Goal: Task Accomplishment & Management: Use online tool/utility

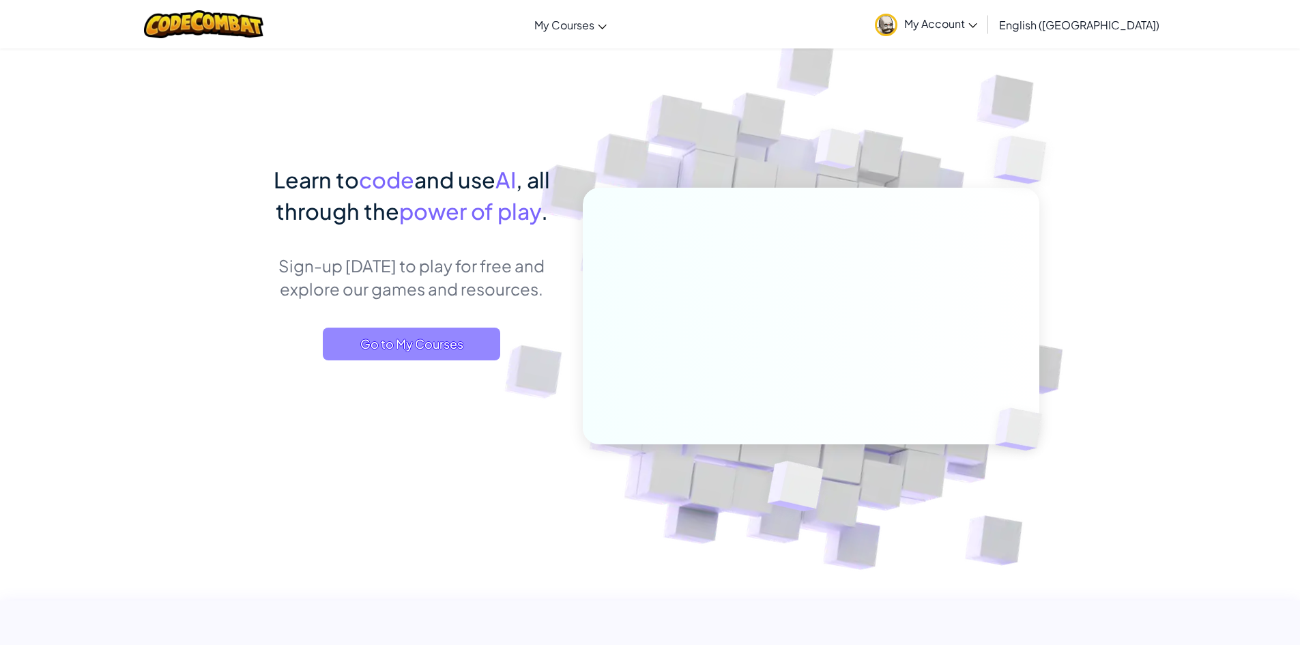
click at [438, 337] on span "Go to My Courses" at bounding box center [411, 344] width 177 height 33
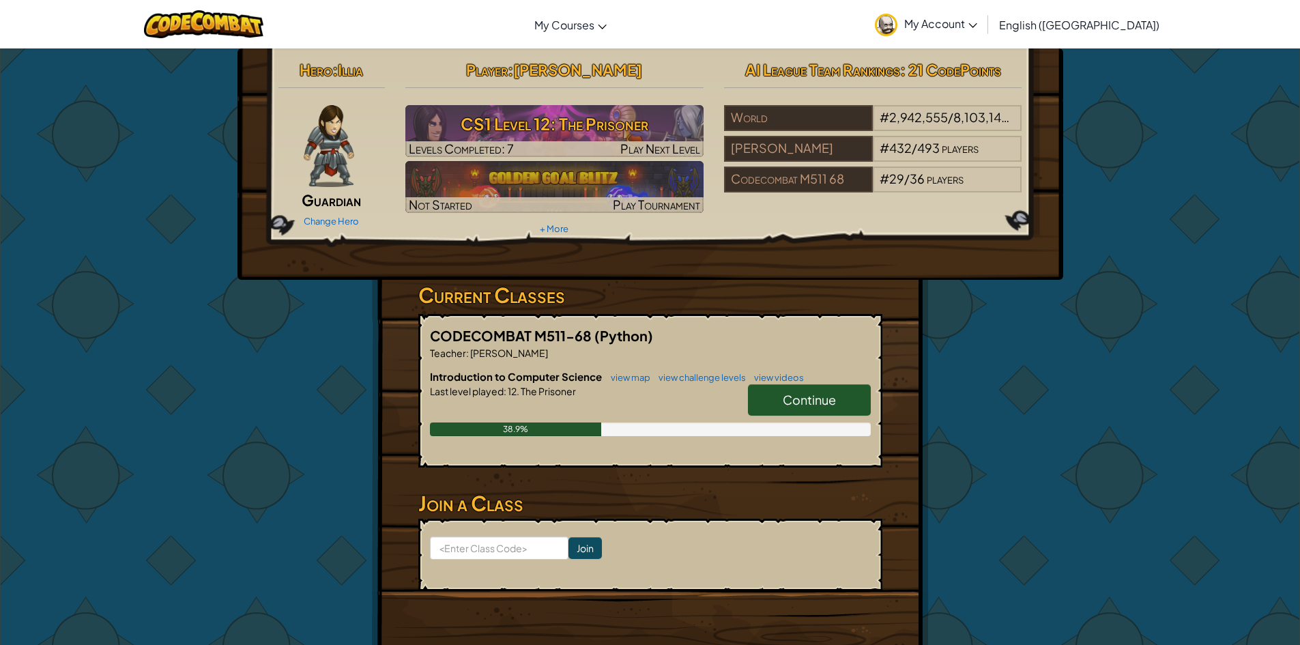
click at [990, 427] on div "Hero : Illia Guardian Change Hero Player : [PERSON_NAME] มันทะราช CS1 Level 12:…" at bounding box center [650, 357] width 799 height 618
click at [814, 401] on span "Continue" at bounding box center [809, 400] width 53 height 16
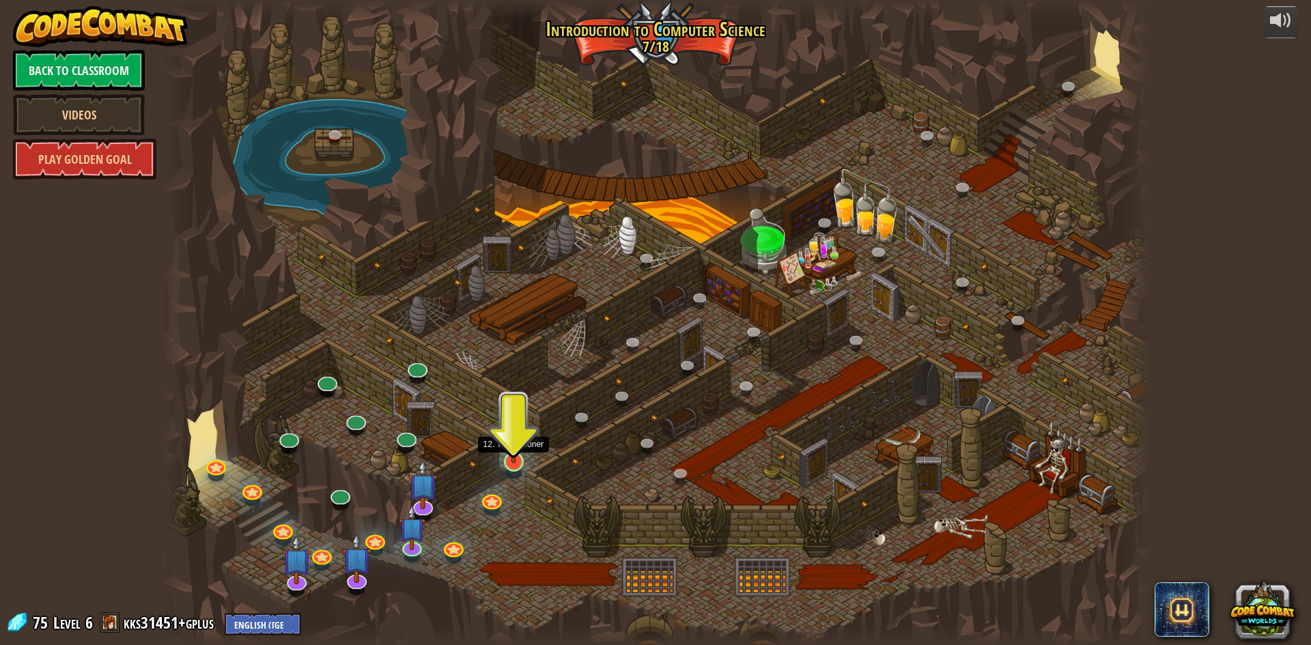
click at [517, 452] on img at bounding box center [513, 433] width 27 height 61
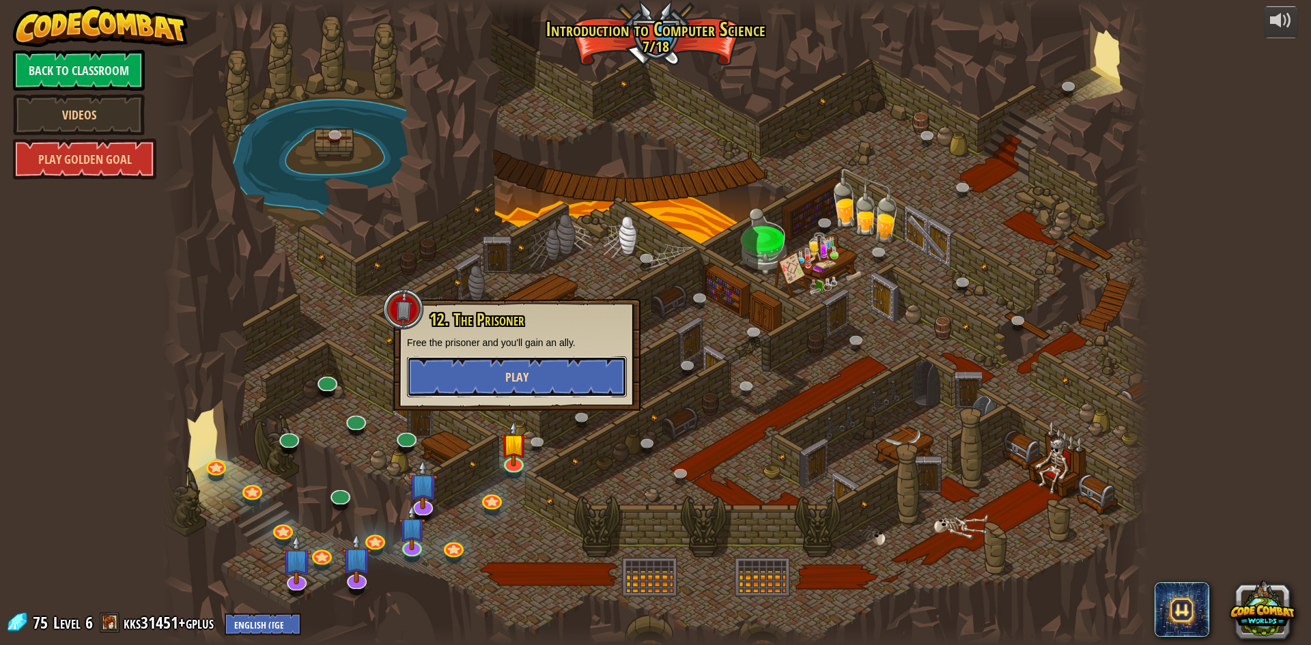
click at [538, 371] on button "Play" at bounding box center [517, 376] width 220 height 41
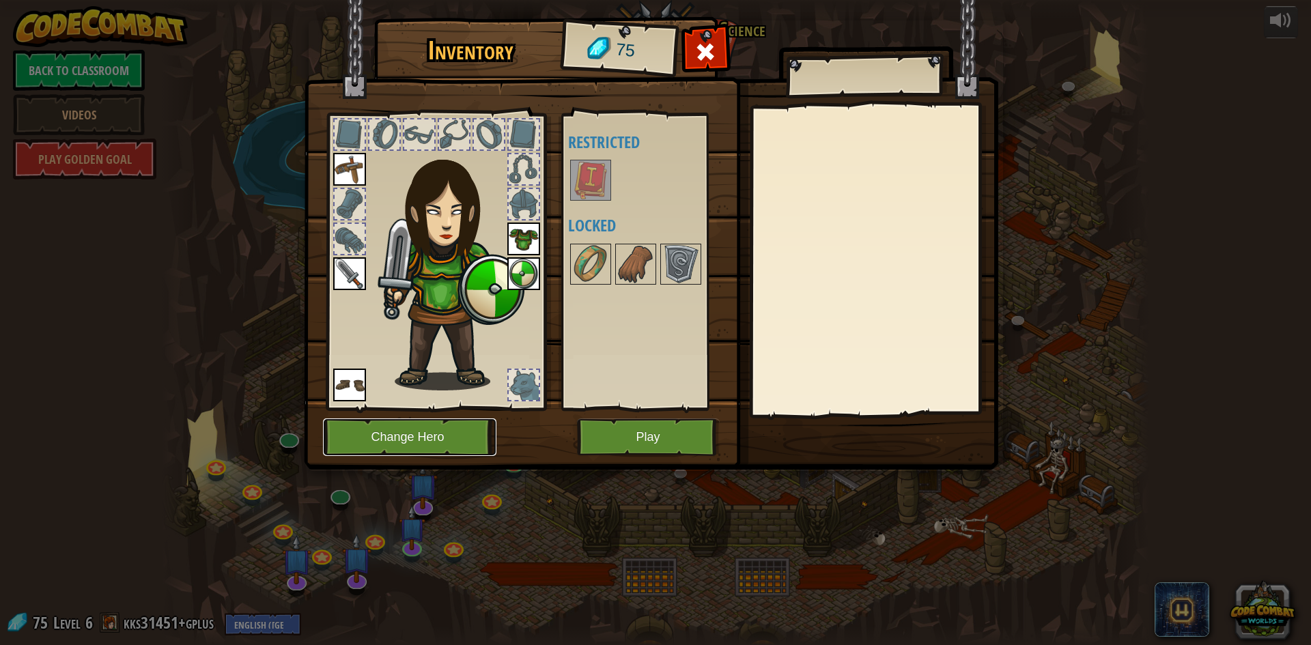
click at [437, 429] on button "Change Hero" at bounding box center [409, 437] width 173 height 38
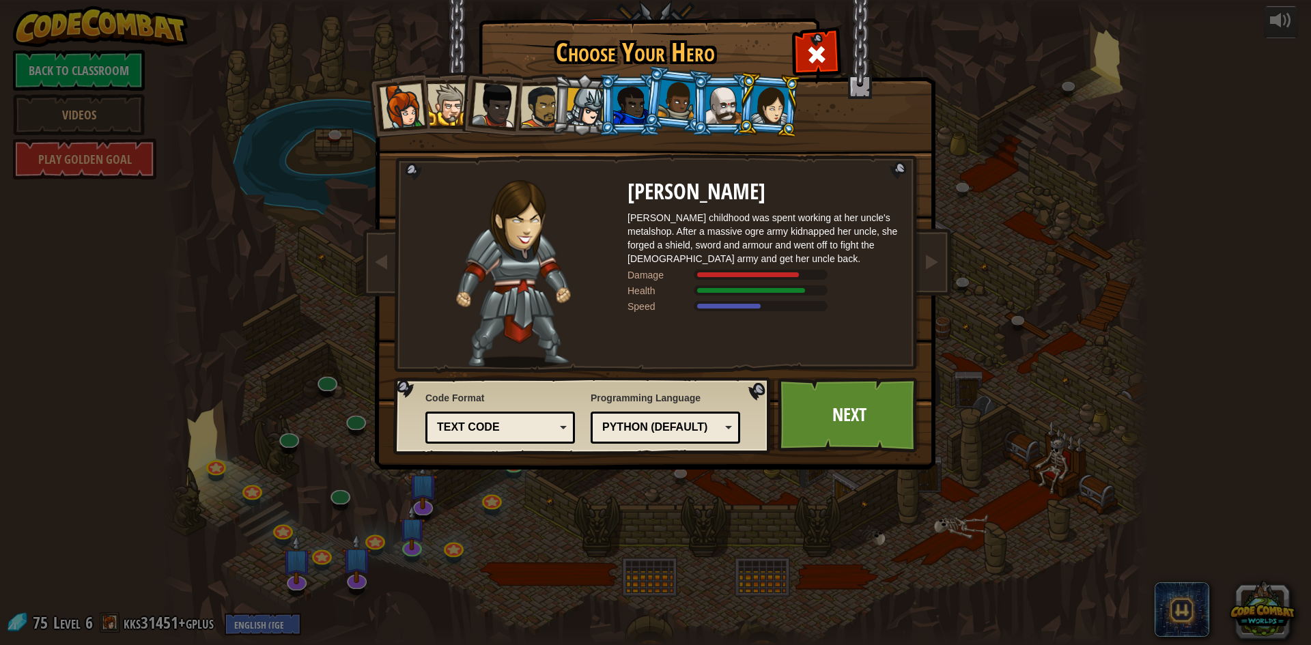
click at [662, 104] on div at bounding box center [676, 100] width 39 height 40
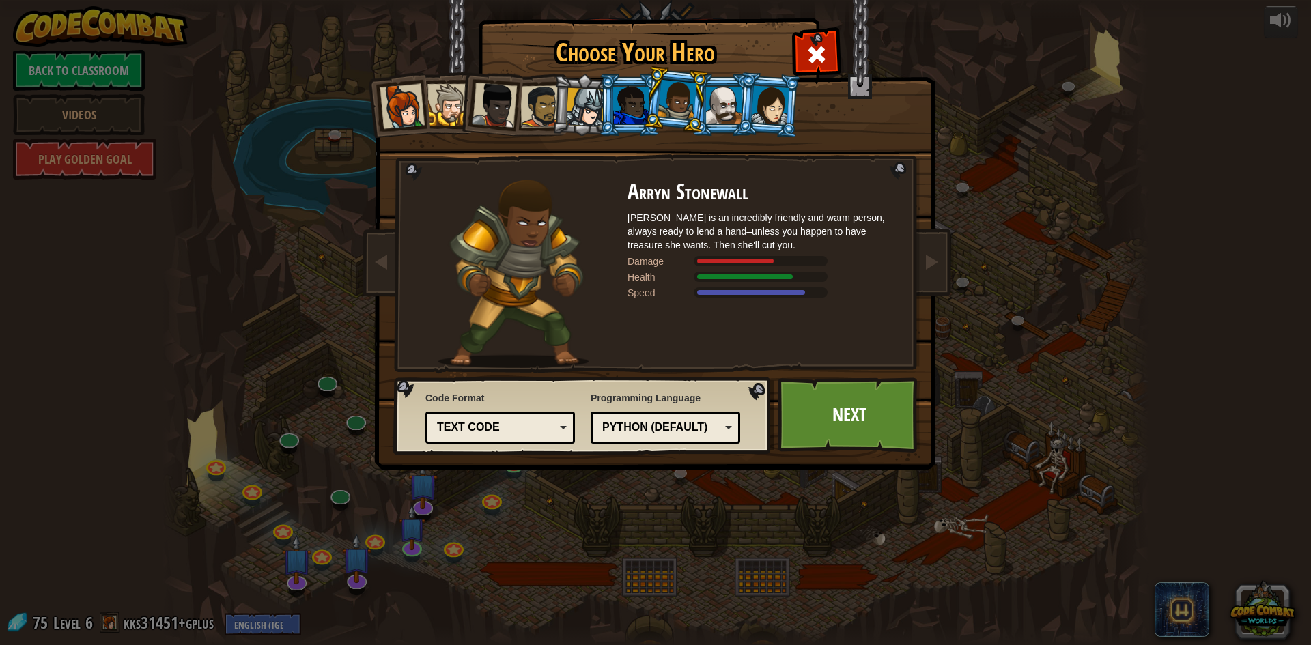
click at [707, 103] on div at bounding box center [723, 105] width 35 height 37
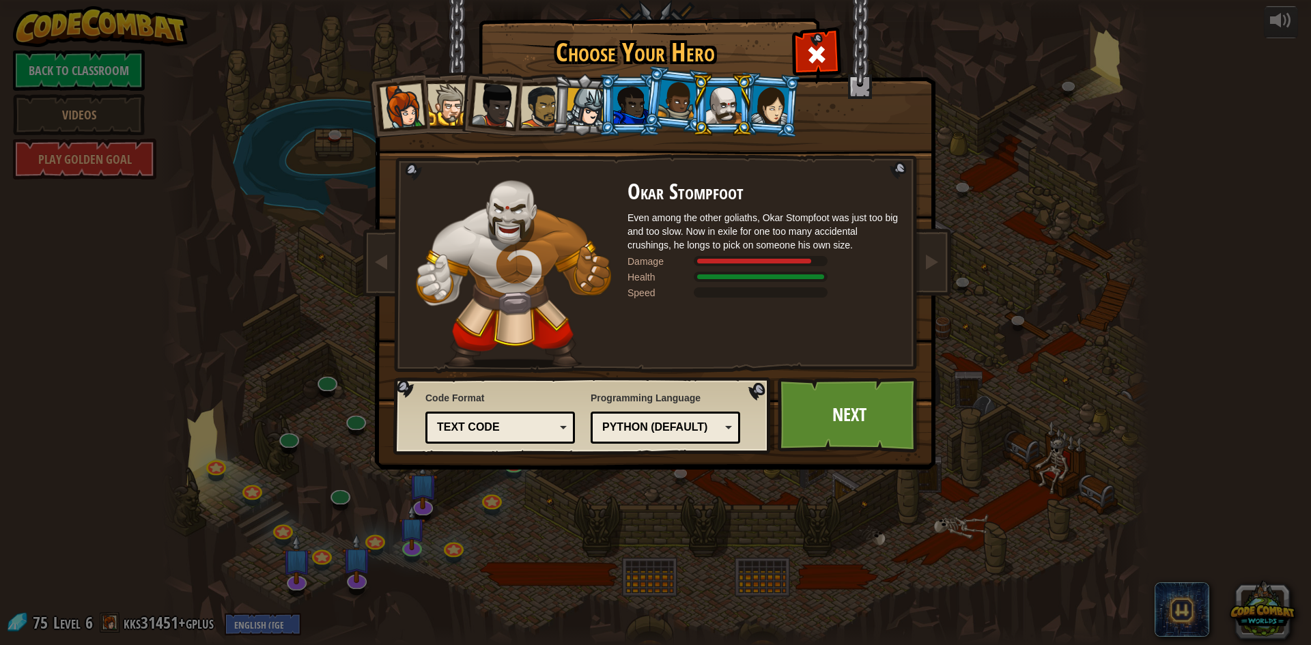
click at [761, 118] on div at bounding box center [770, 104] width 38 height 39
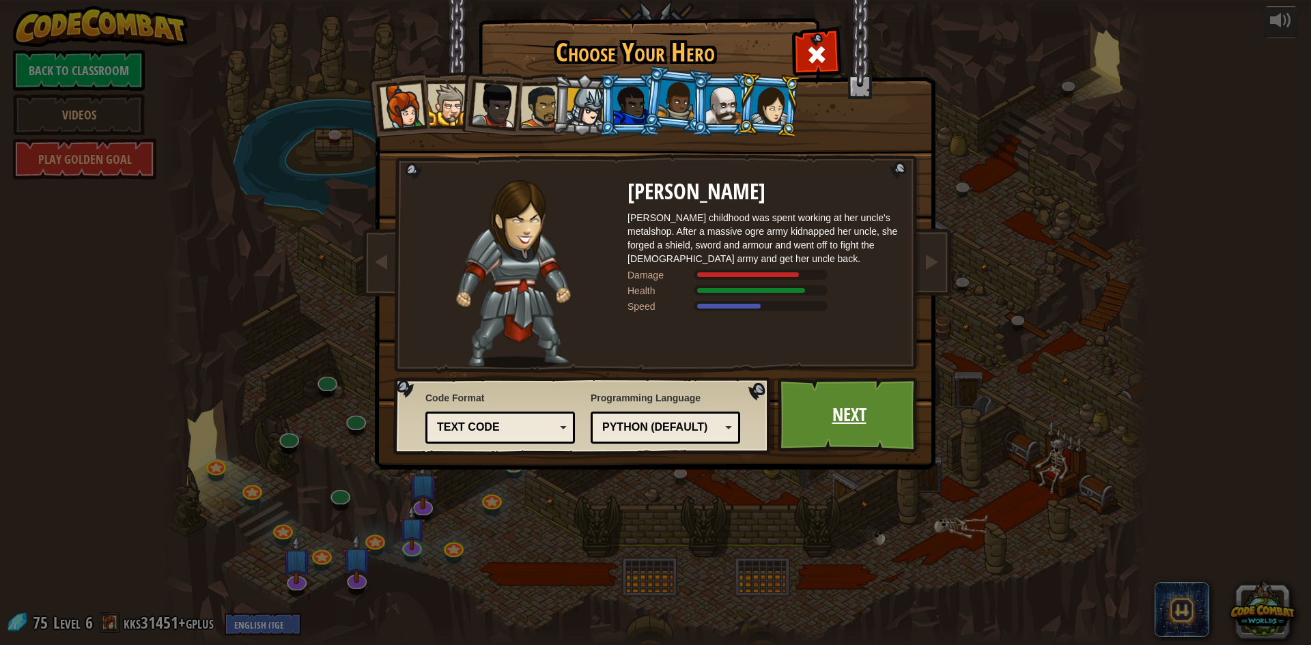
click at [842, 442] on link "Next" at bounding box center [848, 414] width 143 height 75
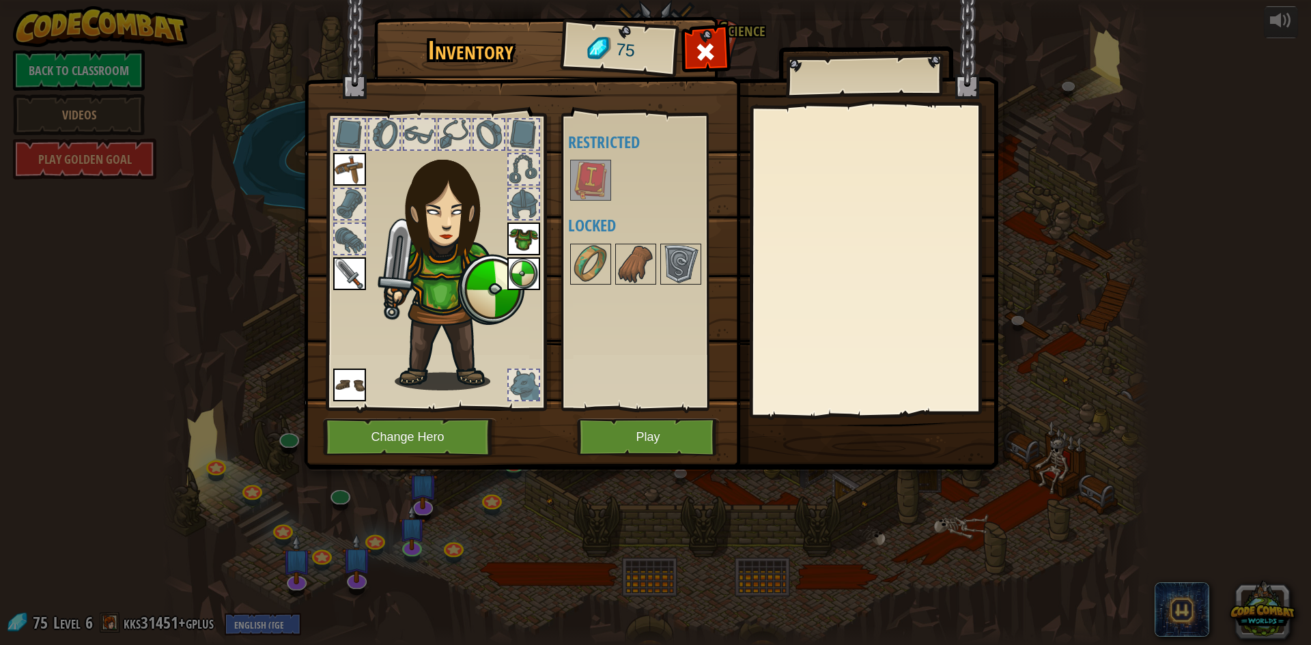
click at [589, 182] on img at bounding box center [590, 180] width 38 height 38
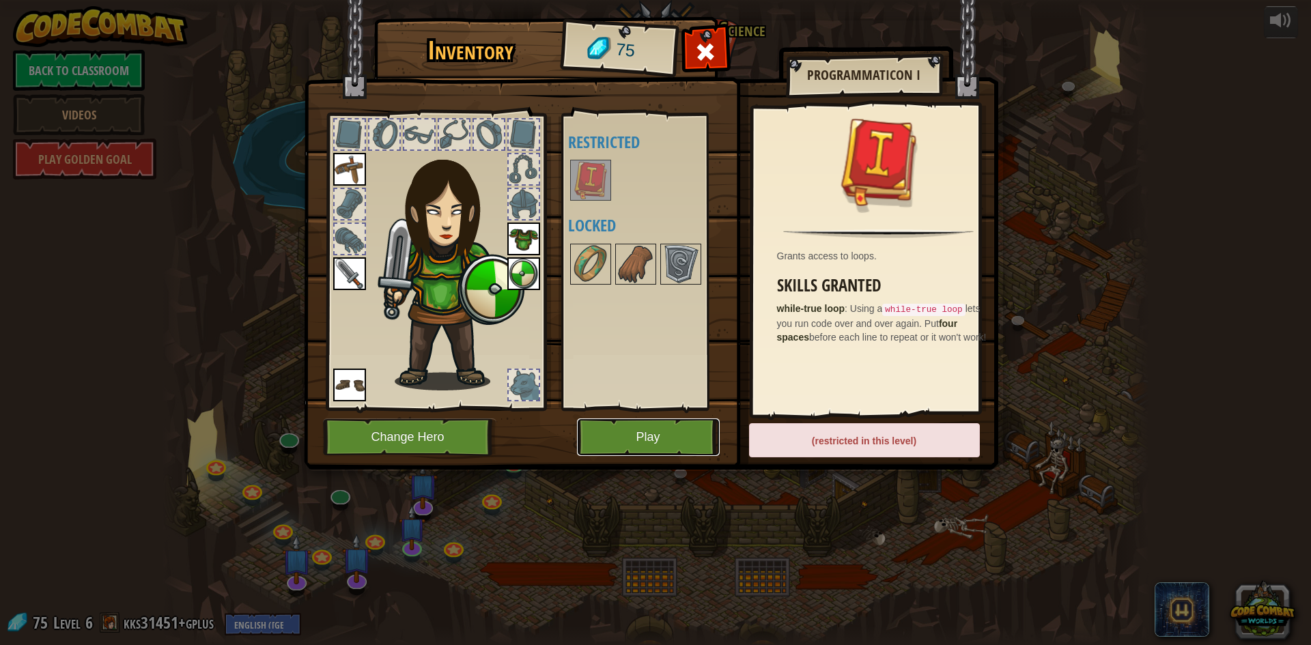
click at [644, 442] on button "Play" at bounding box center [648, 437] width 143 height 38
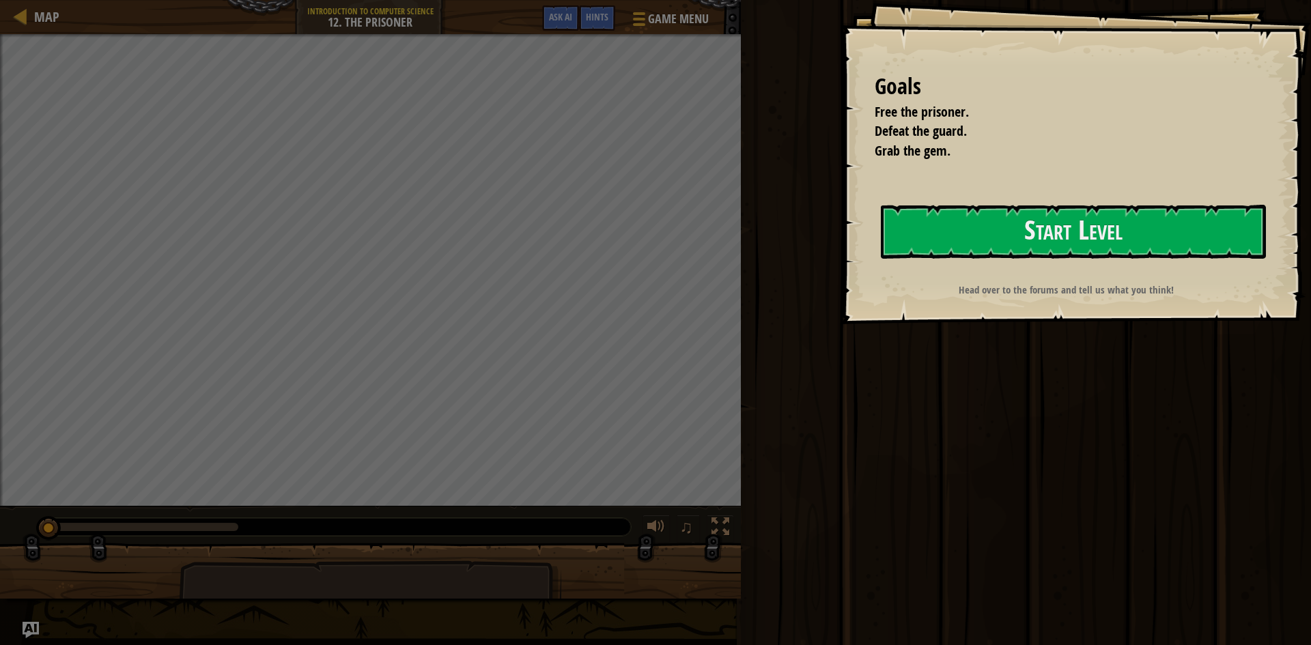
click at [798, 473] on div "Run Submit Done" at bounding box center [1024, 319] width 574 height 638
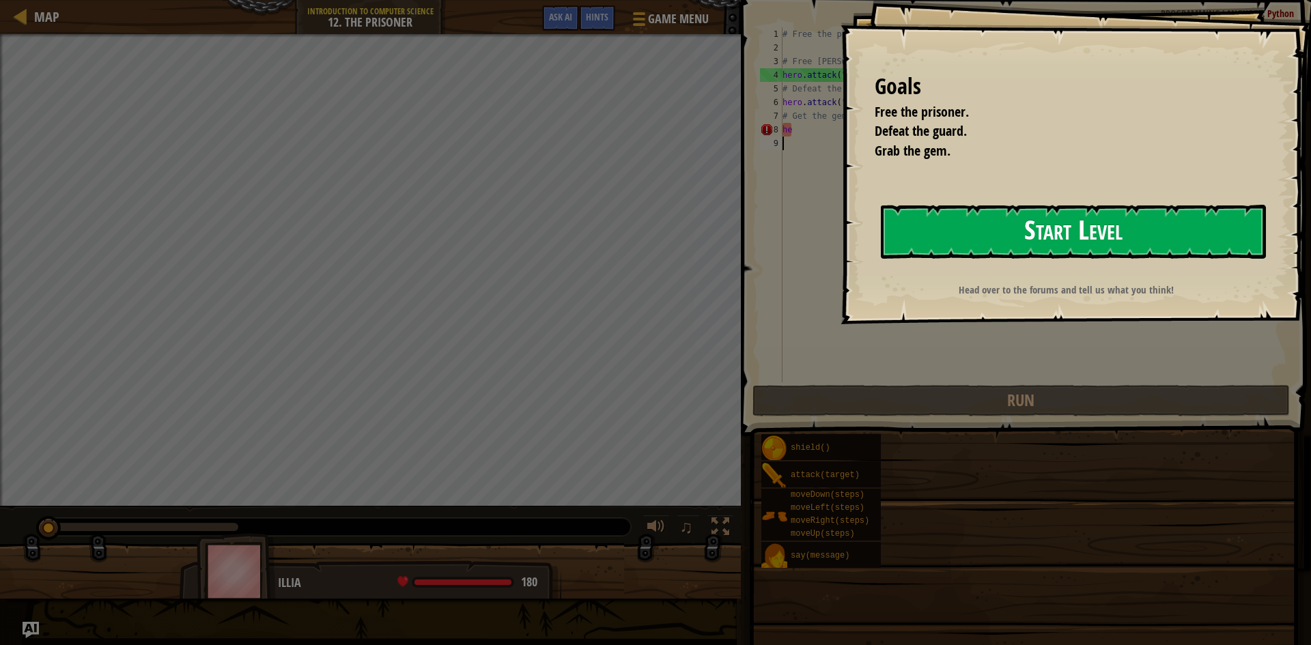
click at [1002, 227] on button "Start Level" at bounding box center [1073, 232] width 385 height 54
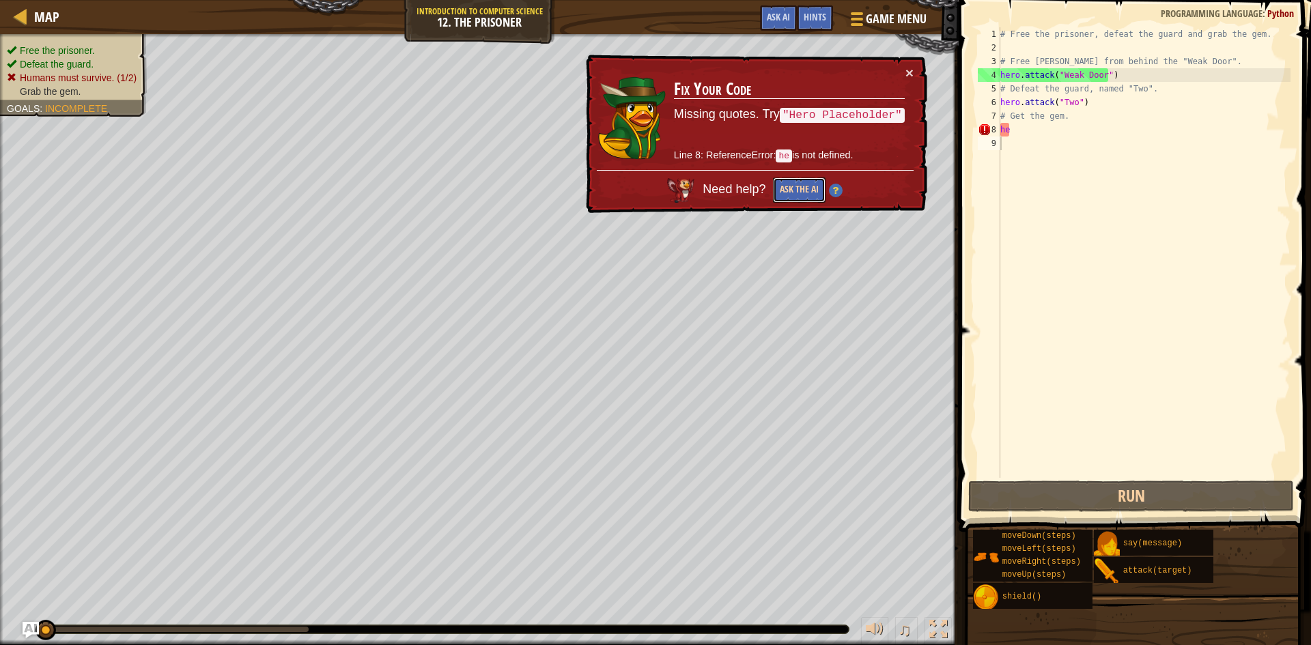
click at [804, 192] on button "Ask the AI" at bounding box center [799, 189] width 53 height 25
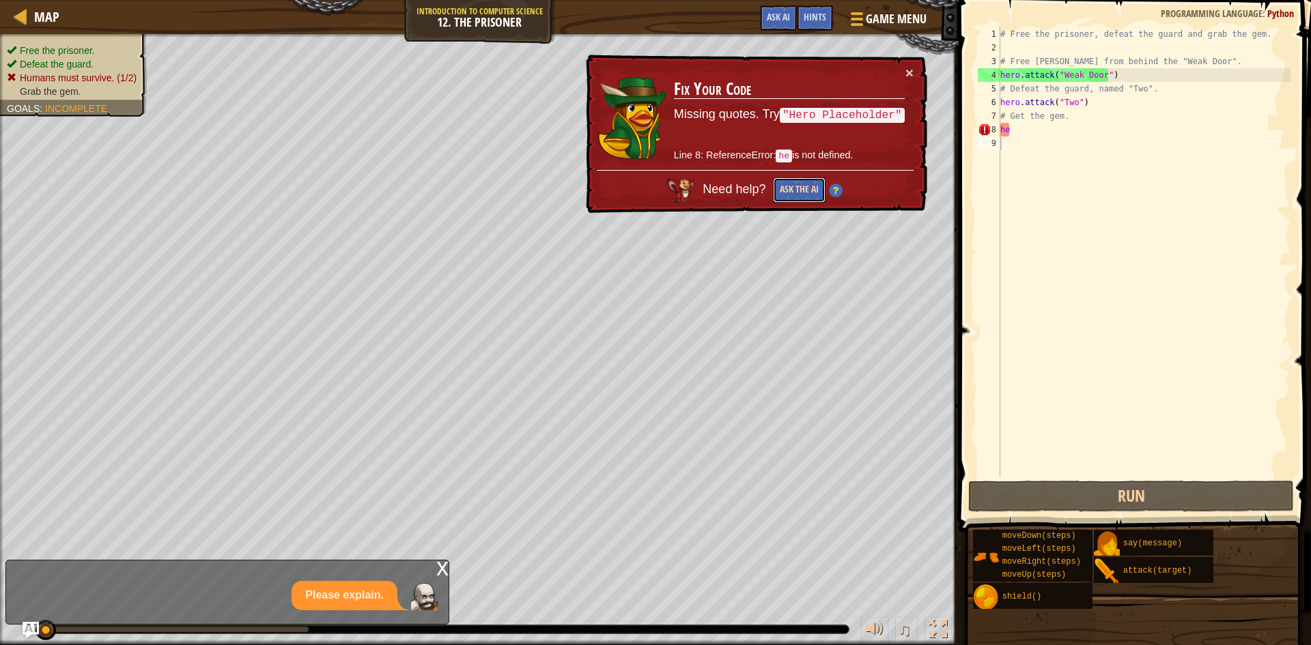
click at [803, 185] on button "Ask the AI" at bounding box center [799, 189] width 53 height 25
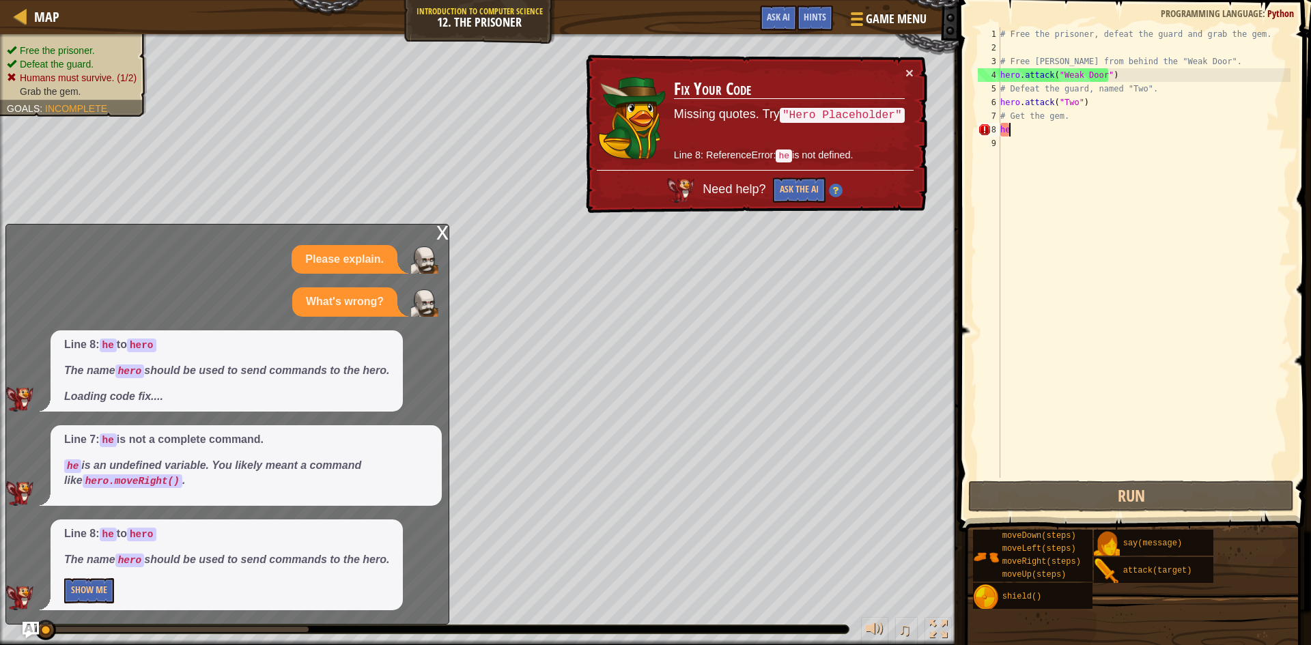
click at [1068, 132] on div "# Free the prisoner, defeat the guard and grab the gem. # Free [PERSON_NAME] fr…" at bounding box center [1143, 266] width 293 height 478
type textarea "he"
click at [92, 601] on button "Show Me" at bounding box center [89, 590] width 50 height 25
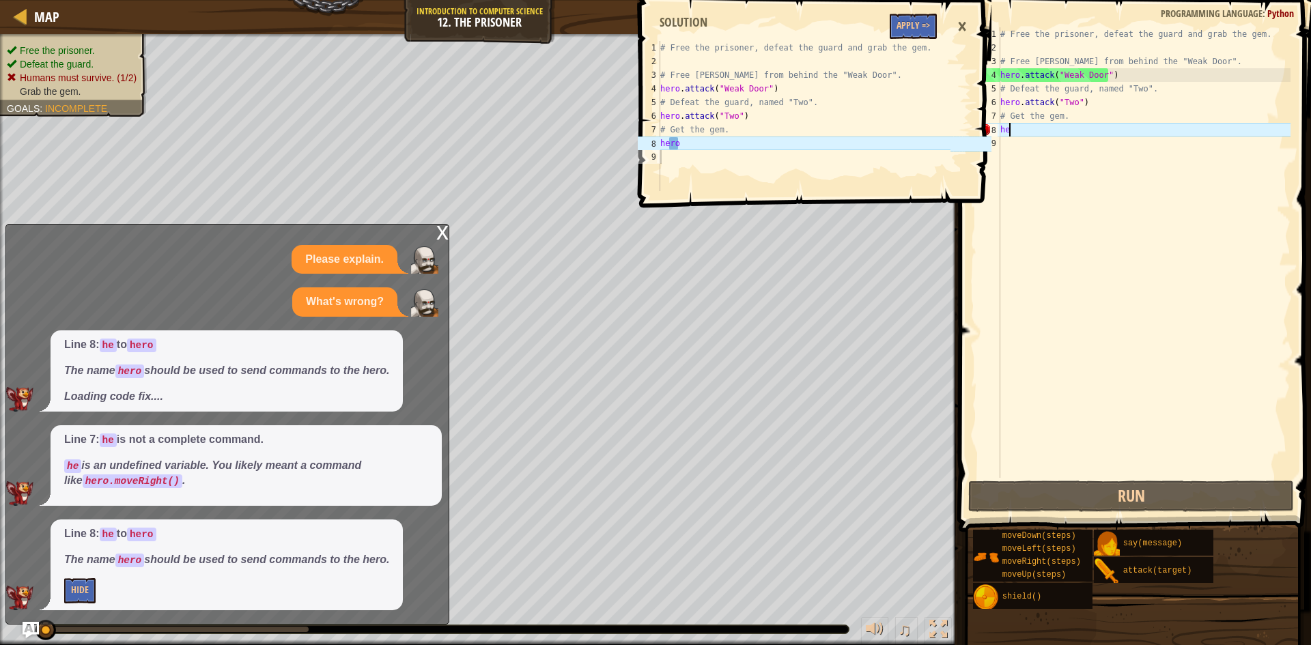
type textarea "hero"
click at [814, 141] on div "# Free the prisoner, defeat the guard and grab the gem. # Free [PERSON_NAME] fr…" at bounding box center [803, 129] width 293 height 177
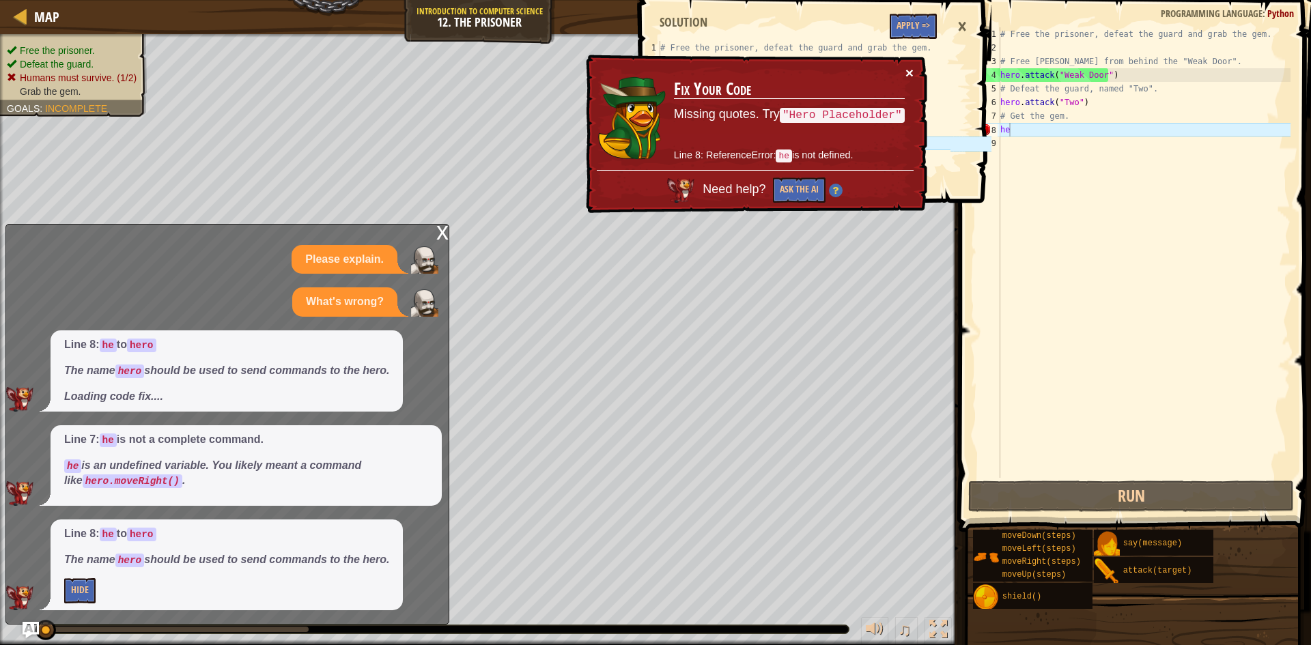
click at [906, 68] on button "×" at bounding box center [910, 75] width 9 height 14
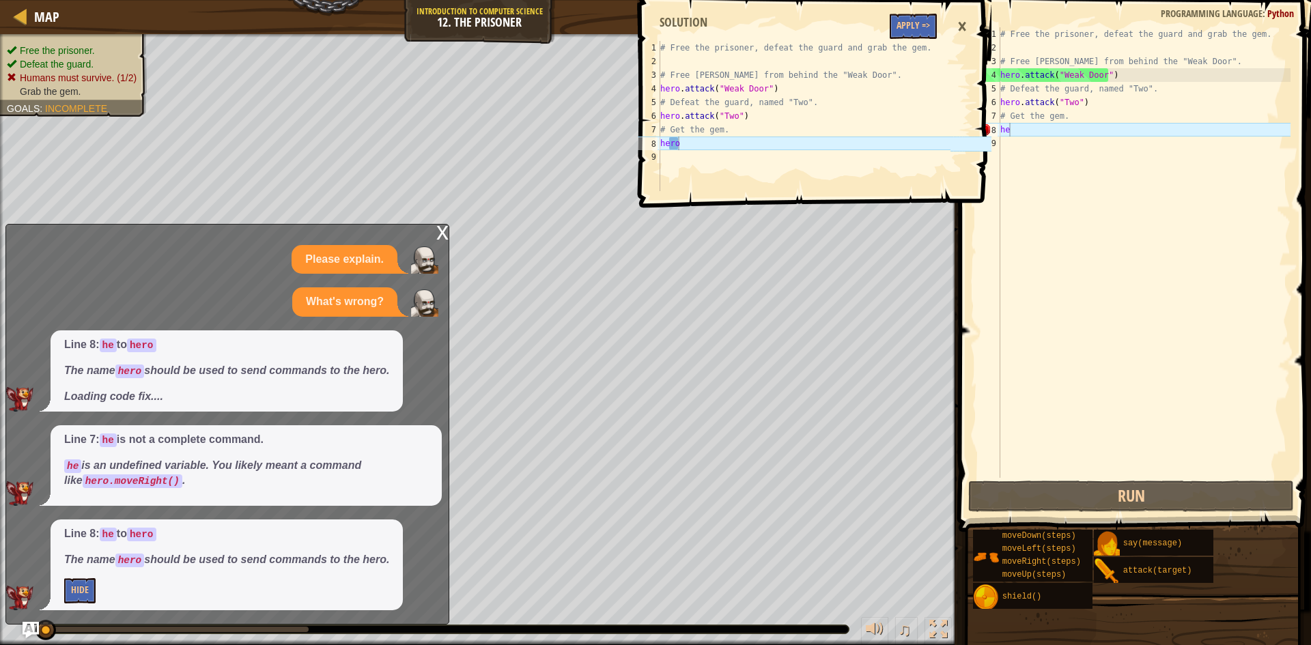
click at [959, 28] on div "×" at bounding box center [961, 26] width 23 height 31
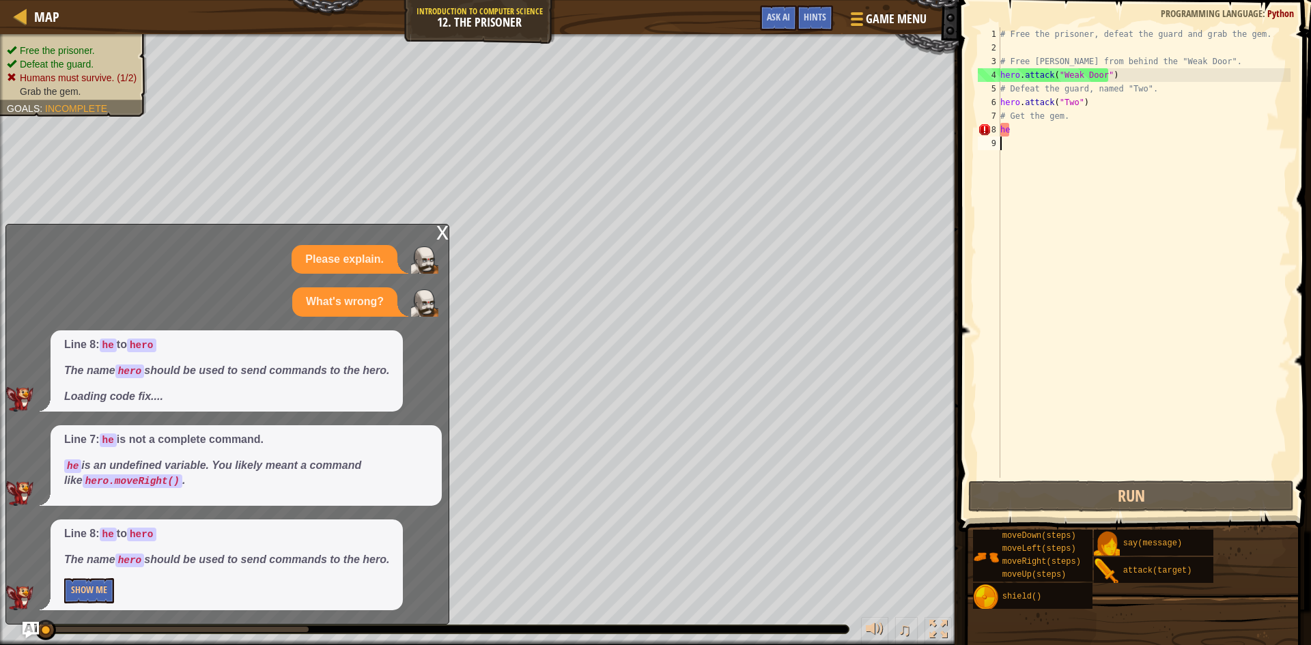
click at [1026, 137] on div "# Free the prisoner, defeat the guard and grab the gem. # Free [PERSON_NAME] fr…" at bounding box center [1143, 266] width 293 height 478
click at [1019, 130] on div "# Free the prisoner, defeat the guard and grab the gem. # Free [PERSON_NAME] fr…" at bounding box center [1143, 266] width 293 height 478
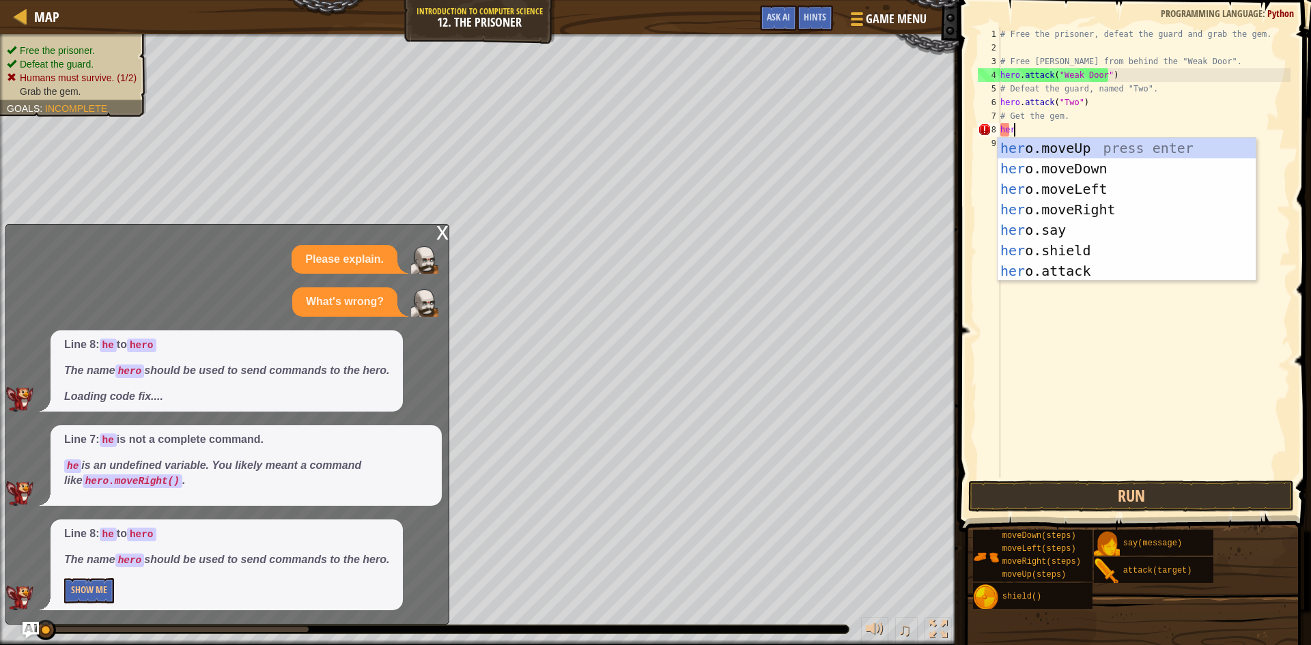
scroll to position [6, 1]
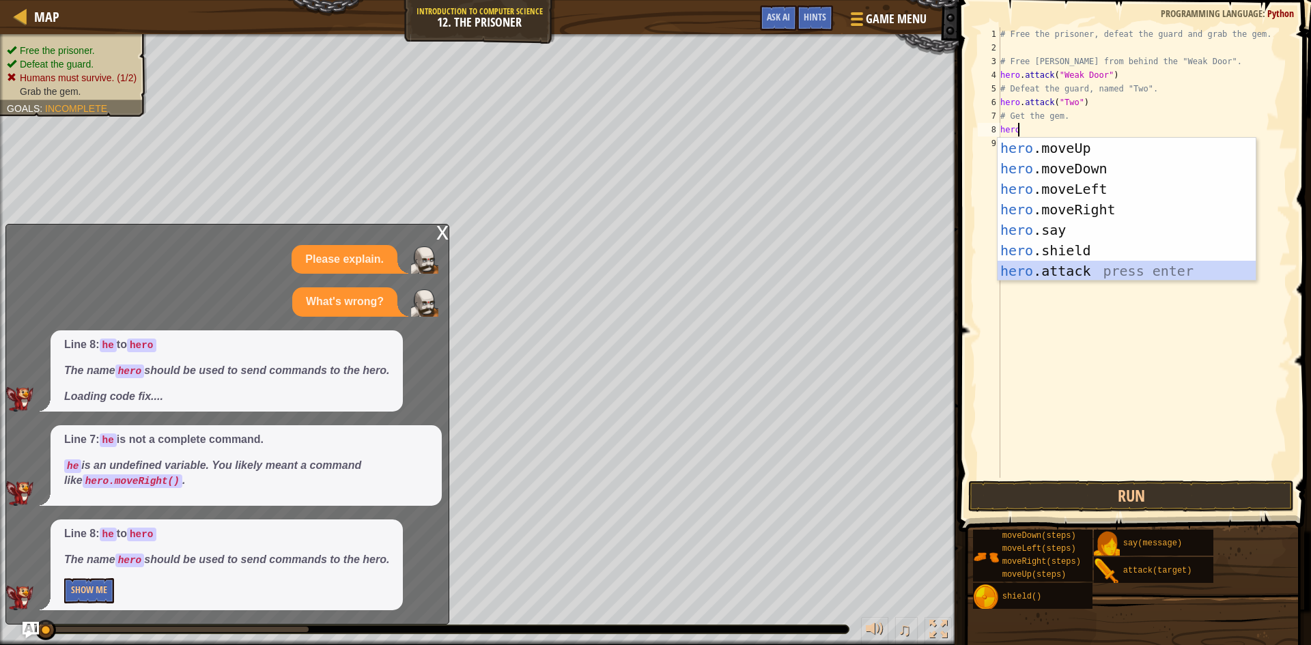
click at [1070, 269] on div "hero .moveUp press enter hero .moveDown press enter hero .moveLeft press enter …" at bounding box center [1126, 230] width 258 height 184
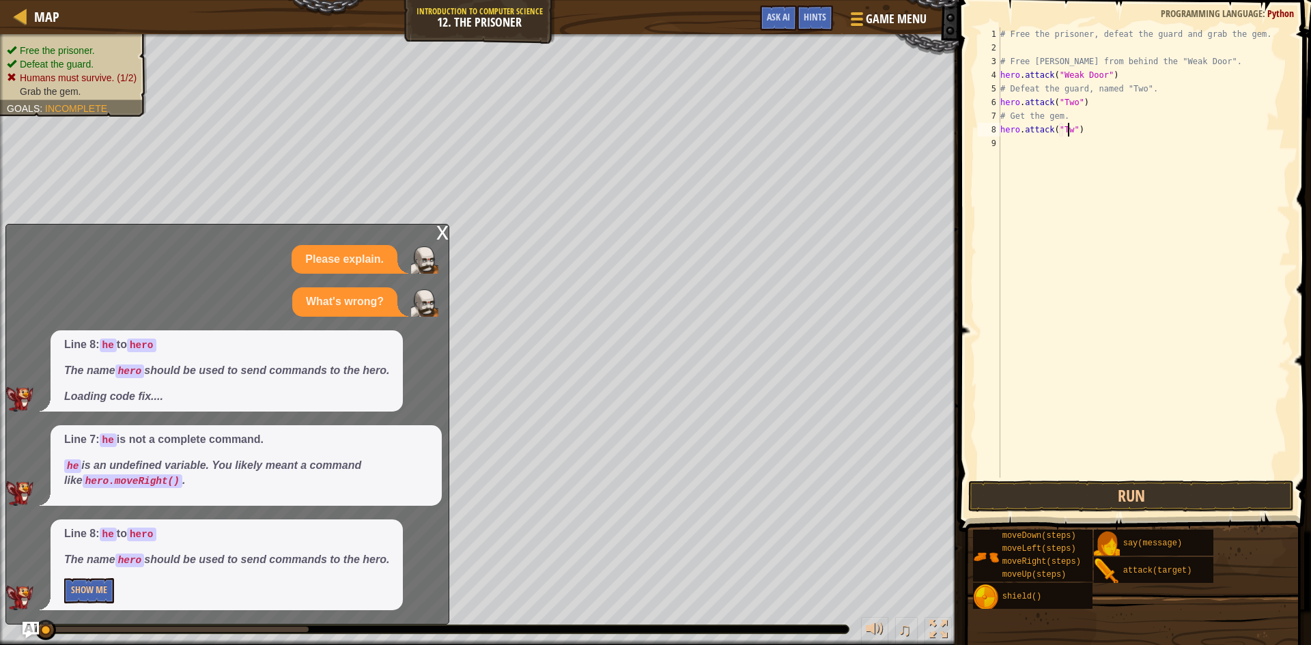
scroll to position [6, 6]
type textarea "hero.attack("Two")"
click at [1091, 499] on button "Run" at bounding box center [1131, 496] width 326 height 31
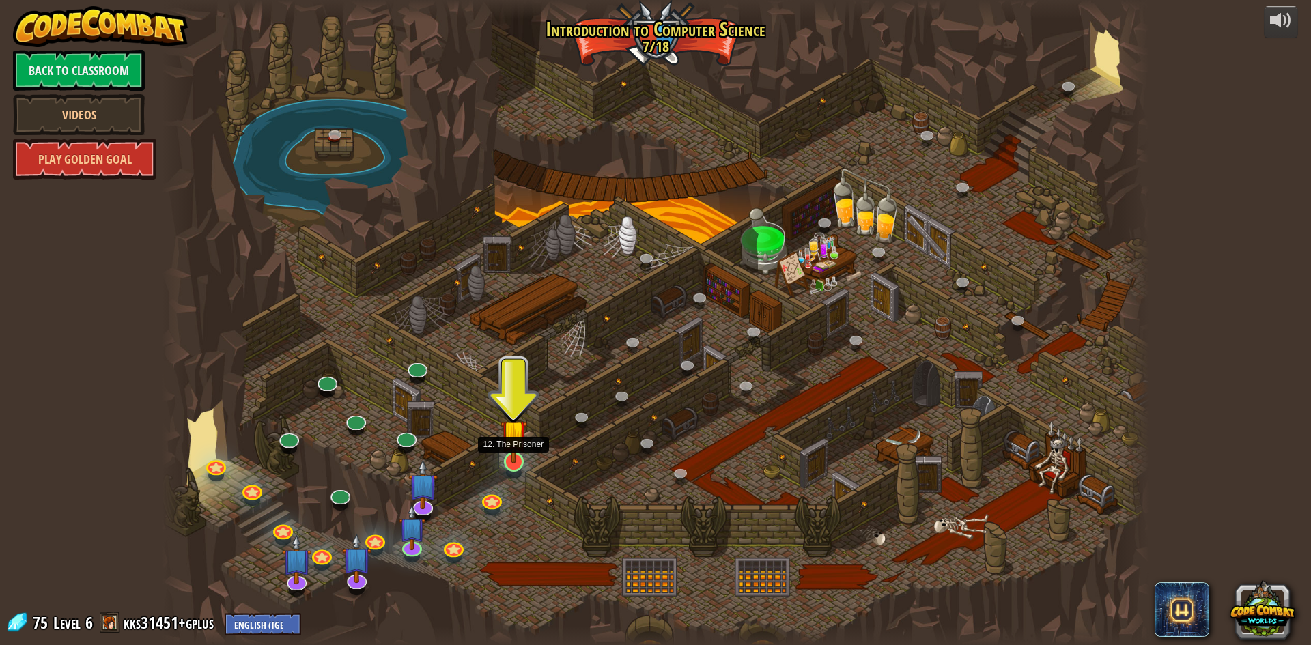
click at [511, 455] on img at bounding box center [513, 433] width 27 height 61
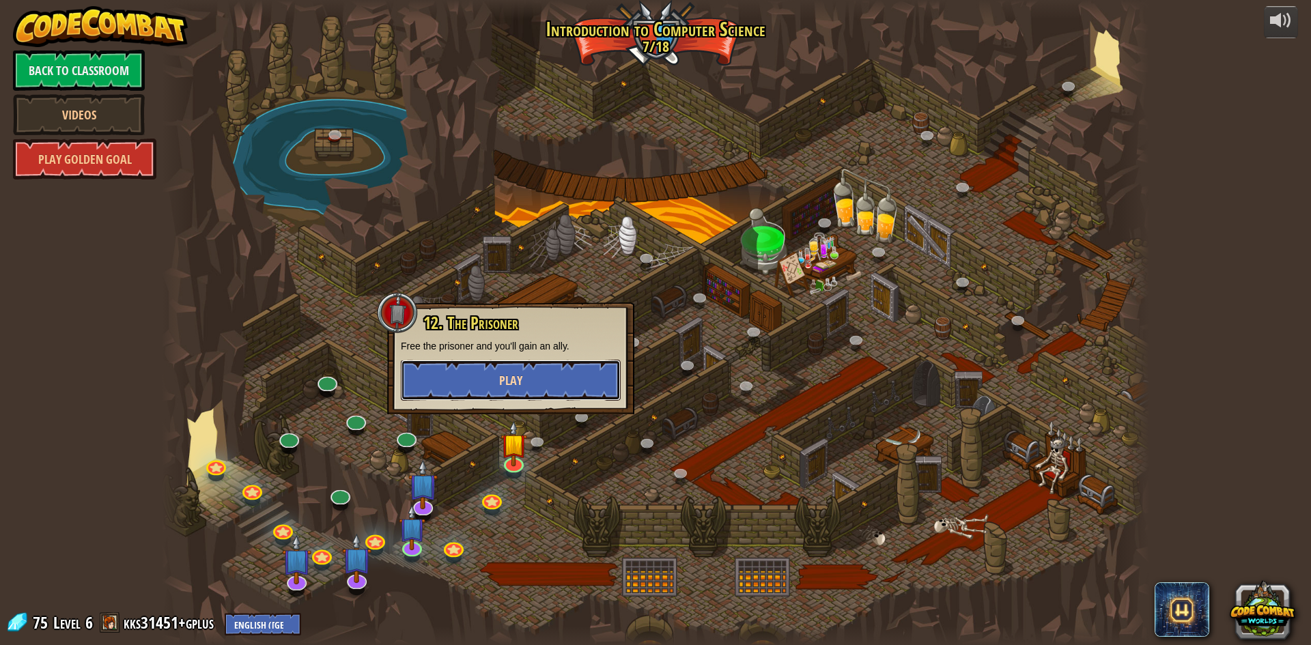
click at [572, 382] on button "Play" at bounding box center [511, 380] width 220 height 41
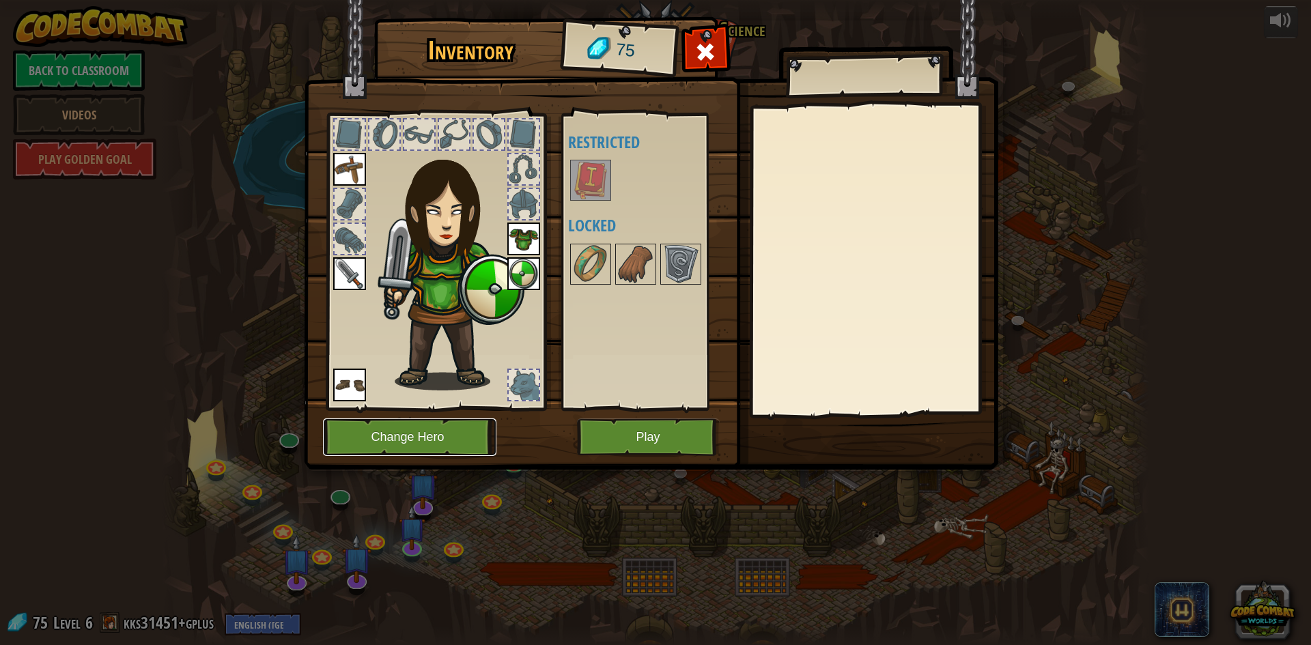
click at [420, 441] on button "Change Hero" at bounding box center [409, 437] width 173 height 38
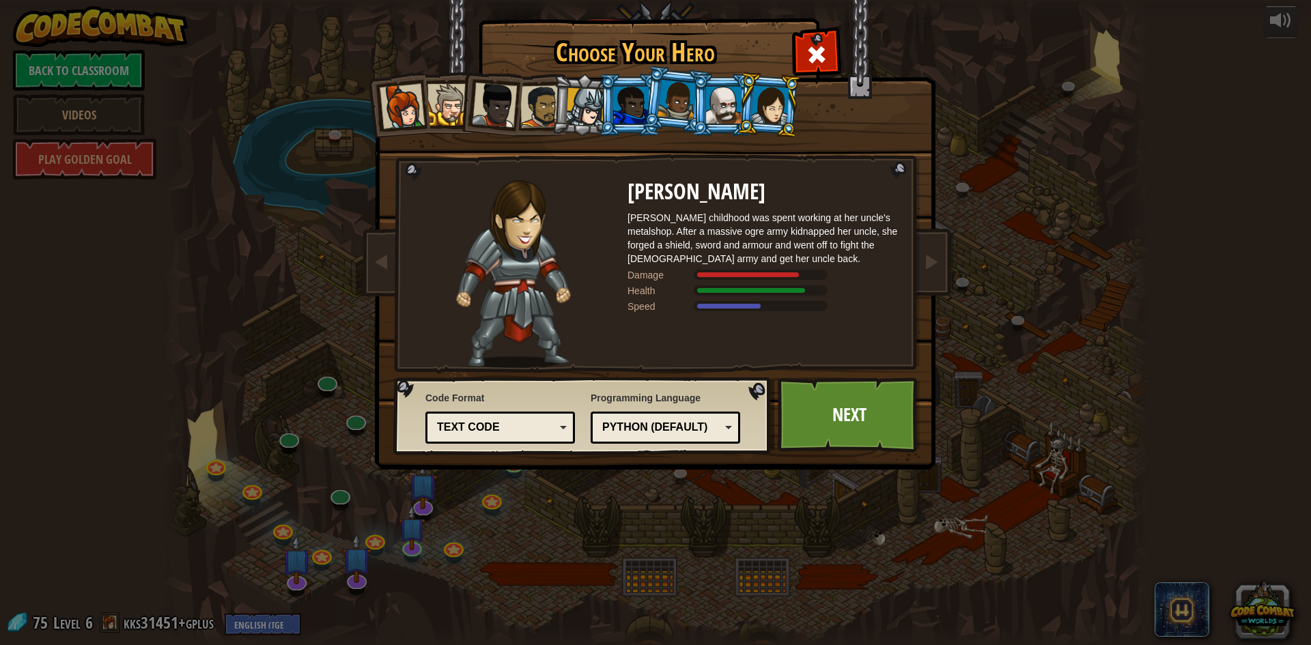
click at [753, 98] on div at bounding box center [770, 104] width 38 height 39
click at [732, 91] on div at bounding box center [723, 105] width 35 height 37
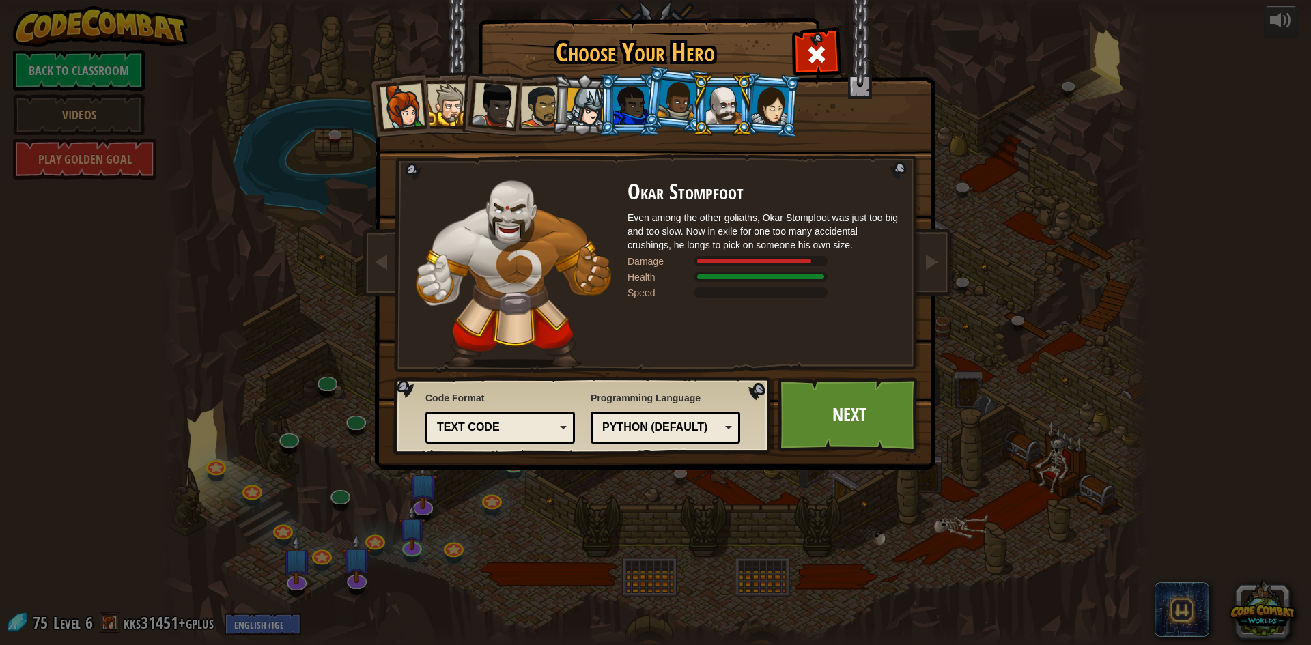
click at [666, 98] on div at bounding box center [676, 100] width 39 height 40
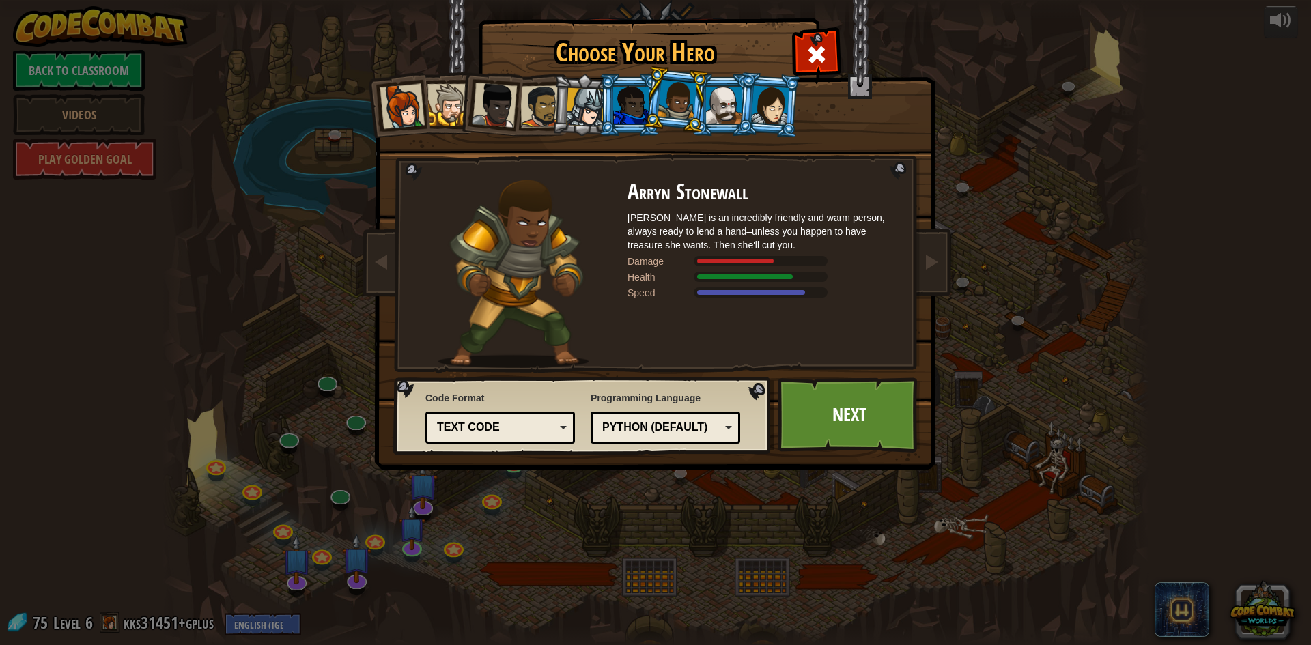
click at [721, 107] on div at bounding box center [723, 105] width 35 height 37
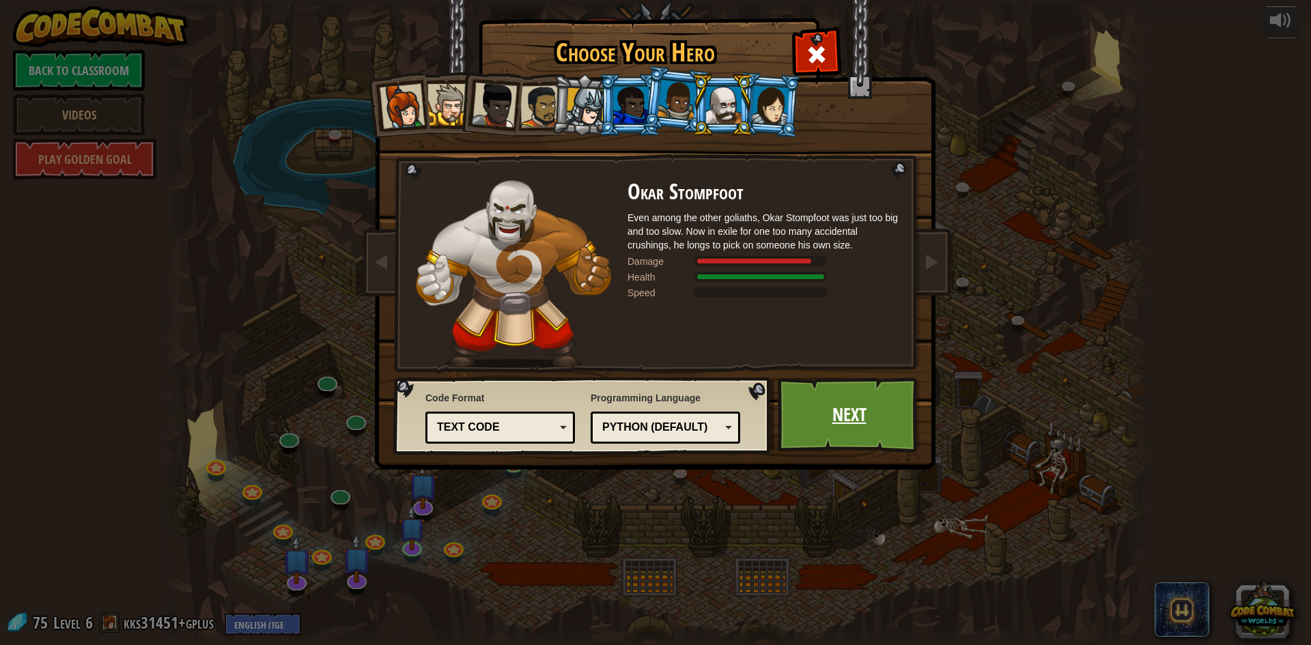
click at [829, 429] on link "Next" at bounding box center [848, 414] width 143 height 75
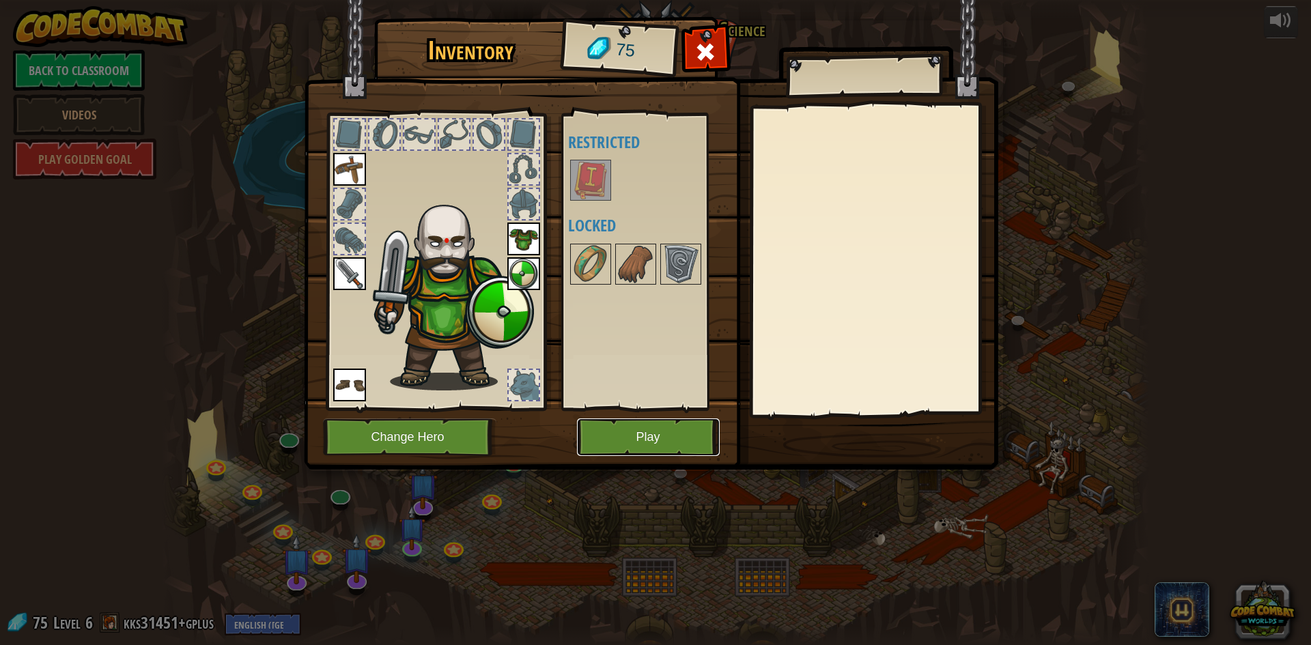
click at [646, 434] on button "Play" at bounding box center [648, 437] width 143 height 38
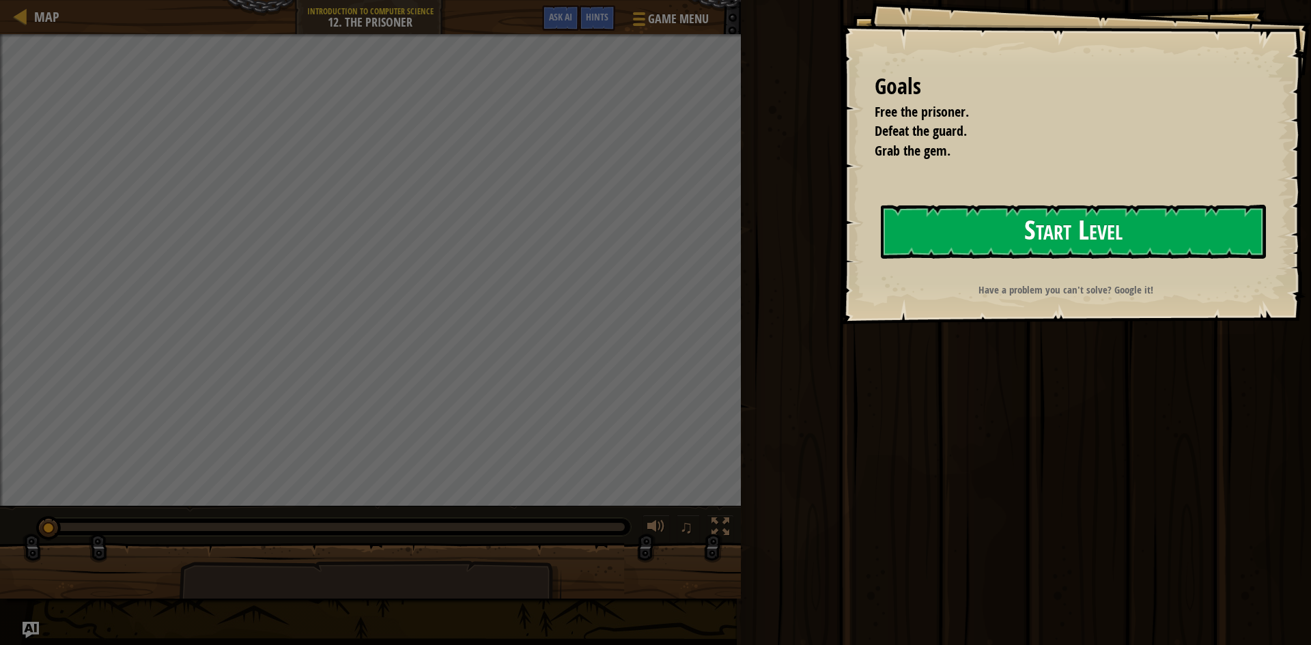
click at [995, 244] on button "Start Level" at bounding box center [1073, 232] width 385 height 54
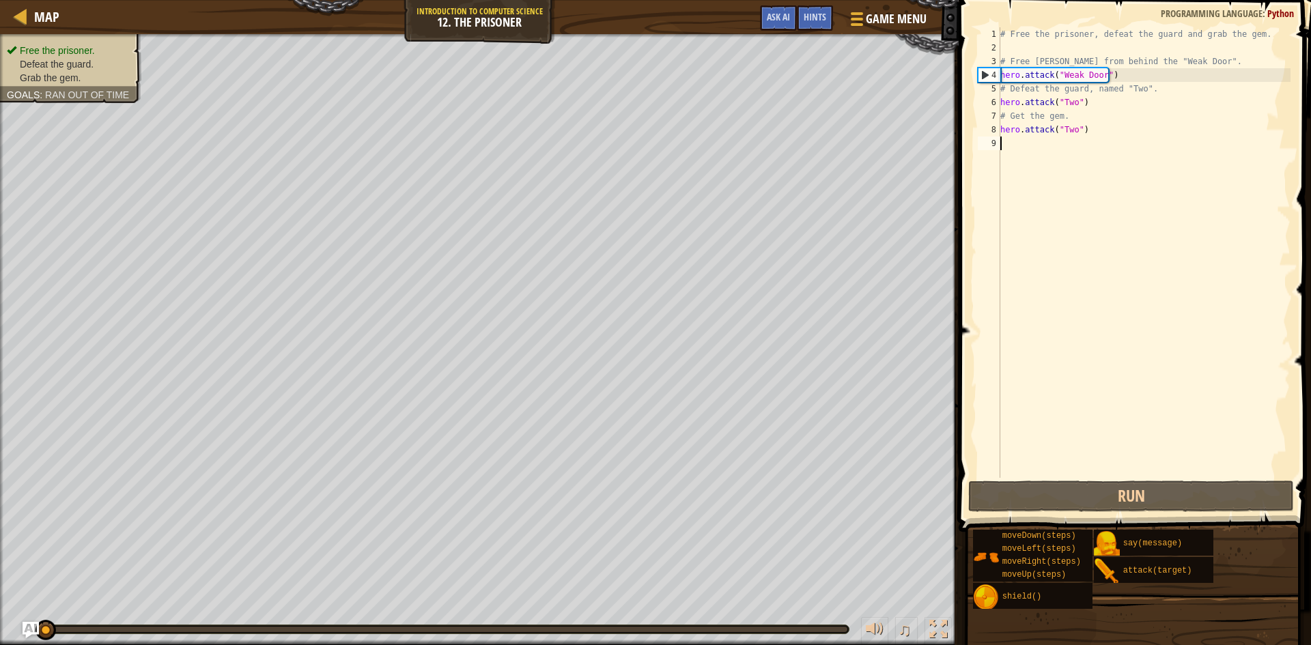
scroll to position [6, 0]
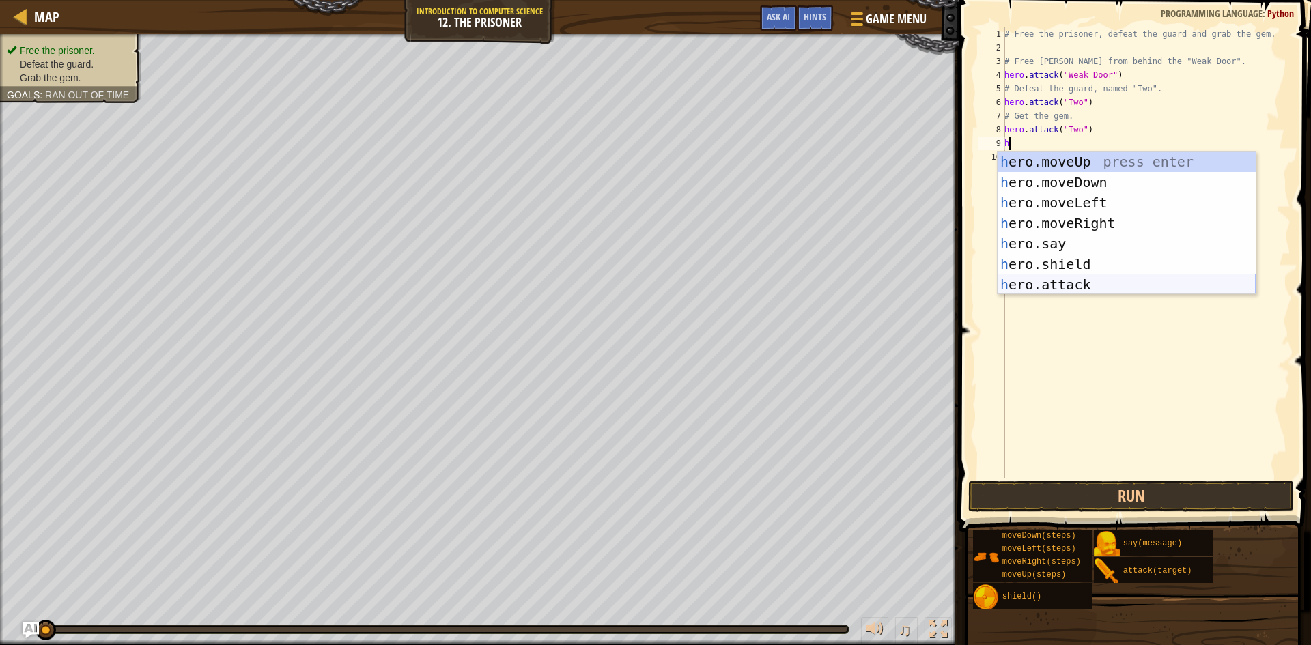
click at [1078, 288] on div "h ero.moveUp press enter h ero.moveDown press enter h ero.moveLeft press enter …" at bounding box center [1126, 244] width 258 height 184
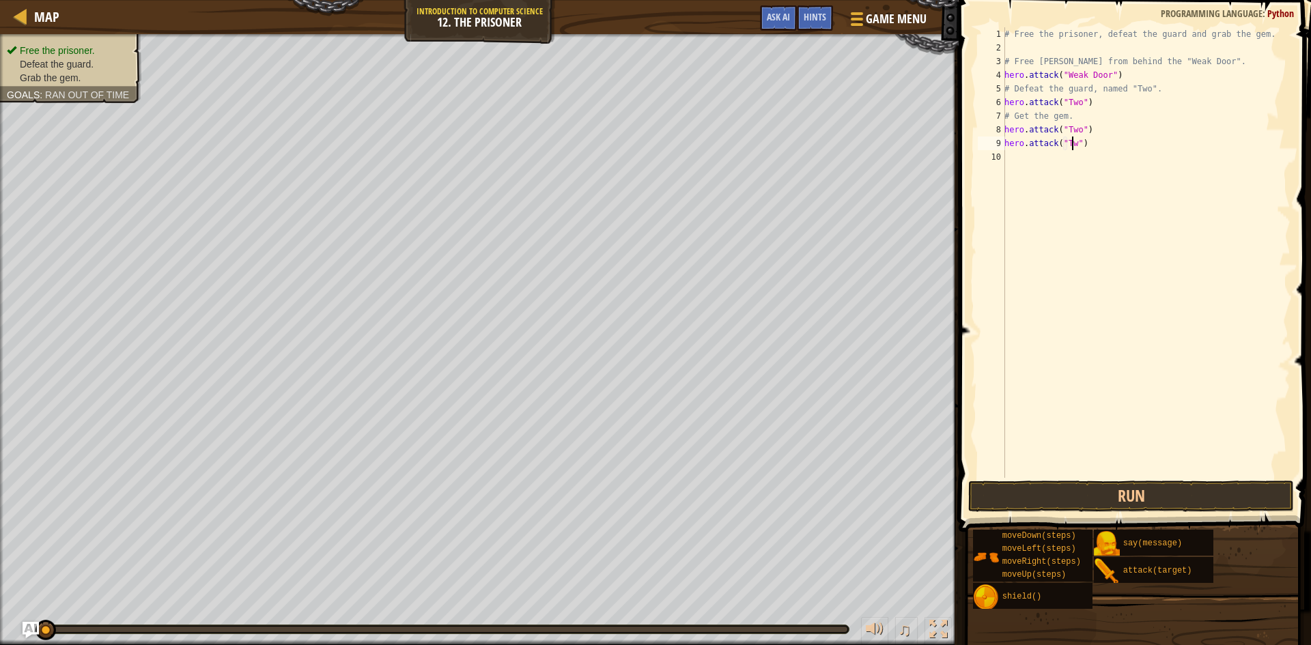
scroll to position [6, 6]
click at [1169, 490] on button "Run" at bounding box center [1131, 496] width 326 height 31
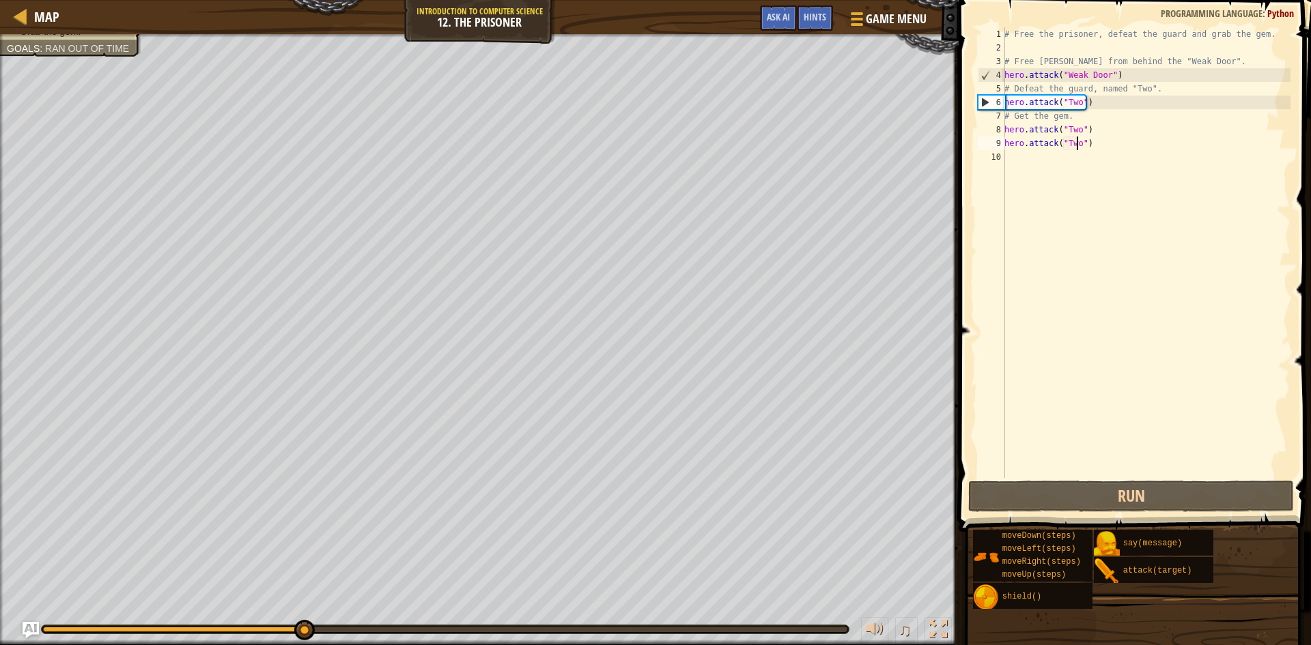
click at [1137, 72] on div "# Free the prisoner, defeat the guard and grab the gem. # Free [PERSON_NAME] fr…" at bounding box center [1145, 266] width 289 height 478
click at [1077, 104] on div "# Free the prisoner, defeat the guard and grab the gem. # Free [PERSON_NAME] fr…" at bounding box center [1145, 266] width 289 height 478
click at [1081, 100] on div "# Free the prisoner, defeat the guard and grab the gem. # Free [PERSON_NAME] fr…" at bounding box center [1145, 266] width 289 height 478
click at [1098, 104] on div "# Free the prisoner, defeat the guard and grab the gem. # Free [PERSON_NAME] fr…" at bounding box center [1145, 266] width 289 height 478
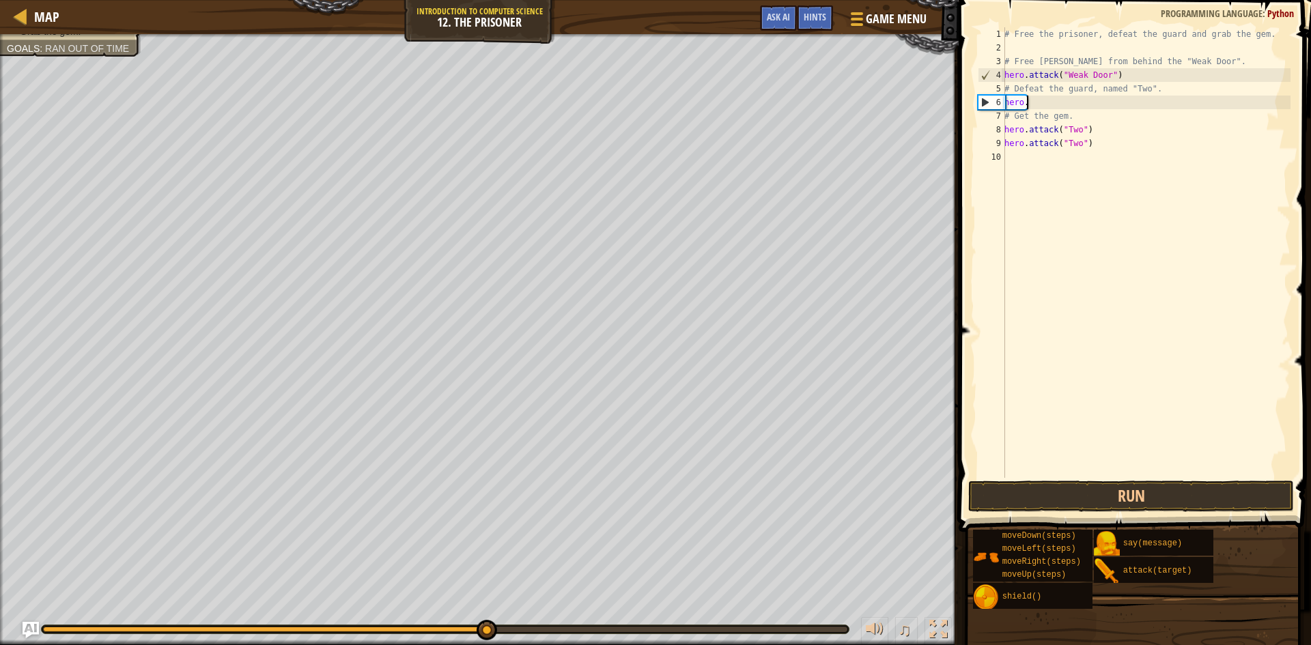
scroll to position [6, 1]
type textarea "h"
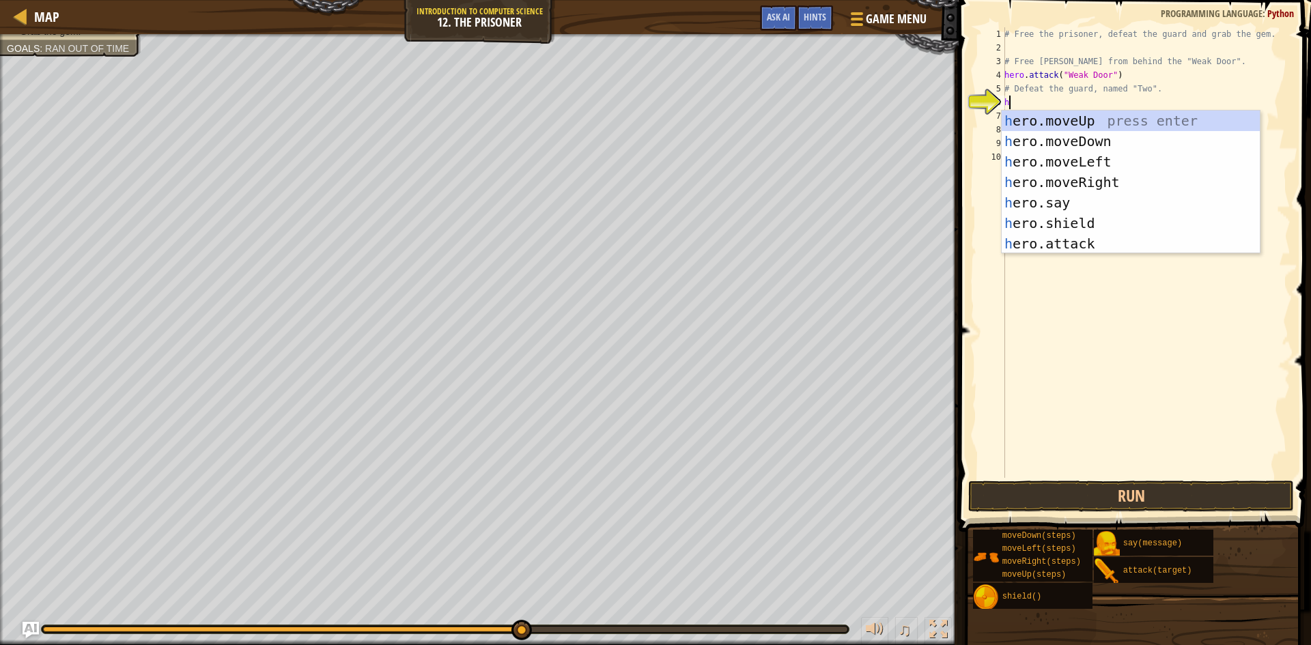
type textarea "he"
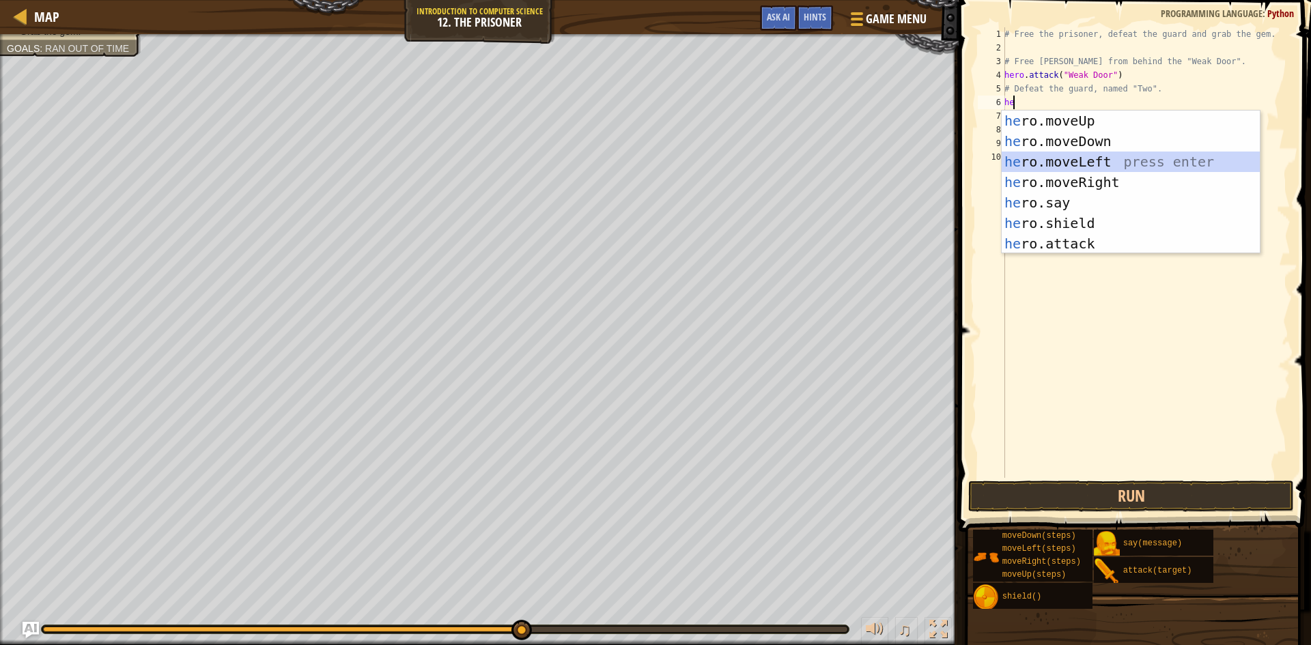
click at [1158, 167] on div "he ro.moveUp press enter he ro.moveDown press enter he ro.moveLeft press enter …" at bounding box center [1130, 203] width 258 height 184
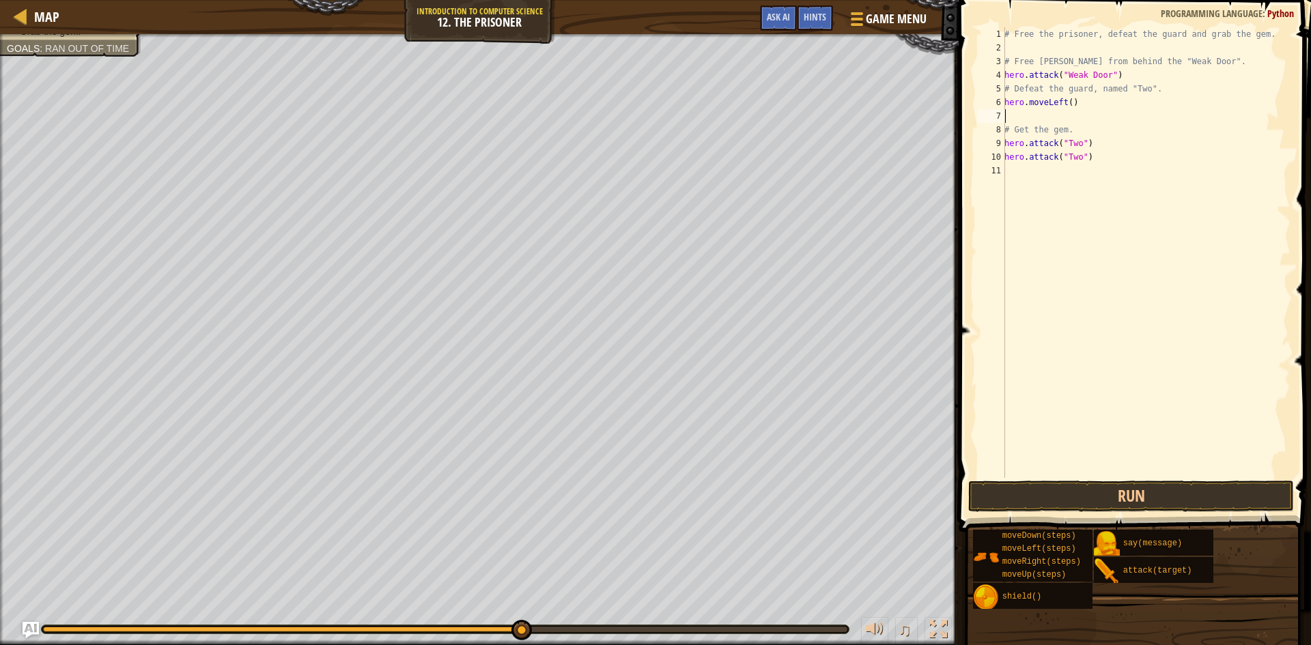
type textarea "h"
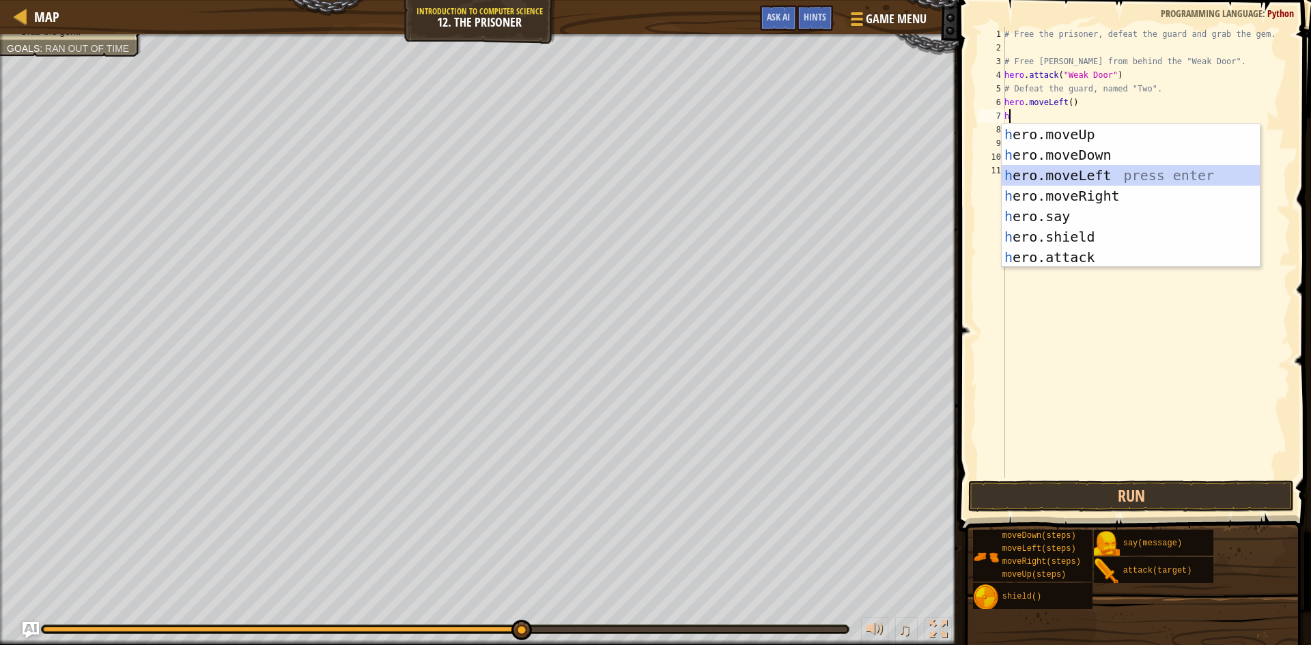
click at [1068, 180] on div "h ero.moveUp press enter h ero.moveDown press enter h ero.moveLeft press enter …" at bounding box center [1130, 216] width 258 height 184
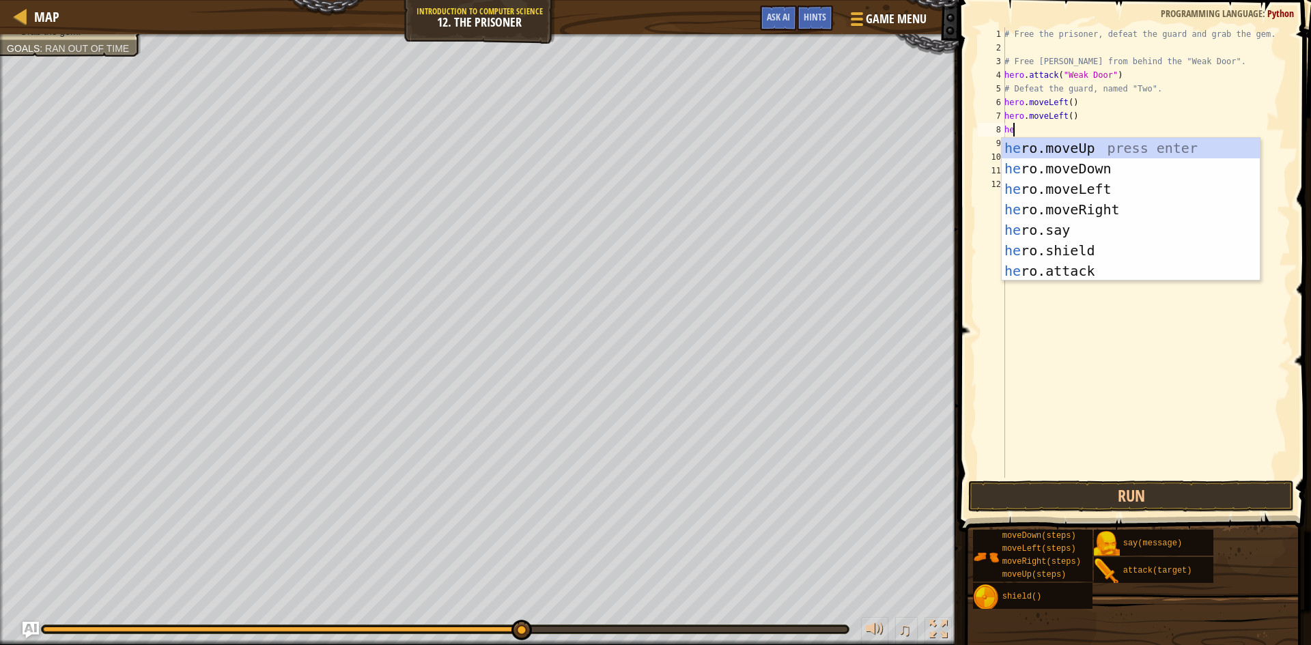
type textarea "her"
click at [1087, 170] on div "her o.moveUp press enter her o.moveDown press enter her o.moveLeft press enter …" at bounding box center [1130, 230] width 258 height 184
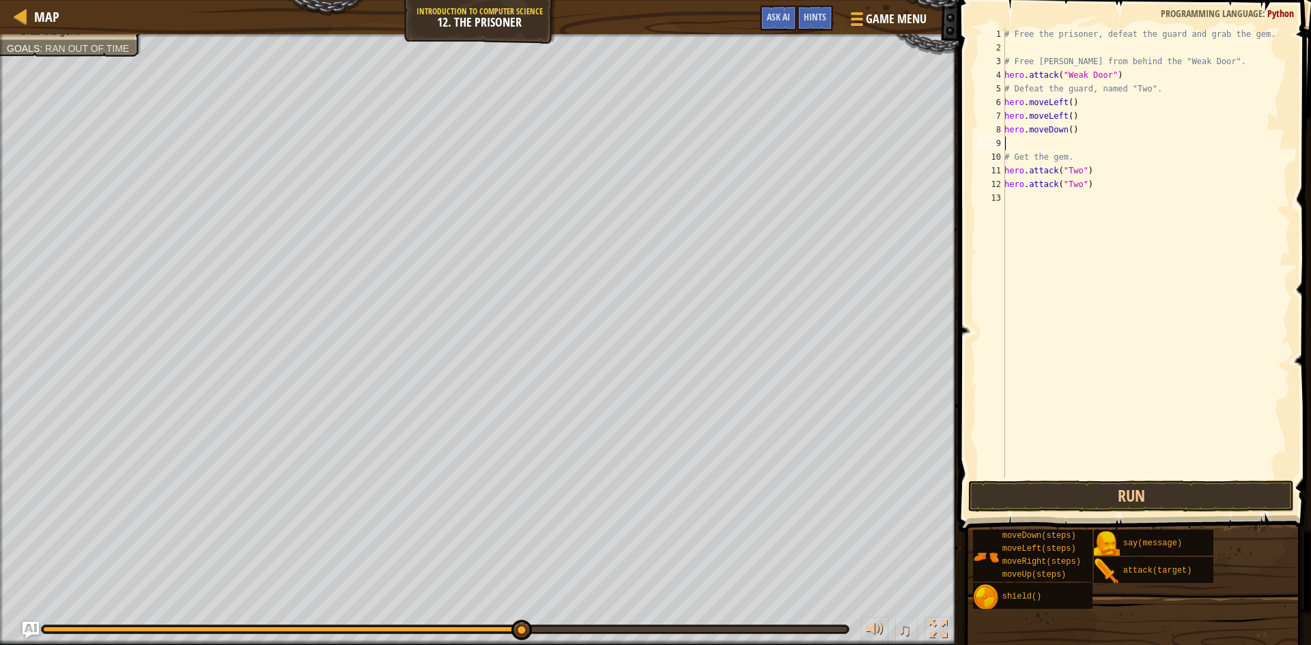
scroll to position [6, 0]
click at [1139, 495] on button "Run" at bounding box center [1131, 496] width 326 height 31
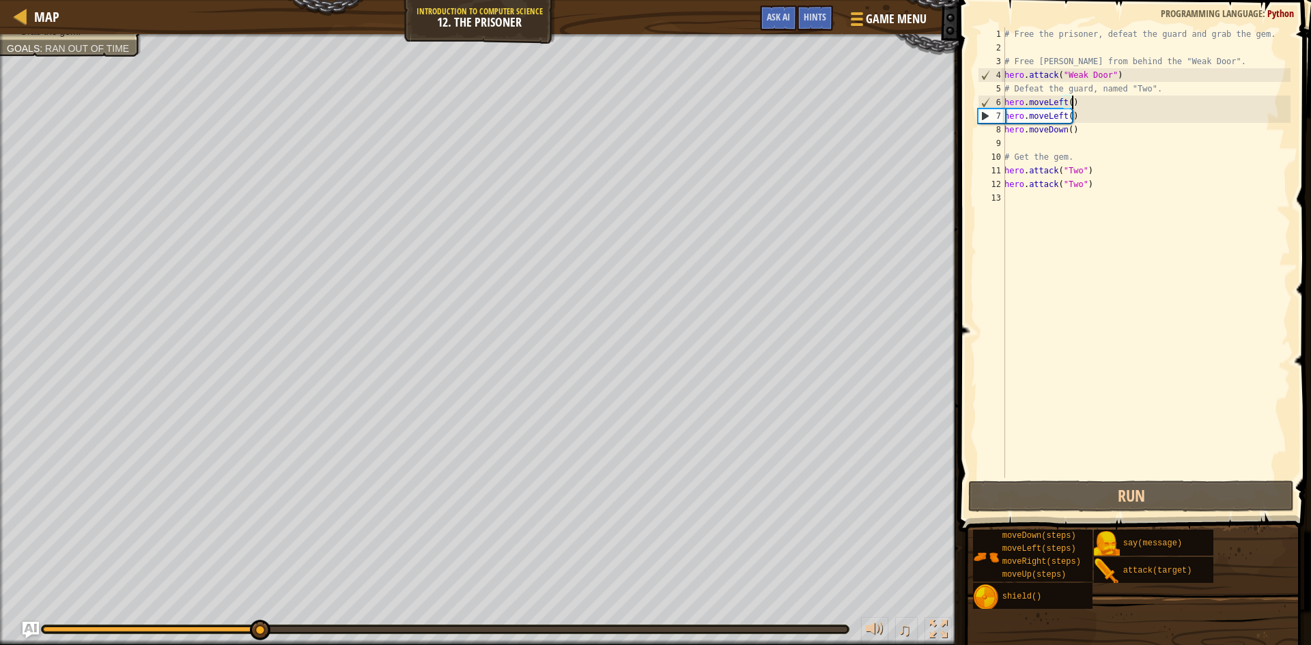
click at [1088, 103] on div "# Free the prisoner, defeat the guard and grab the gem. # Free [PERSON_NAME] fr…" at bounding box center [1145, 266] width 289 height 478
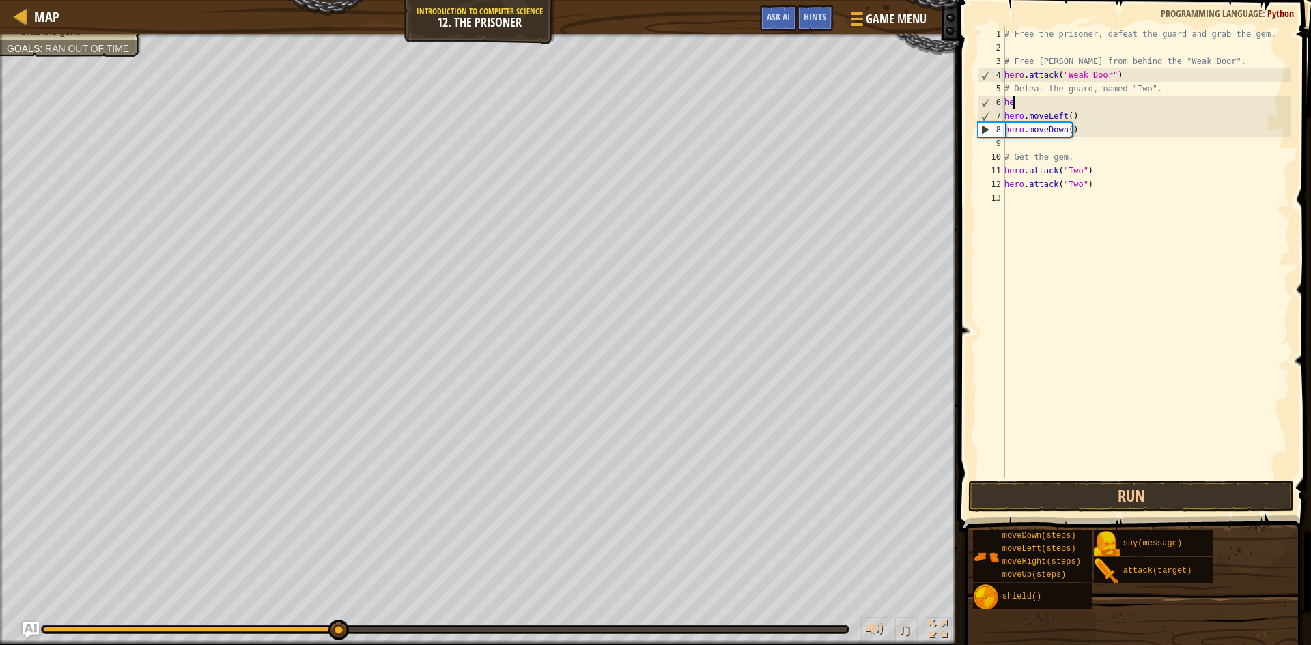
type textarea "h"
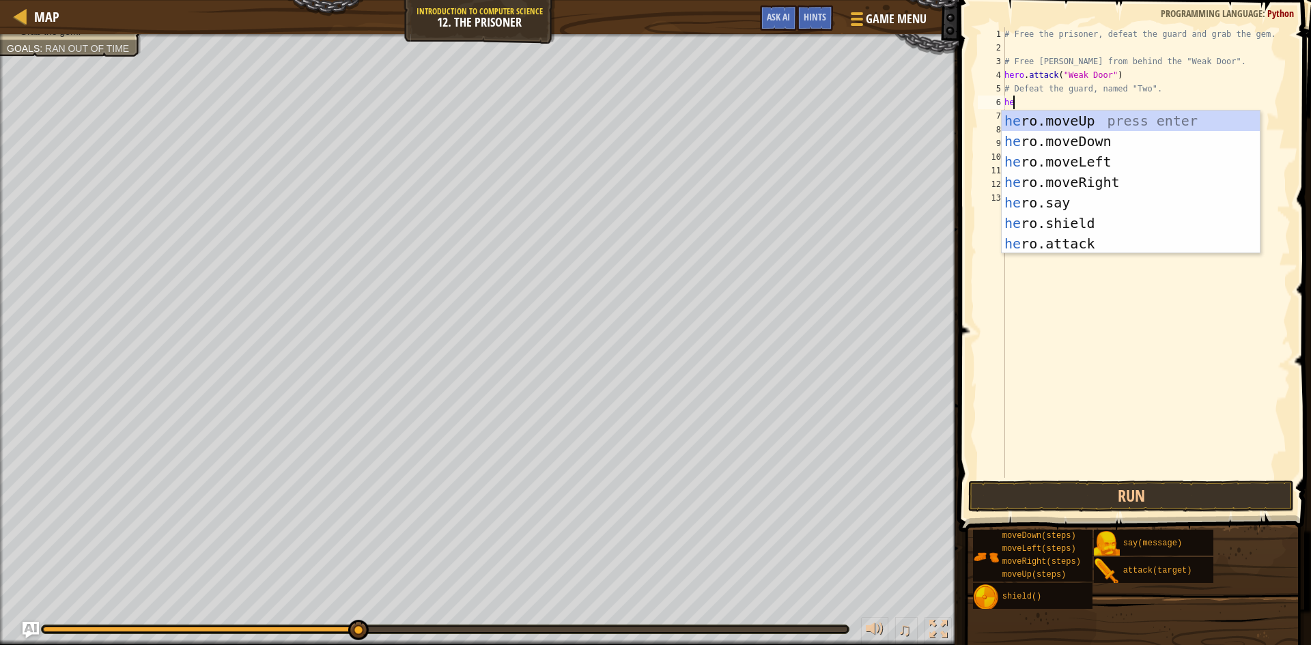
type textarea "her"
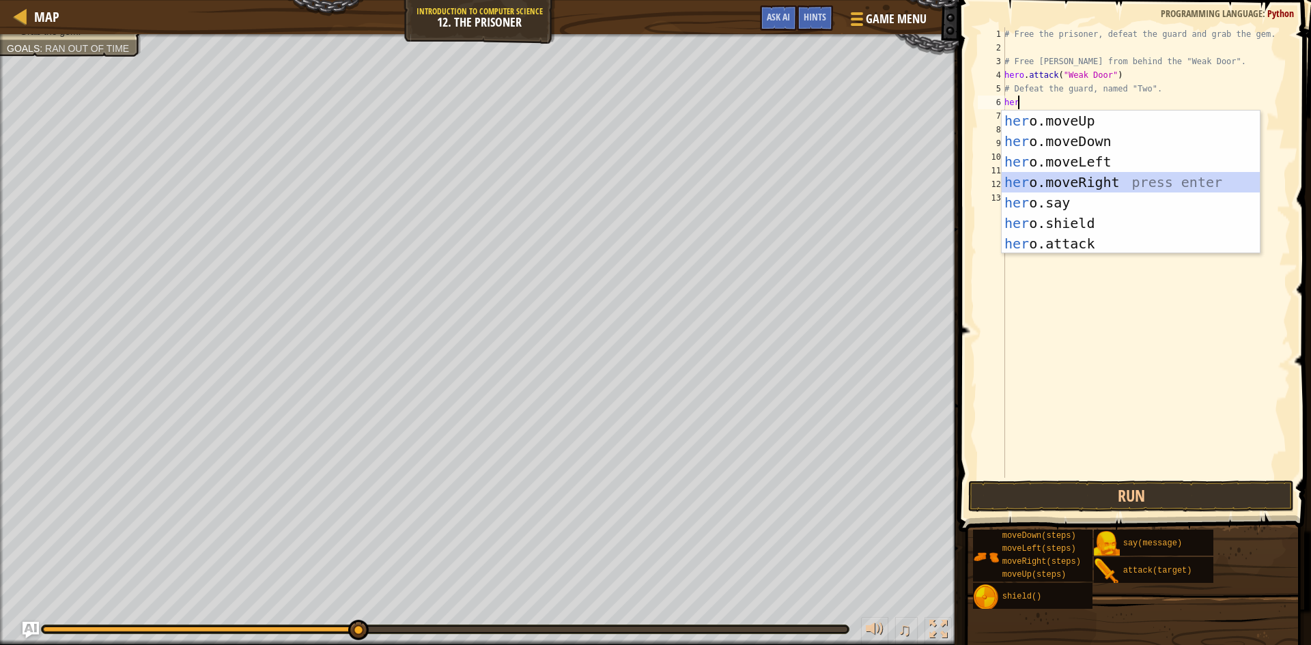
click at [1089, 177] on div "her o.moveUp press enter her o.moveDown press enter her o.moveLeft press enter …" at bounding box center [1130, 203] width 258 height 184
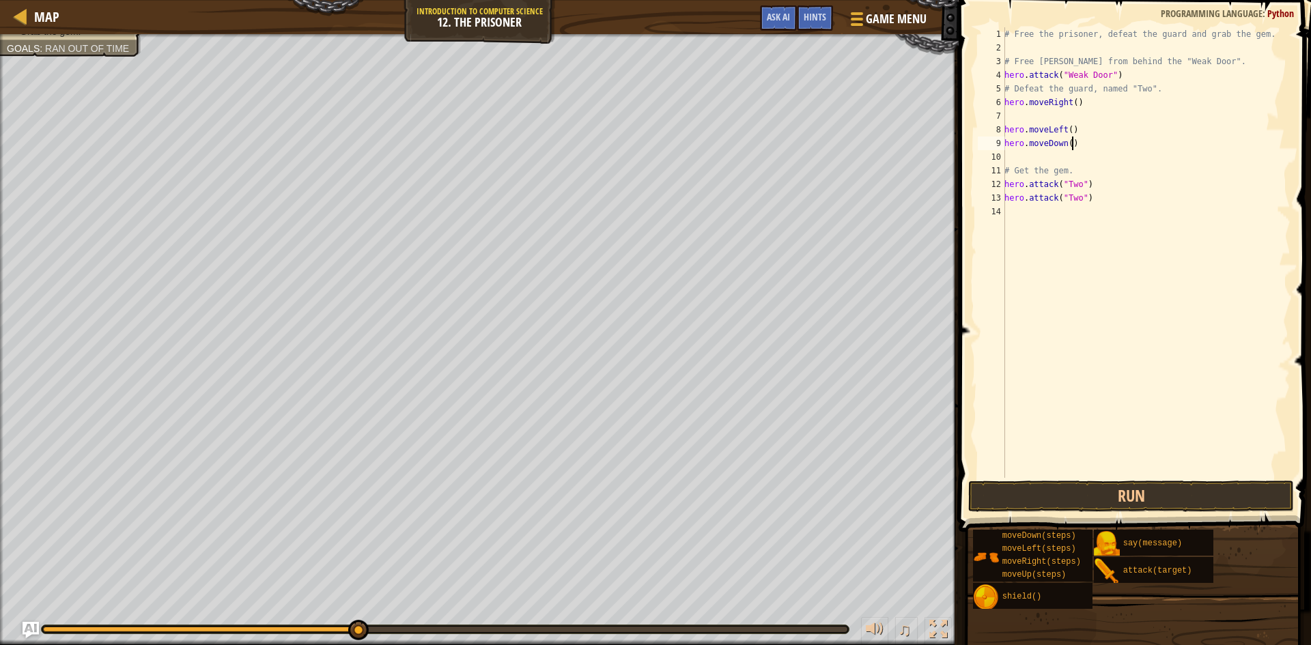
click at [1084, 137] on div "# Free the prisoner, defeat the guard and grab the gem. # Free [PERSON_NAME] fr…" at bounding box center [1145, 266] width 289 height 478
type textarea "h"
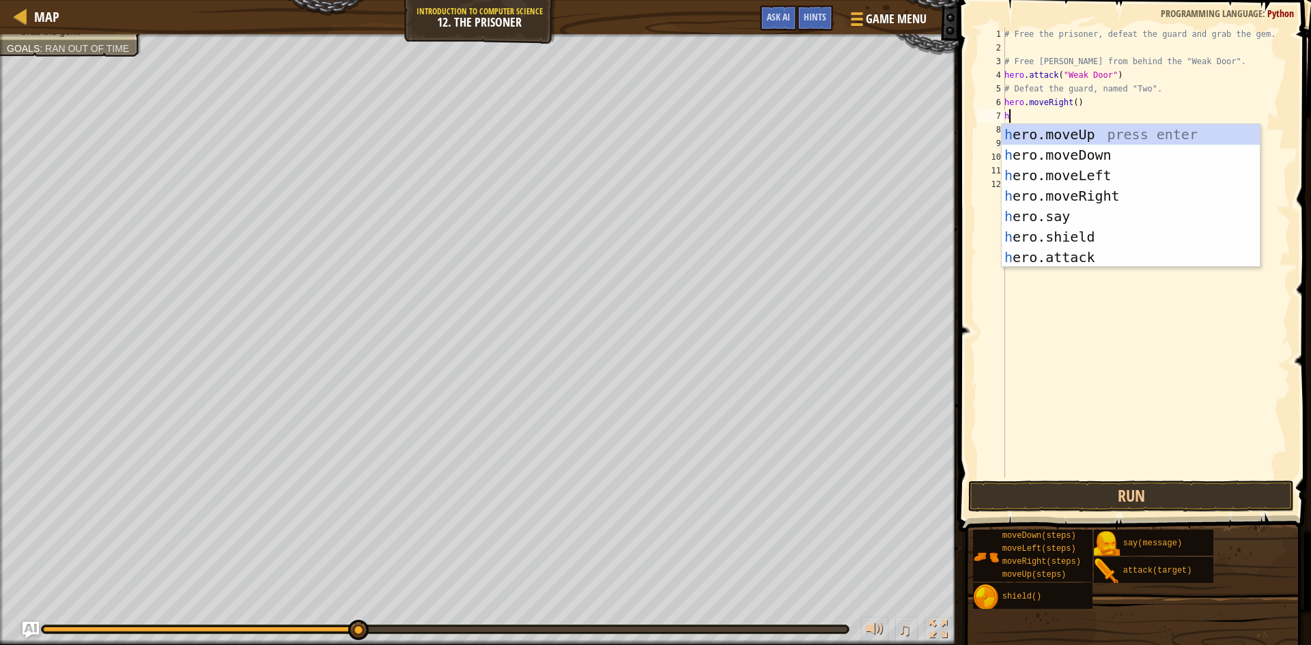
type textarea "he"
click at [1092, 188] on div "he ro.moveUp press enter he ro.moveDown press enter he ro.moveLeft press enter …" at bounding box center [1130, 216] width 258 height 184
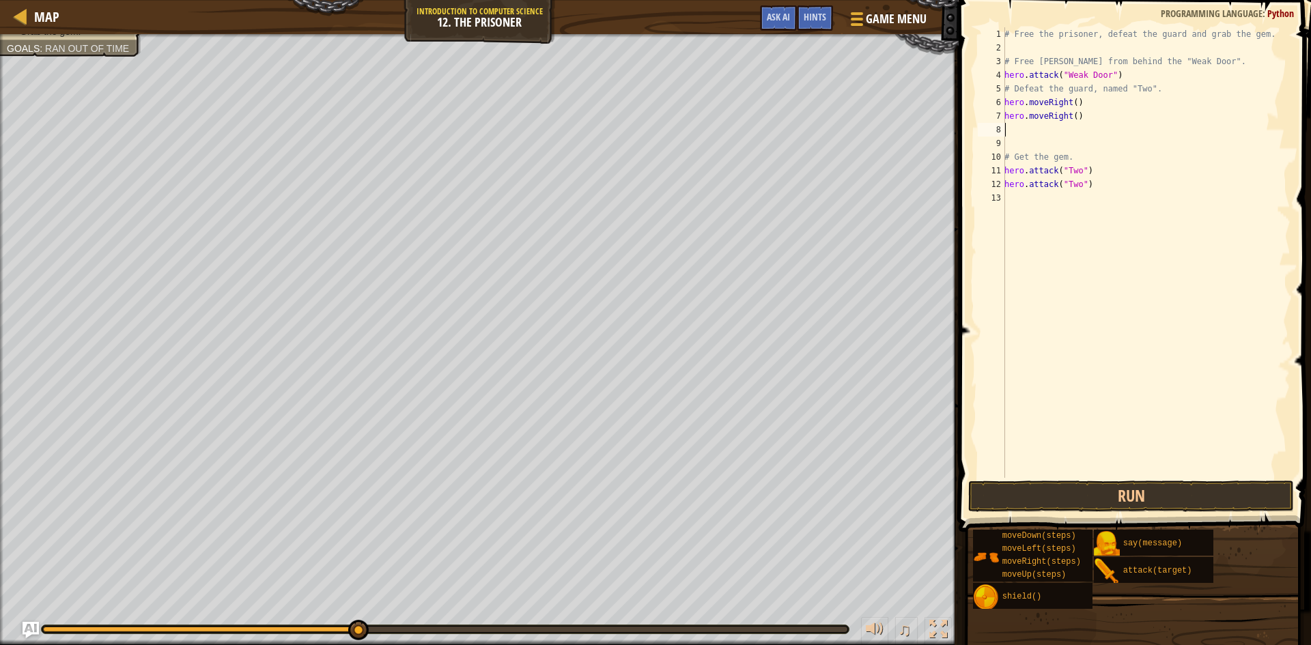
type textarea "h"
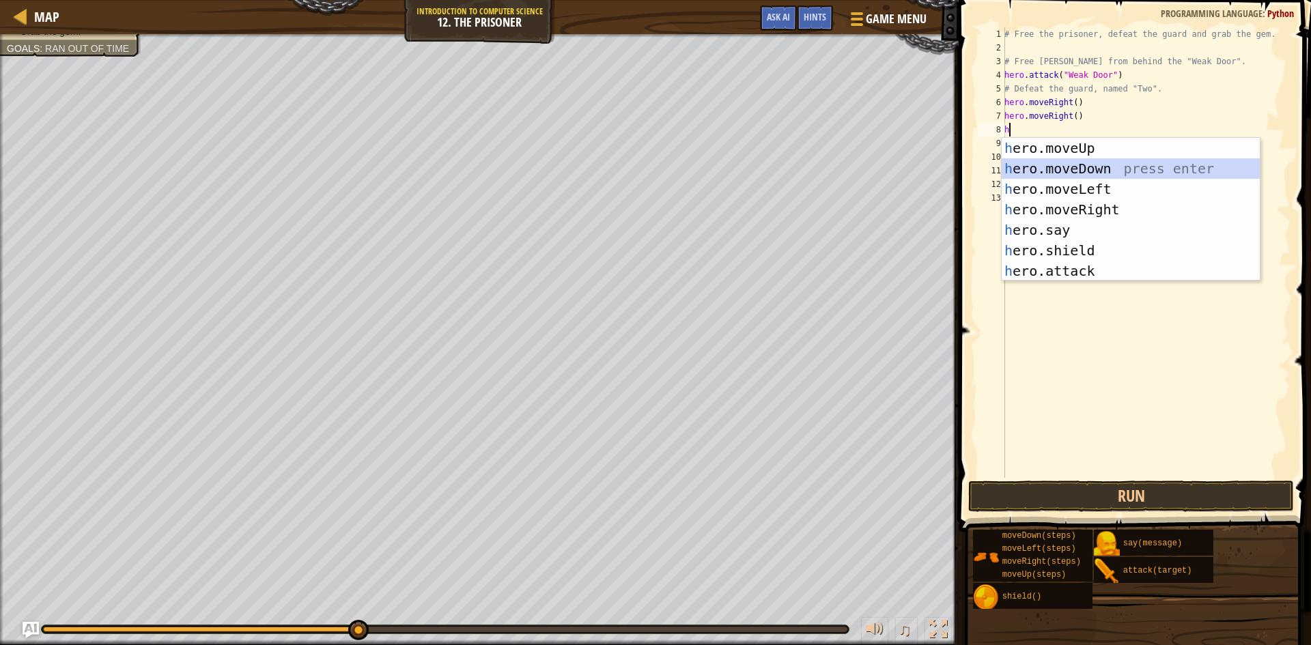
click at [1040, 173] on div "h ero.moveUp press enter h ero.moveDown press enter h ero.moveLeft press enter …" at bounding box center [1130, 230] width 258 height 184
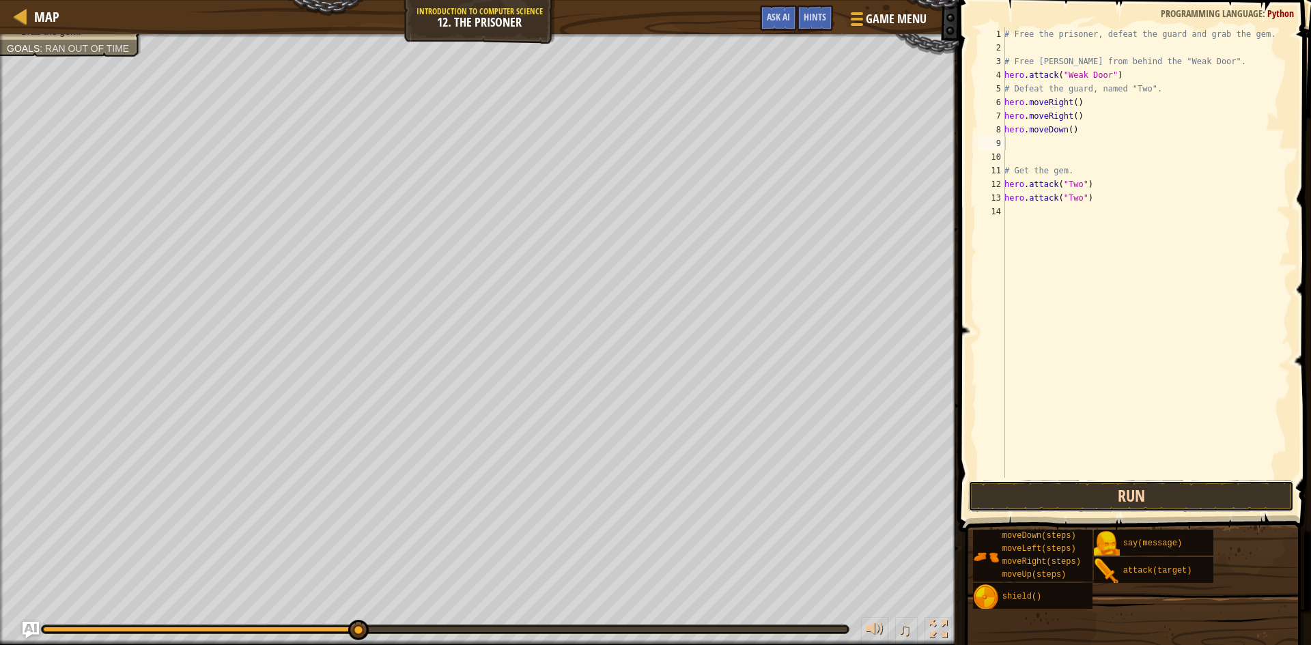
click at [1125, 496] on button "Run" at bounding box center [1131, 496] width 326 height 31
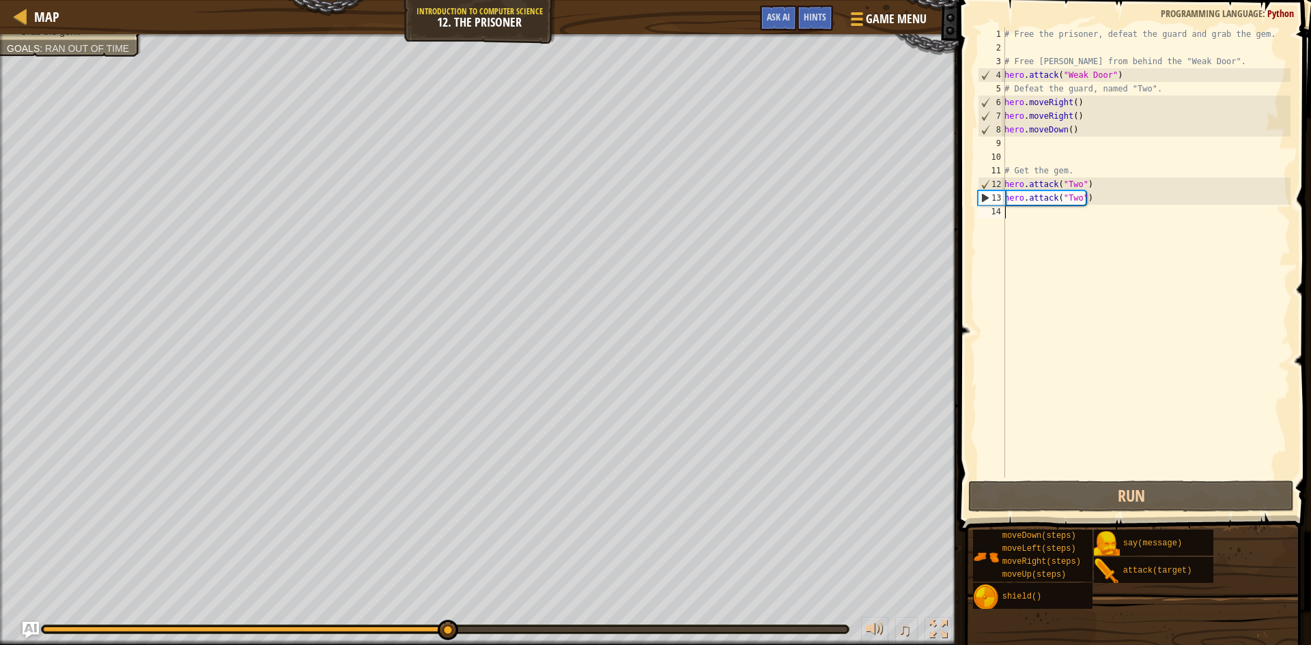
click at [1053, 221] on div "# Free the prisoner, defeat the guard and grab the gem. # Free [PERSON_NAME] fr…" at bounding box center [1145, 266] width 289 height 478
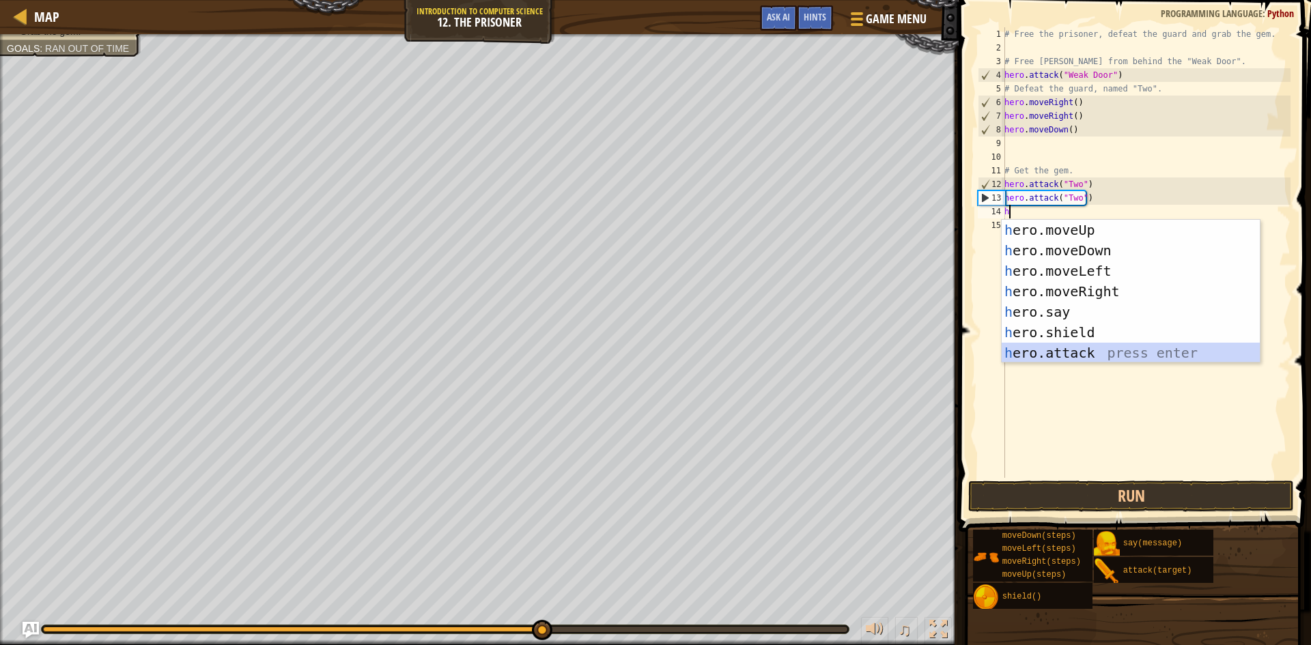
click at [1081, 349] on div "h ero.moveUp press enter h ero.moveDown press enter h ero.moveLeft press enter …" at bounding box center [1130, 312] width 258 height 184
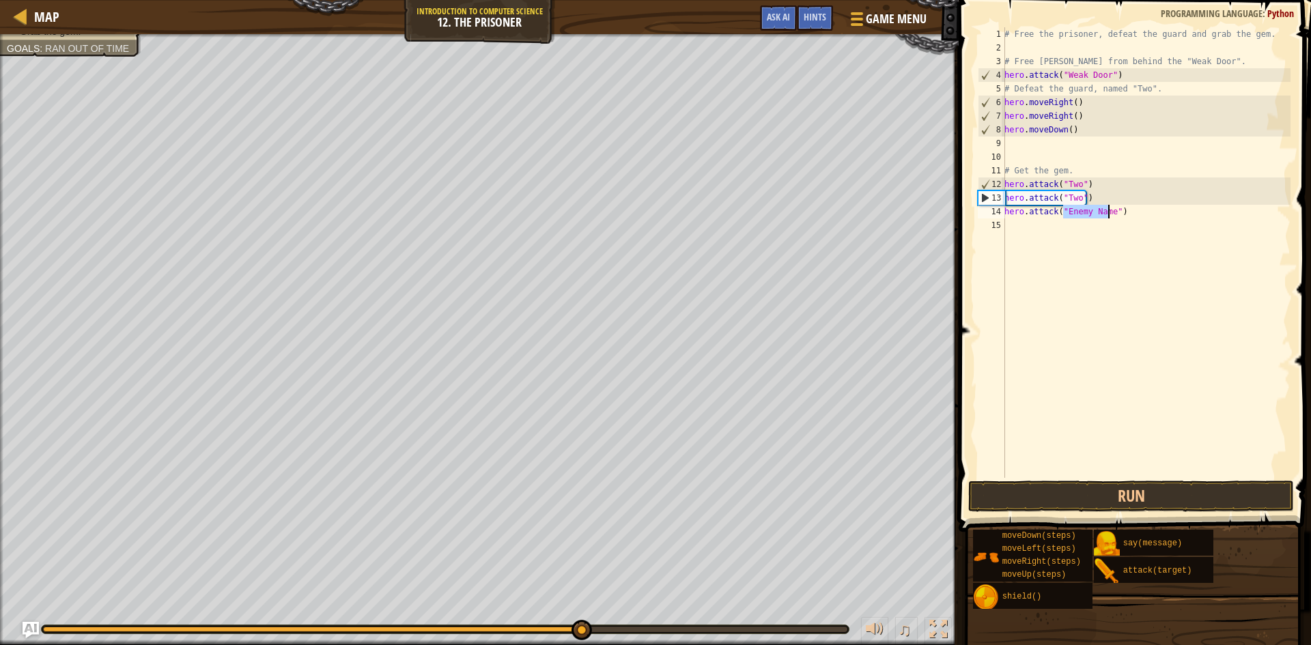
scroll to position [6, 5]
type textarea "hero.attack("Two")"
click at [1051, 223] on div "# Free the prisoner, defeat the guard and grab the gem. # Free [PERSON_NAME] fr…" at bounding box center [1145, 266] width 289 height 478
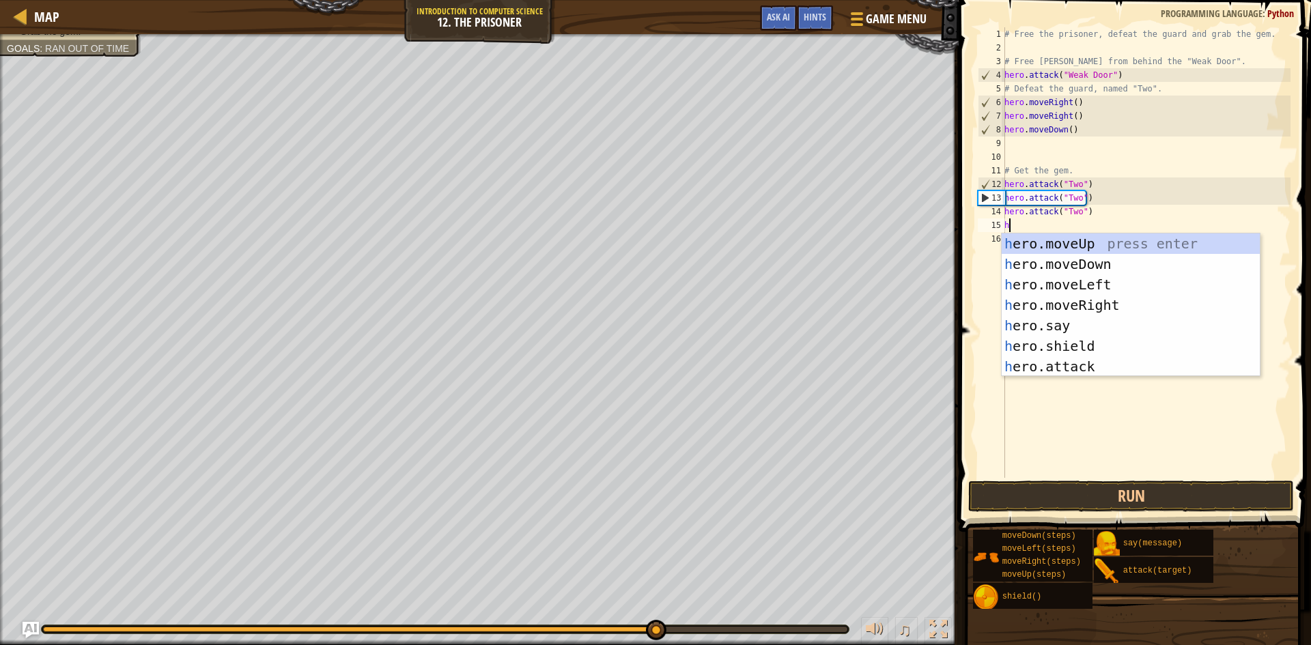
type textarea "he"
click at [1085, 260] on div "he ro.moveUp press enter he ro.moveDown press enter he ro.moveLeft press enter …" at bounding box center [1130, 325] width 258 height 184
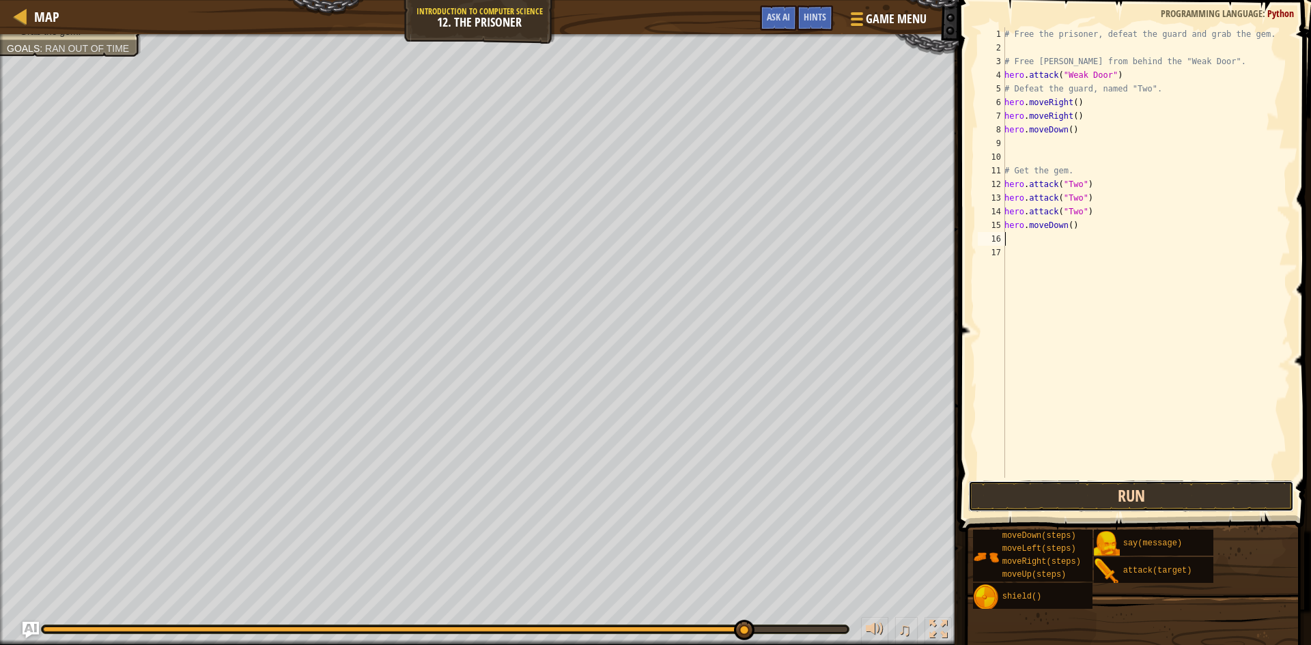
click at [1117, 497] on button "Run" at bounding box center [1131, 496] width 326 height 31
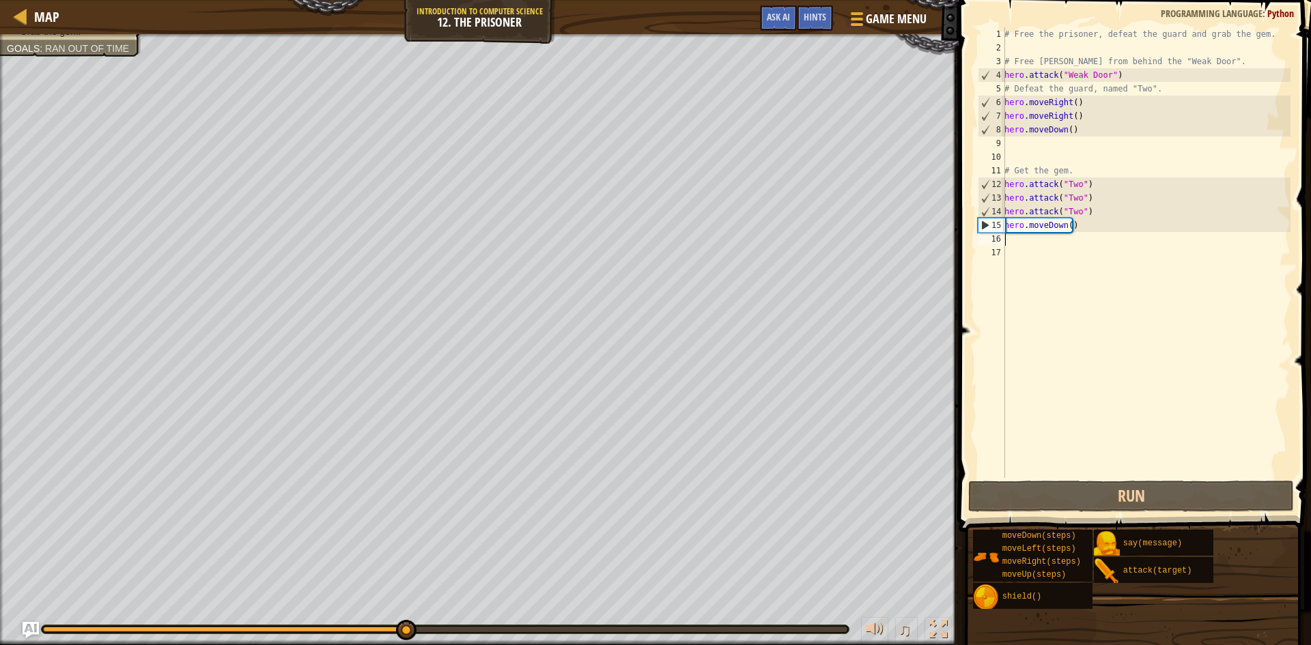
type textarea "h"
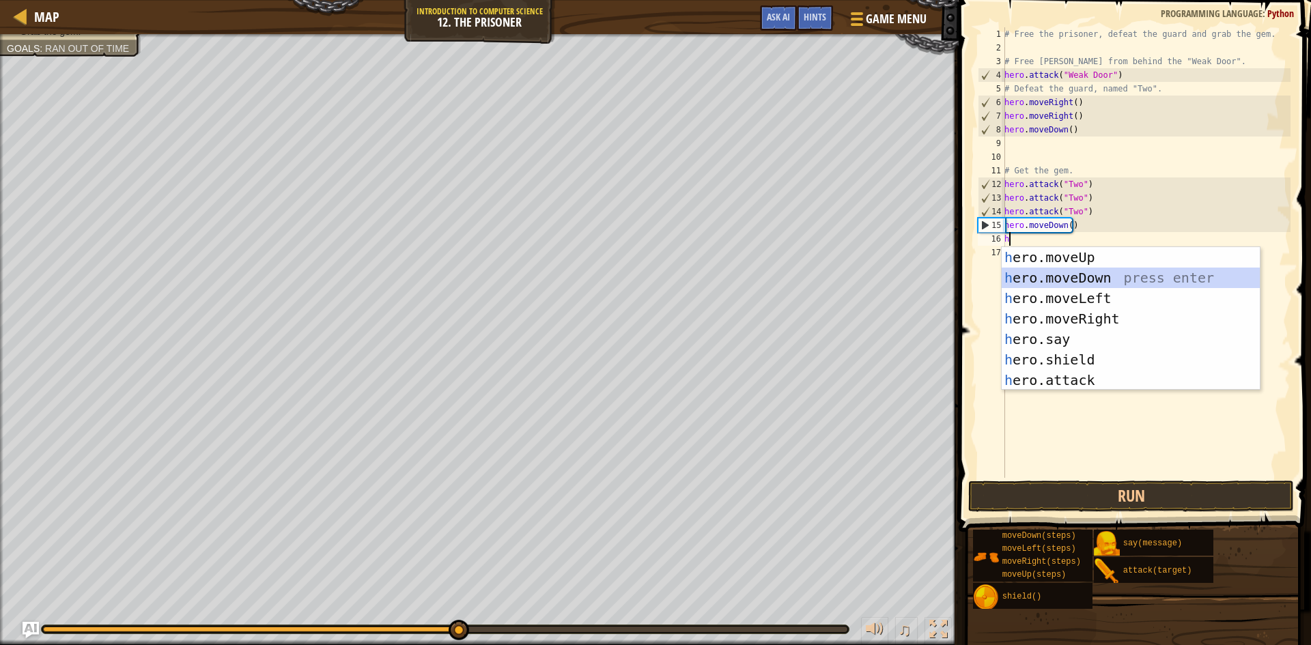
click at [1100, 276] on div "h ero.moveUp press enter h ero.moveDown press enter h ero.moveLeft press enter …" at bounding box center [1130, 339] width 258 height 184
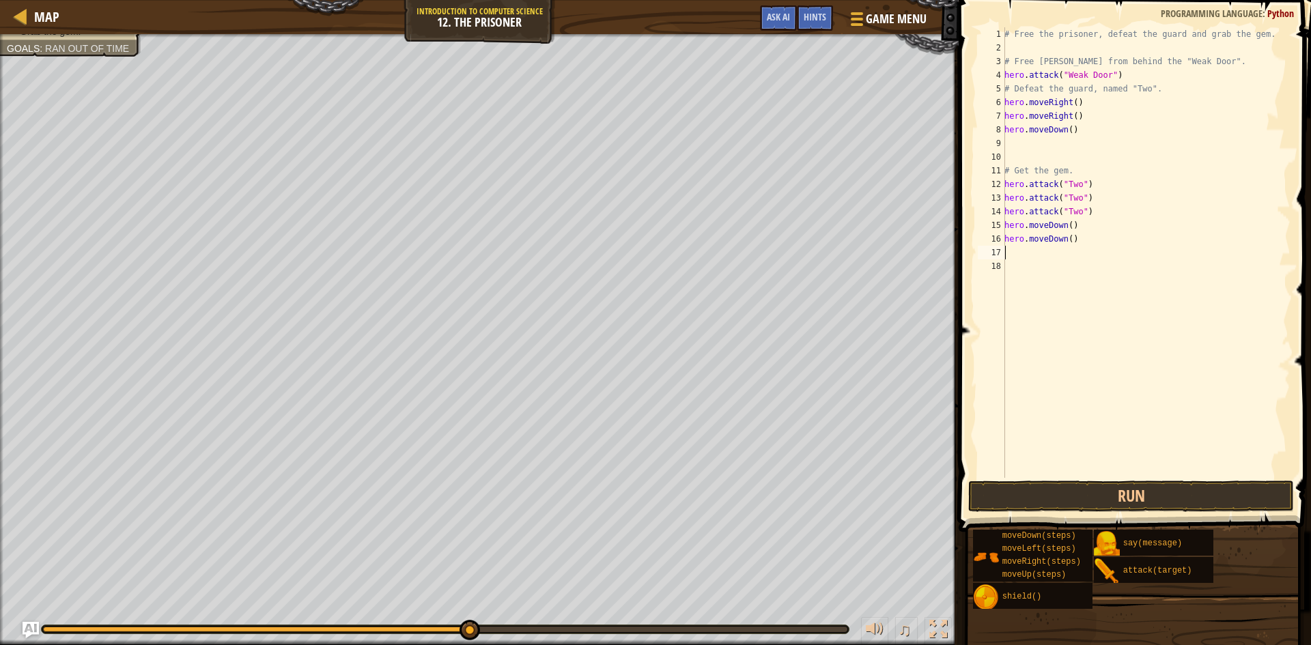
type textarea "h"
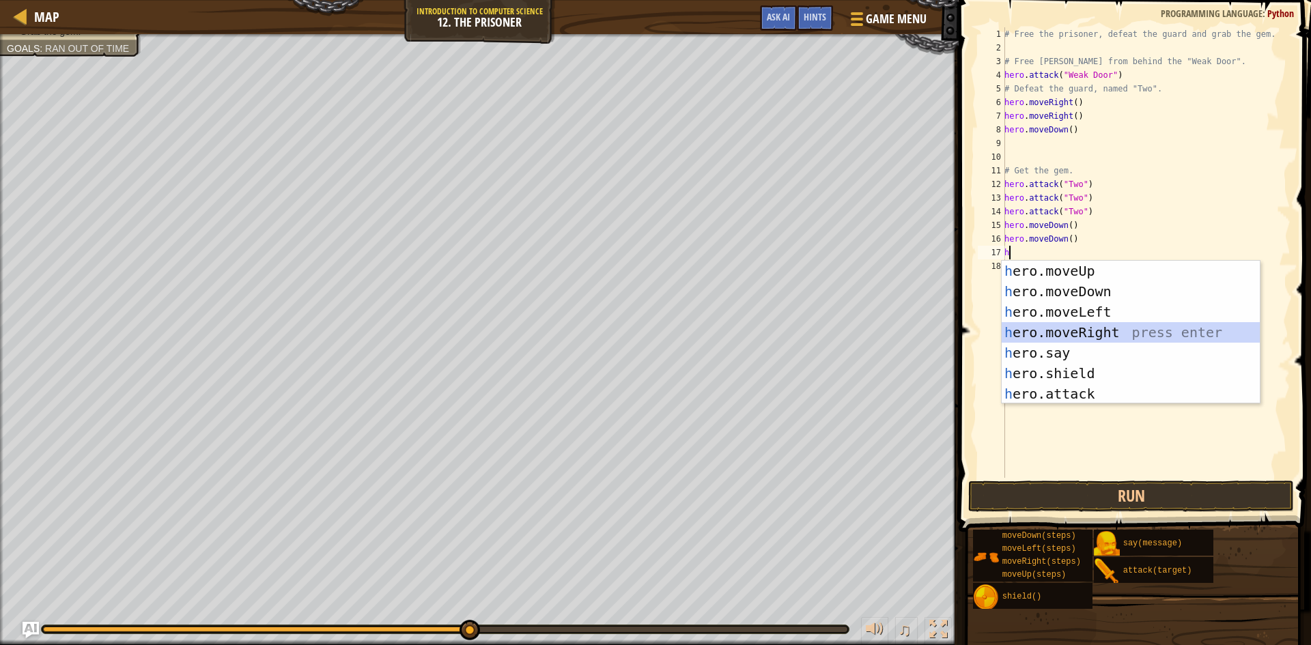
click at [1094, 335] on div "h ero.moveUp press enter h ero.moveDown press enter h ero.moveLeft press enter …" at bounding box center [1130, 353] width 258 height 184
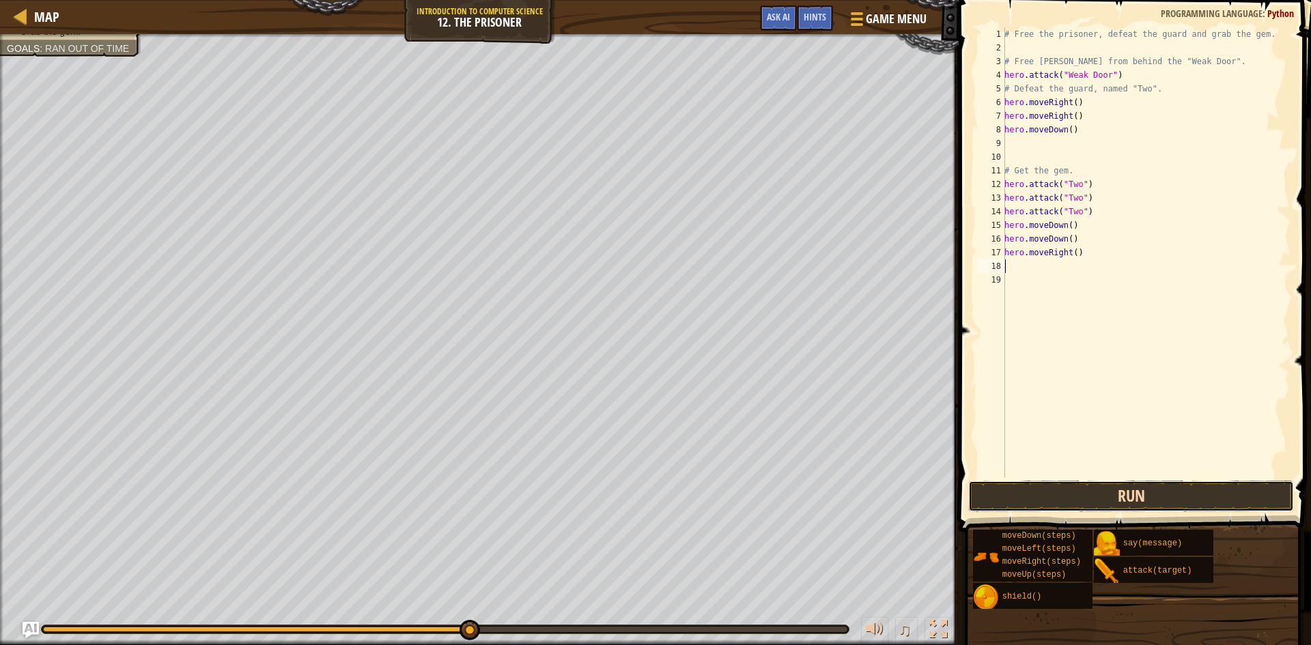
click at [1143, 494] on button "Run" at bounding box center [1131, 496] width 326 height 31
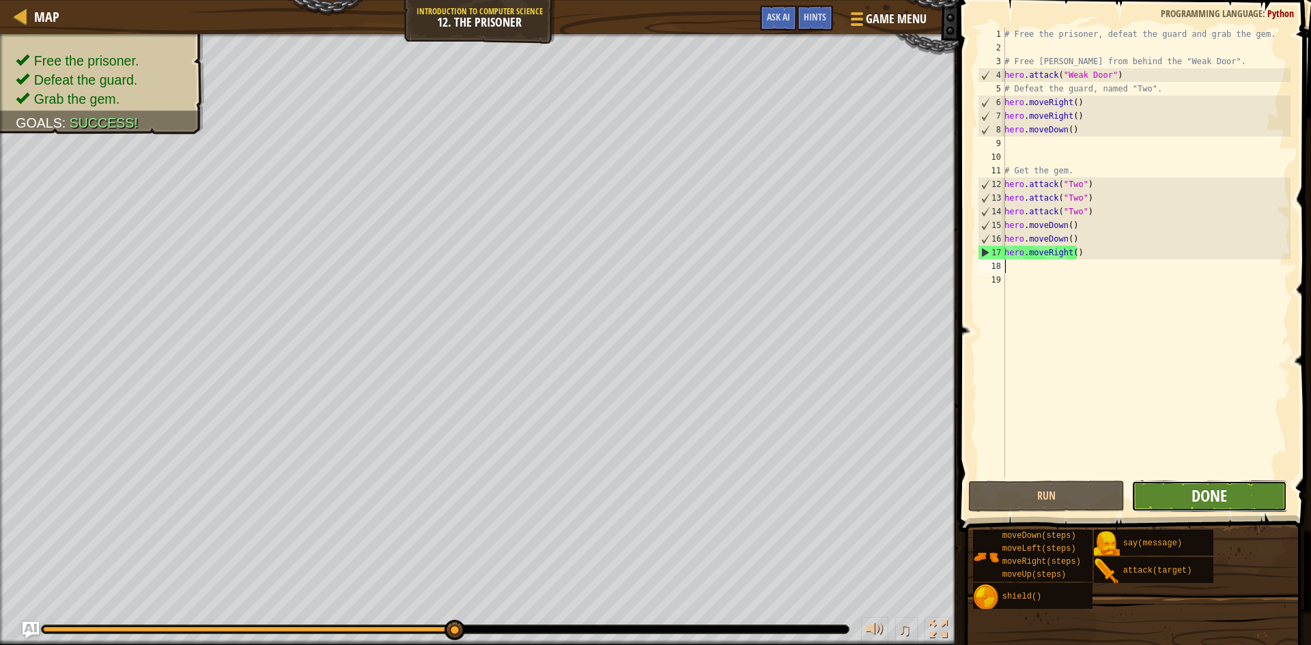
click at [1206, 504] on span "Done" at bounding box center [1208, 496] width 35 height 22
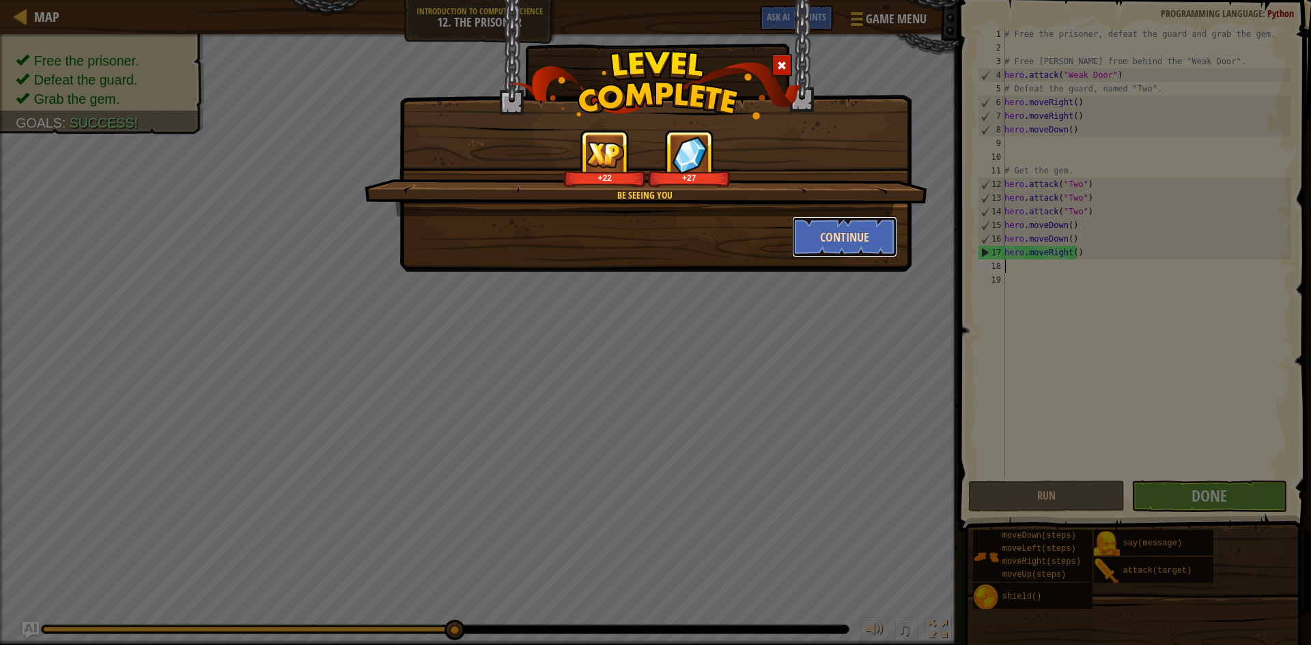
click at [861, 238] on button "Continue" at bounding box center [845, 236] width 106 height 41
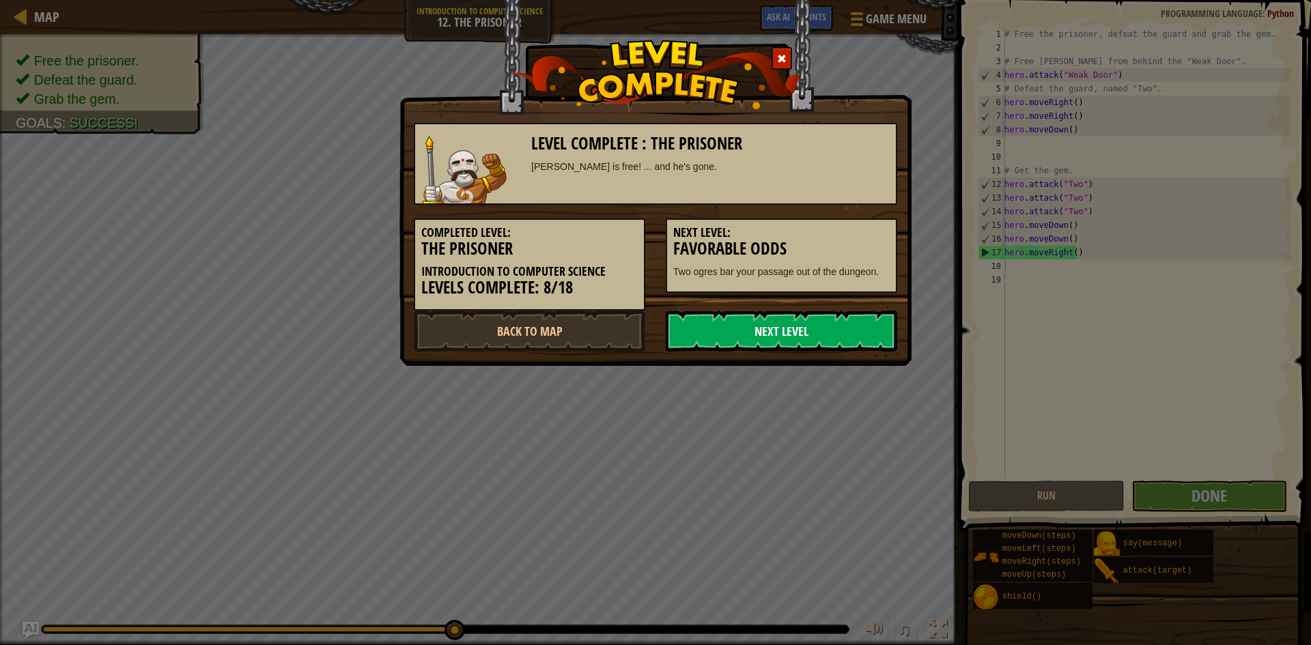
click at [786, 333] on link "Next Level" at bounding box center [781, 331] width 231 height 41
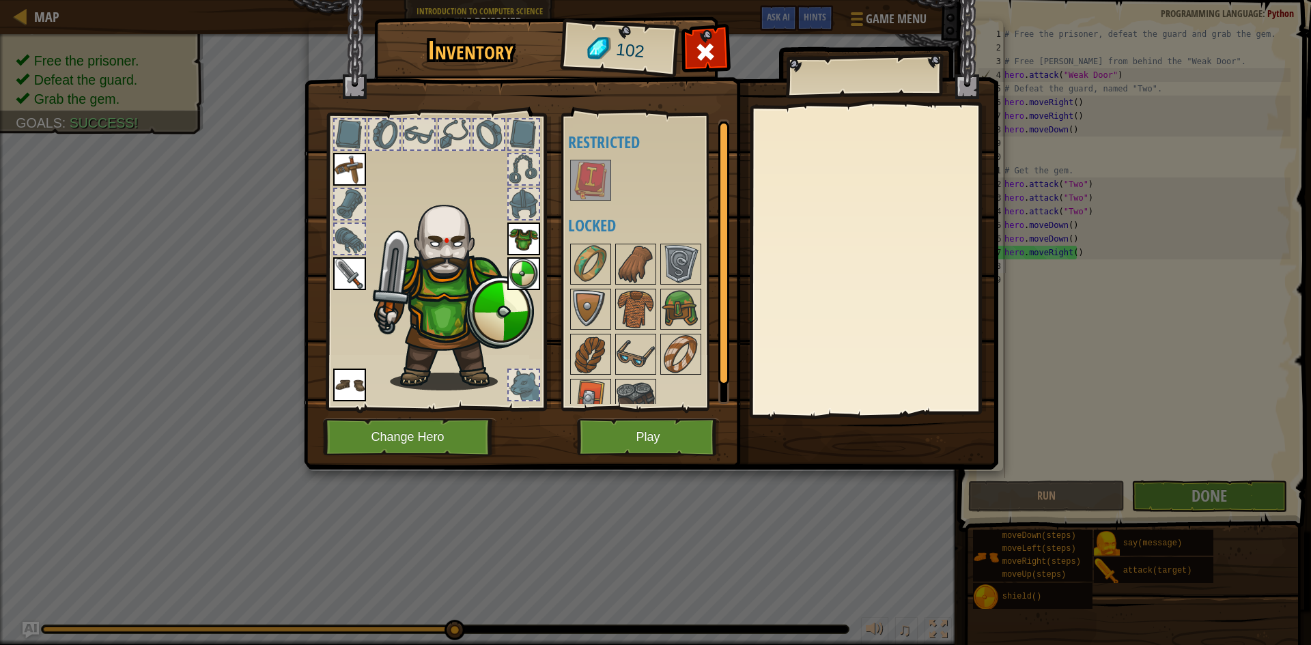
click at [603, 173] on img at bounding box center [590, 180] width 38 height 38
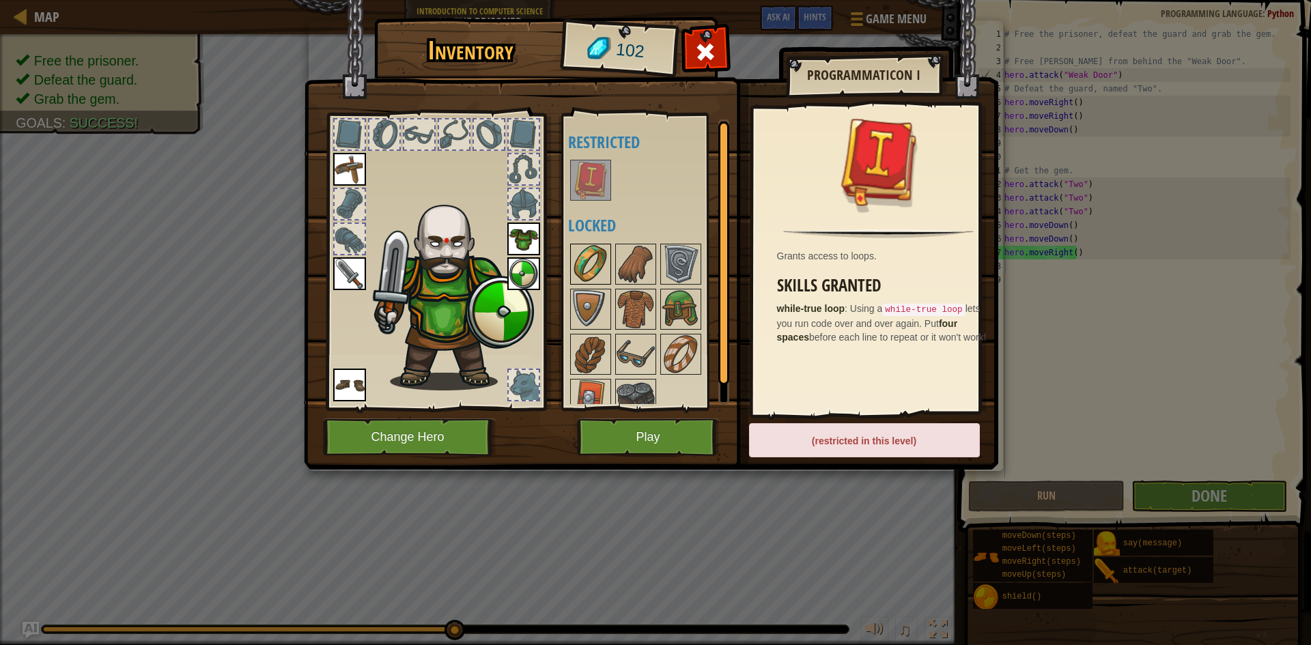
click at [591, 256] on img at bounding box center [590, 264] width 38 height 38
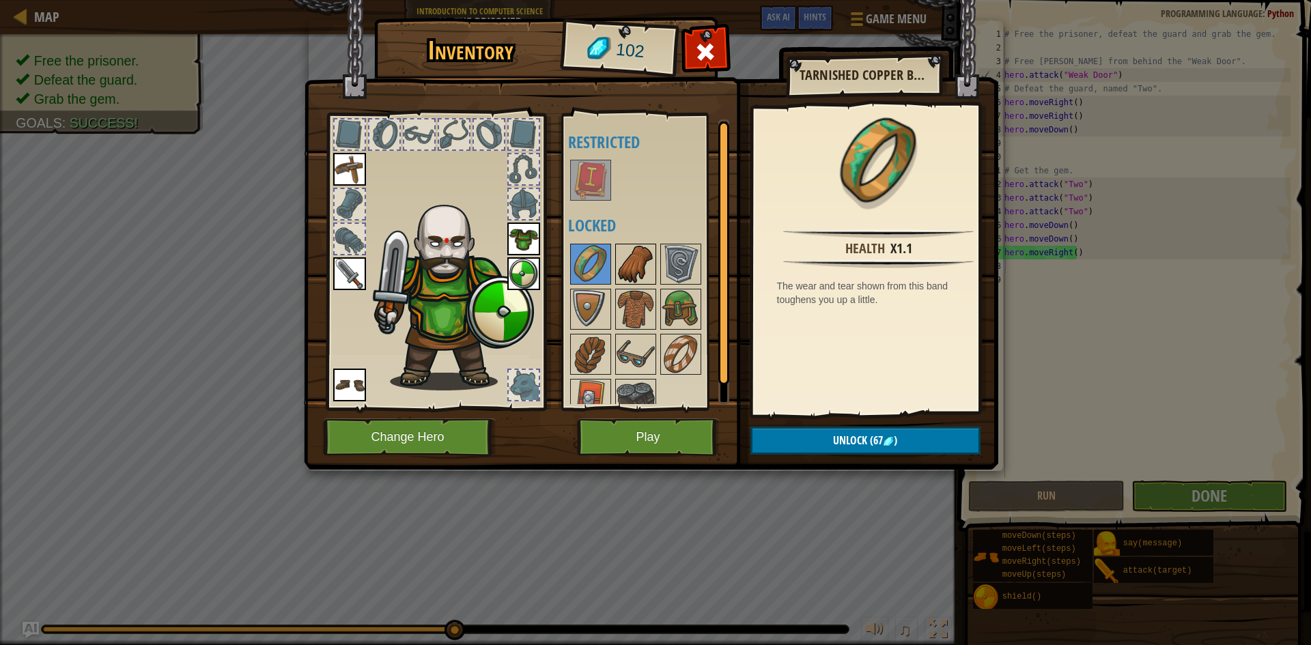
click at [632, 266] on img at bounding box center [635, 264] width 38 height 38
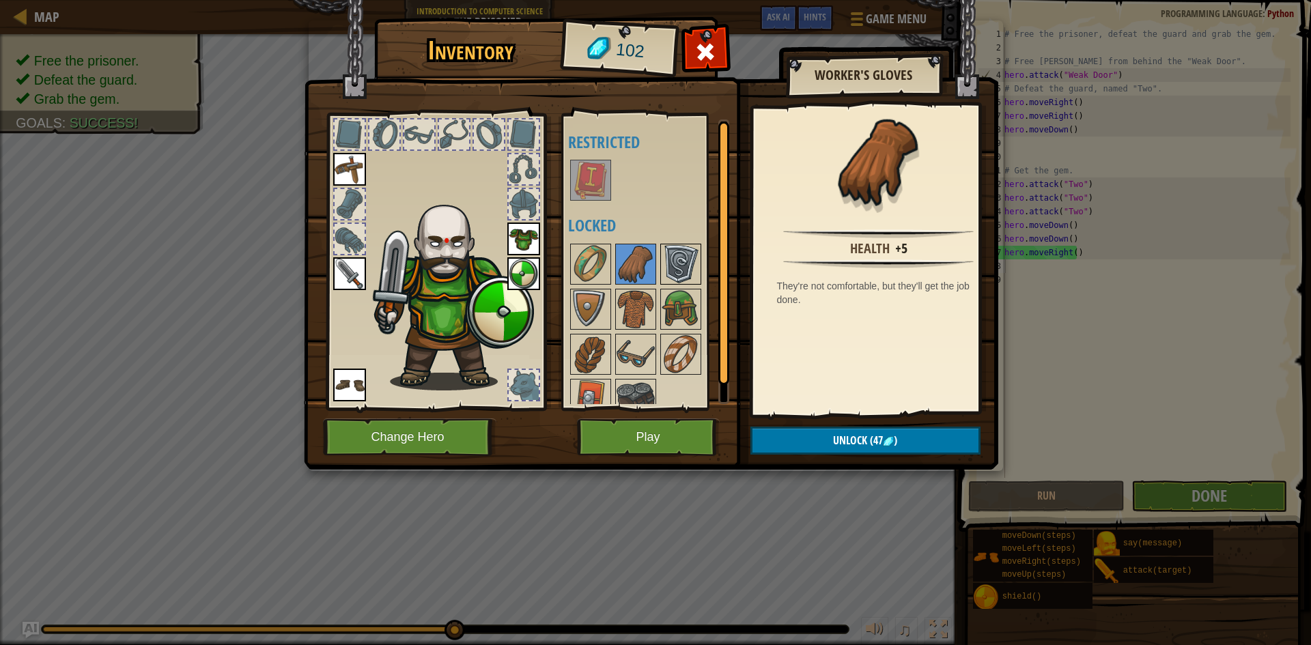
click at [687, 267] on img at bounding box center [680, 264] width 38 height 38
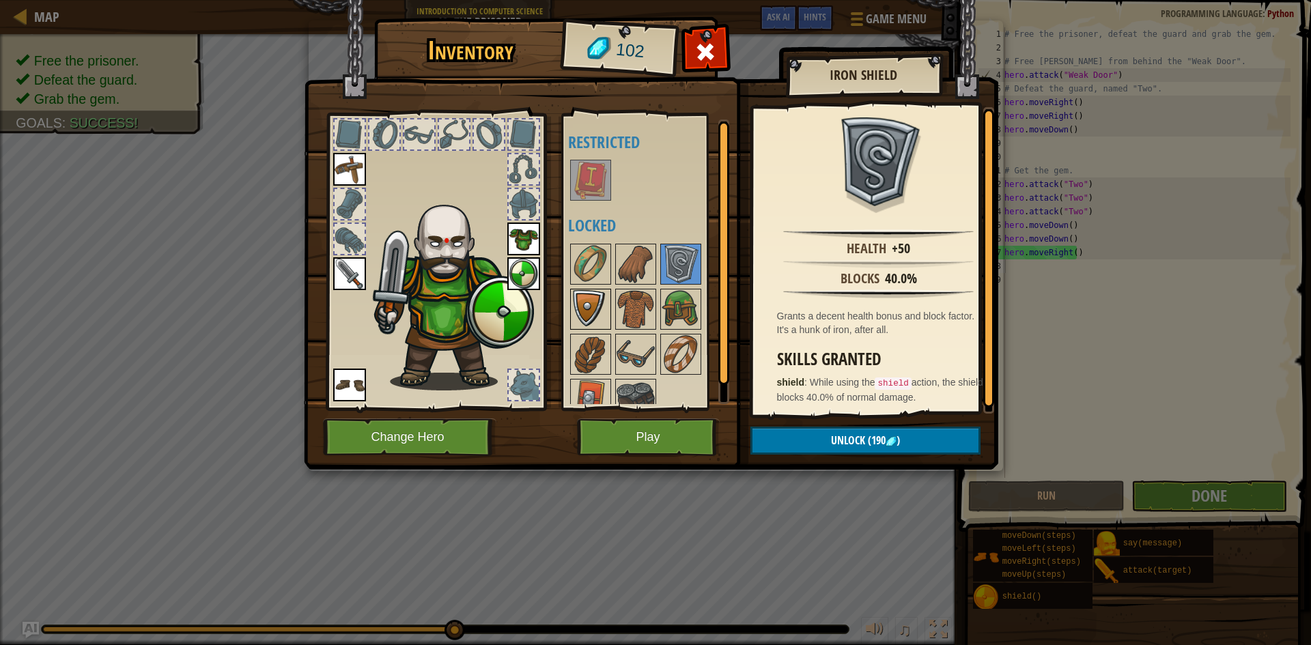
click at [593, 304] on img at bounding box center [590, 309] width 38 height 38
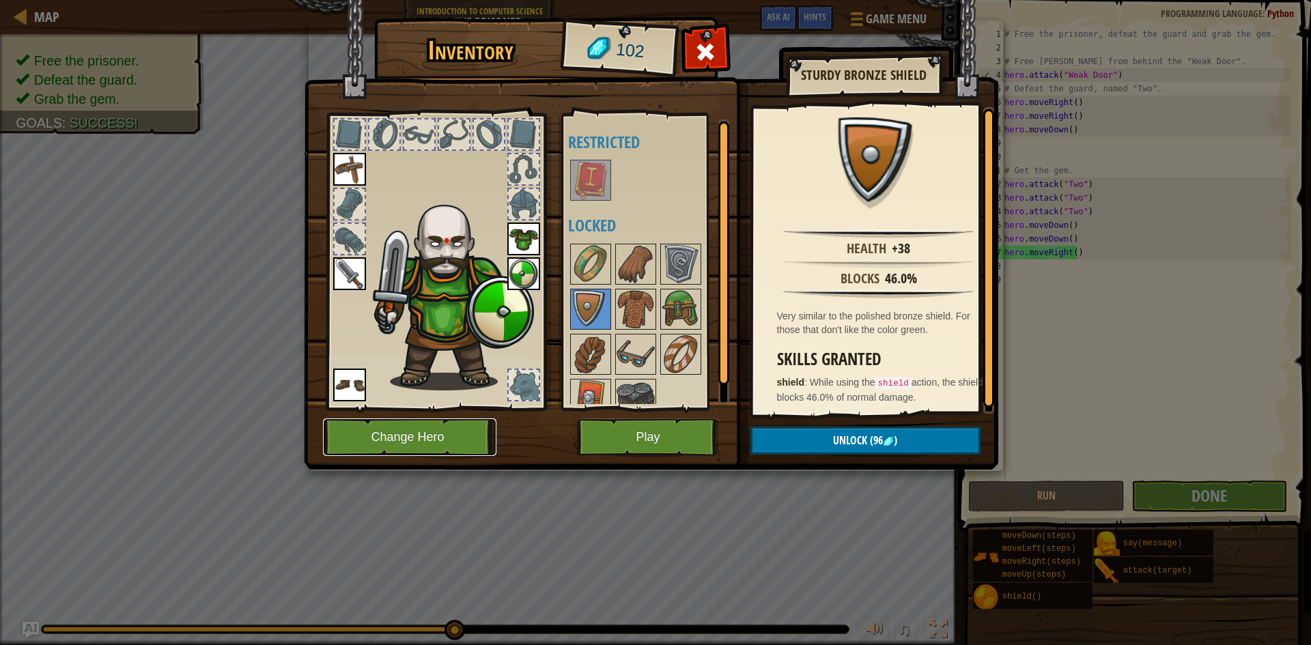
click at [427, 445] on button "Change Hero" at bounding box center [409, 437] width 173 height 38
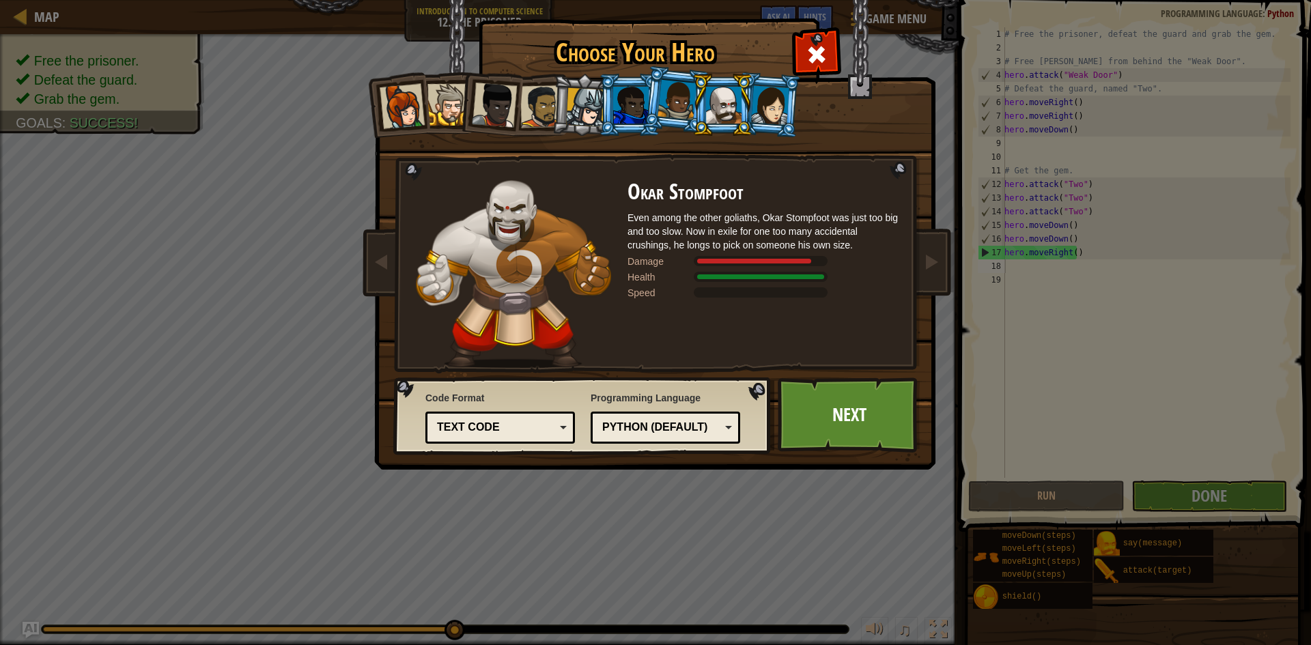
click at [598, 100] on div at bounding box center [585, 107] width 39 height 39
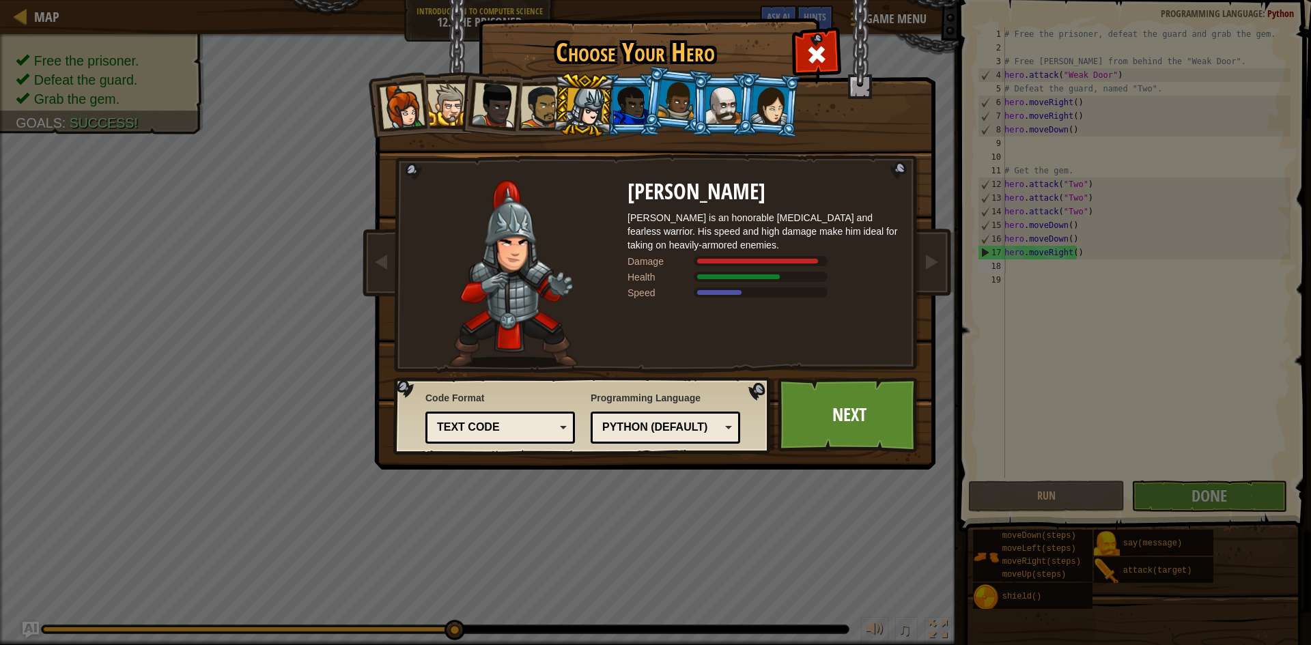
click at [420, 113] on div at bounding box center [402, 106] width 45 height 45
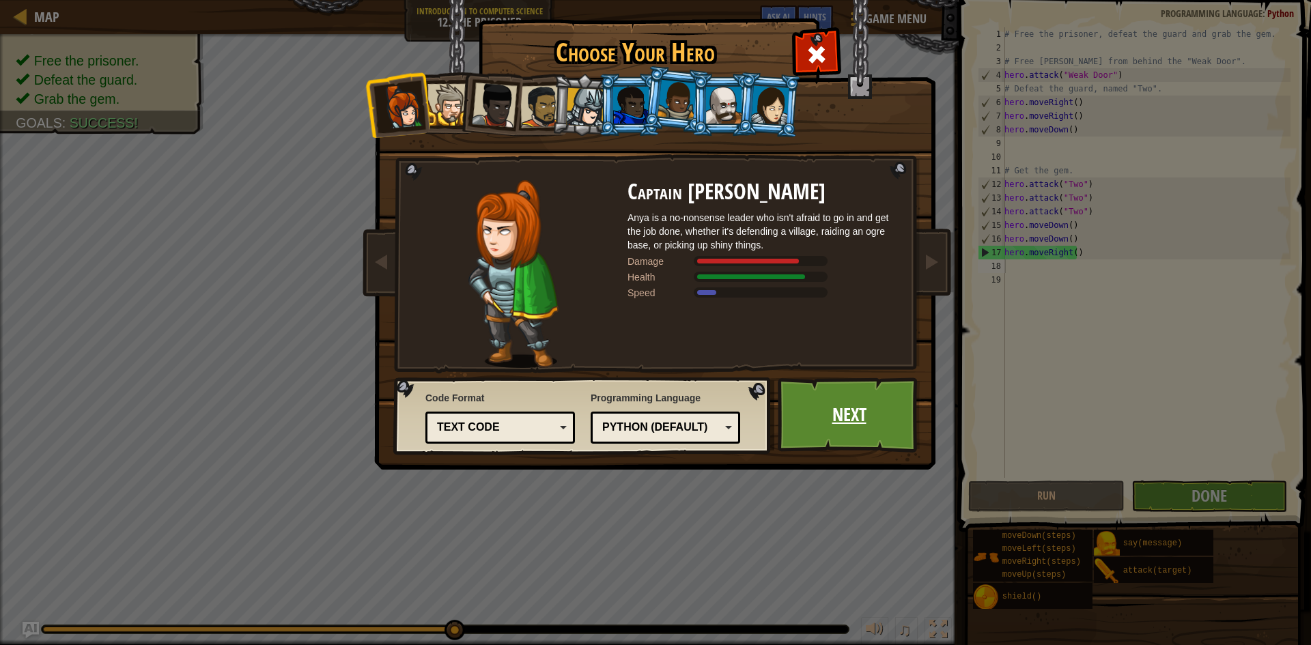
click at [836, 427] on link "Next" at bounding box center [848, 414] width 143 height 75
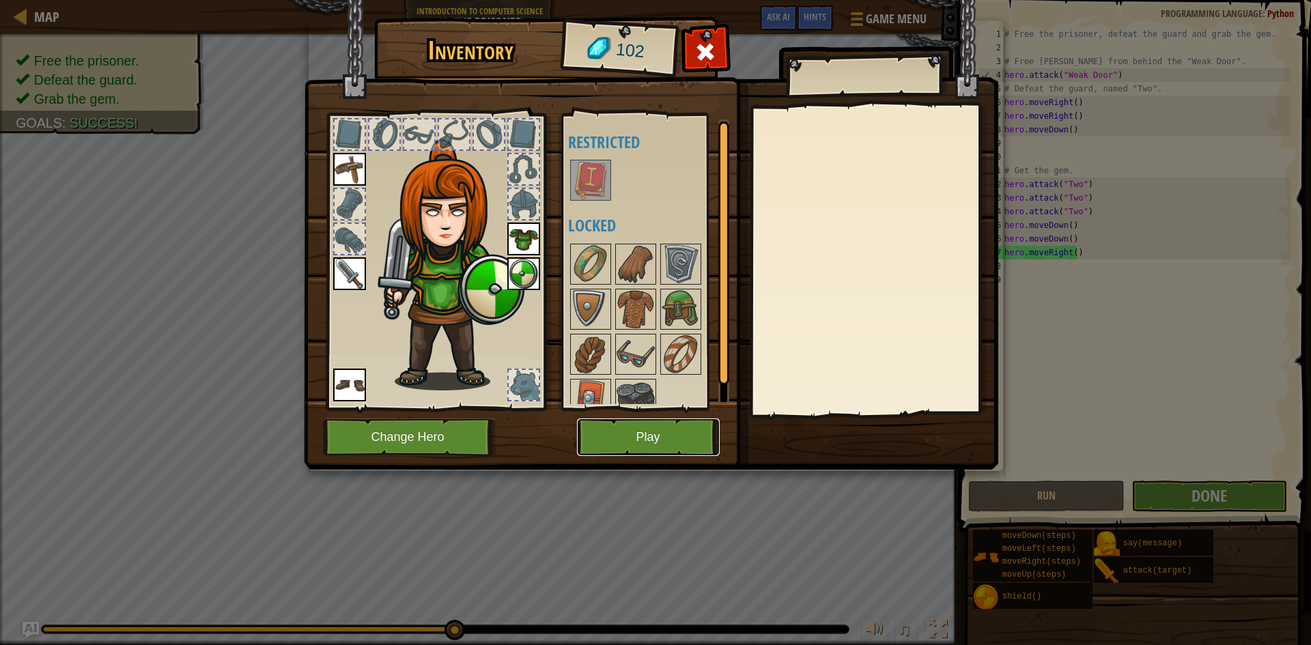
click at [648, 433] on button "Play" at bounding box center [648, 437] width 143 height 38
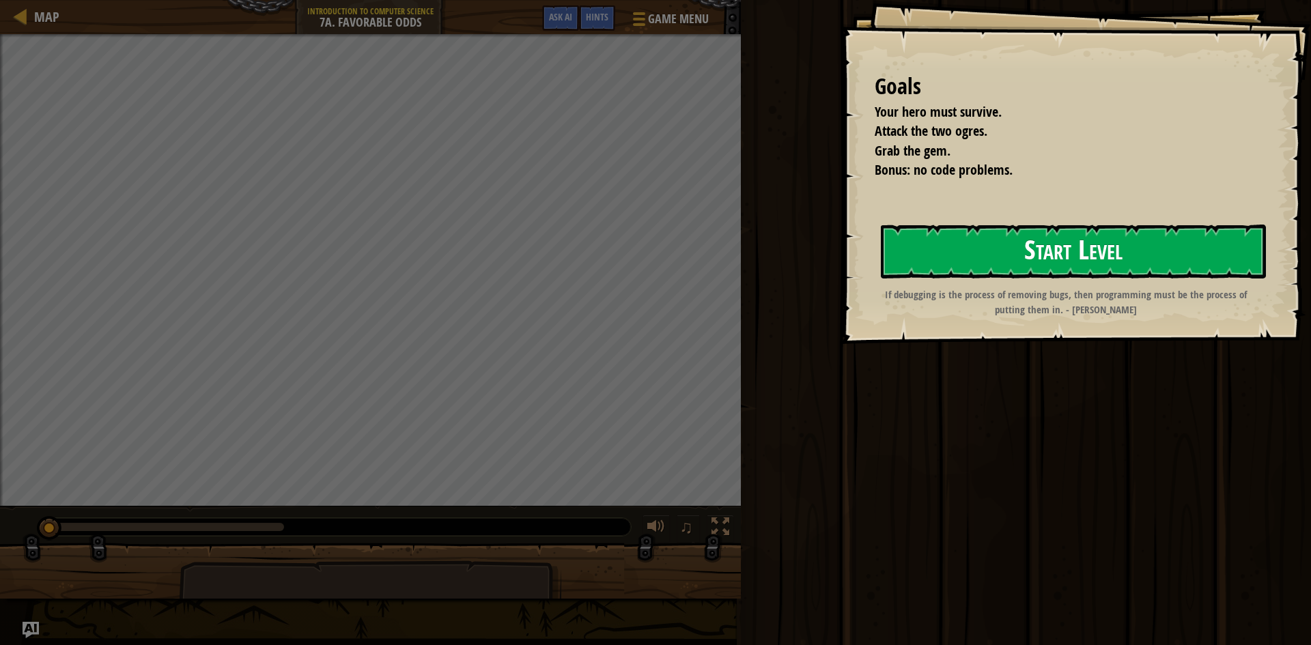
click at [1110, 257] on button "Start Level" at bounding box center [1073, 252] width 385 height 54
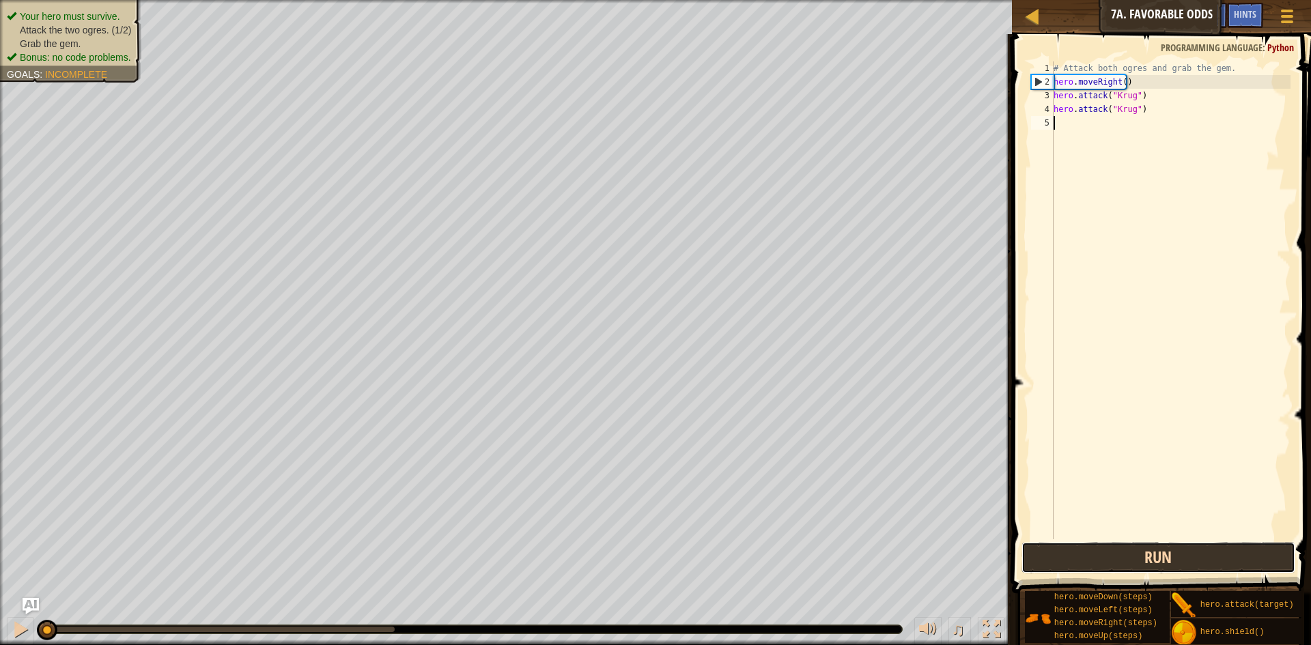
click at [1128, 562] on button "Run" at bounding box center [1158, 557] width 274 height 31
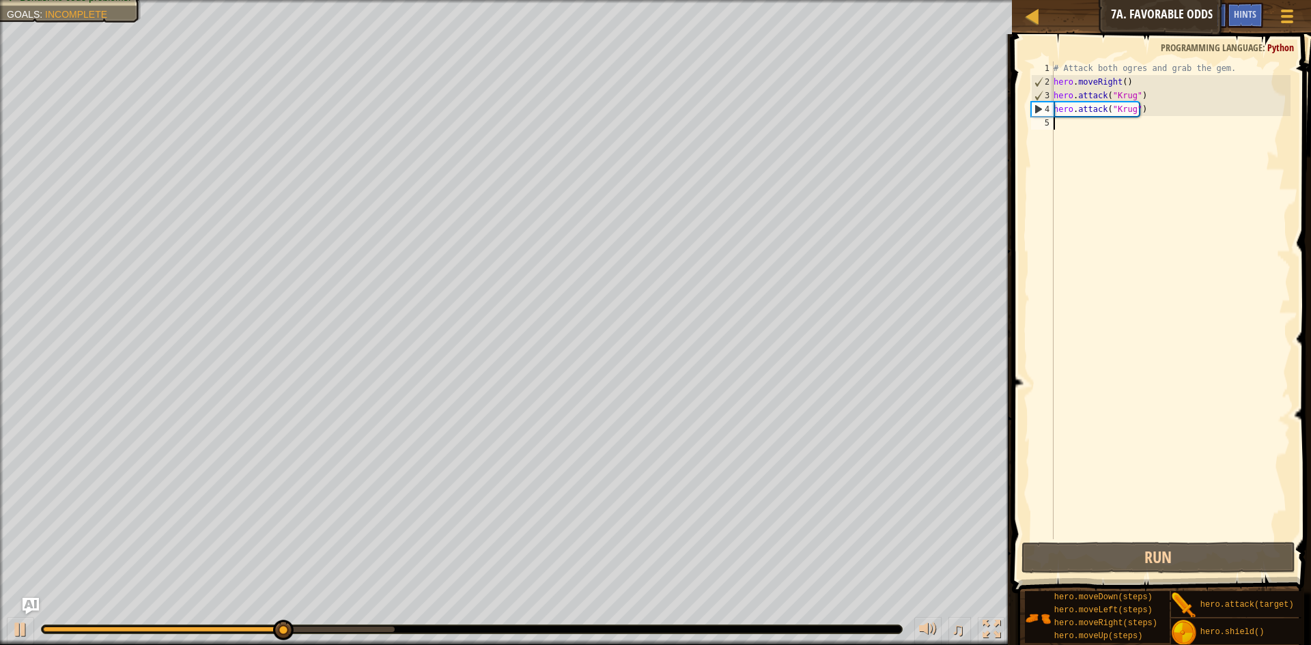
scroll to position [6, 0]
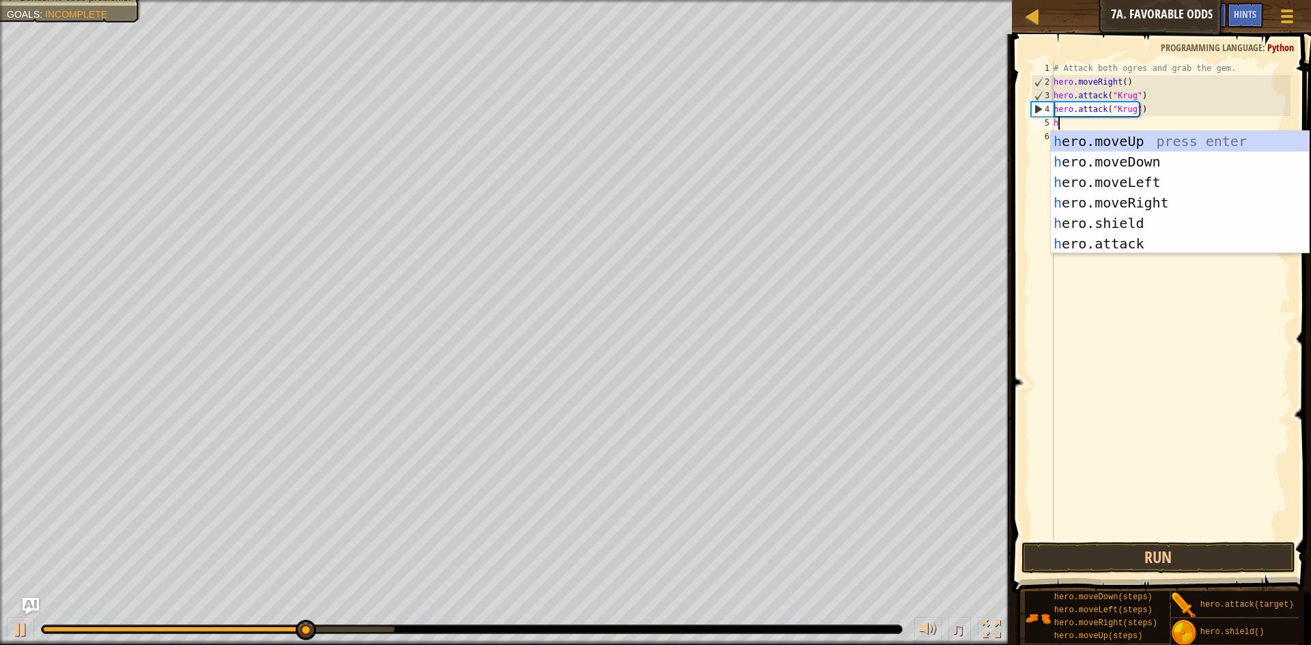
type textarea "he"
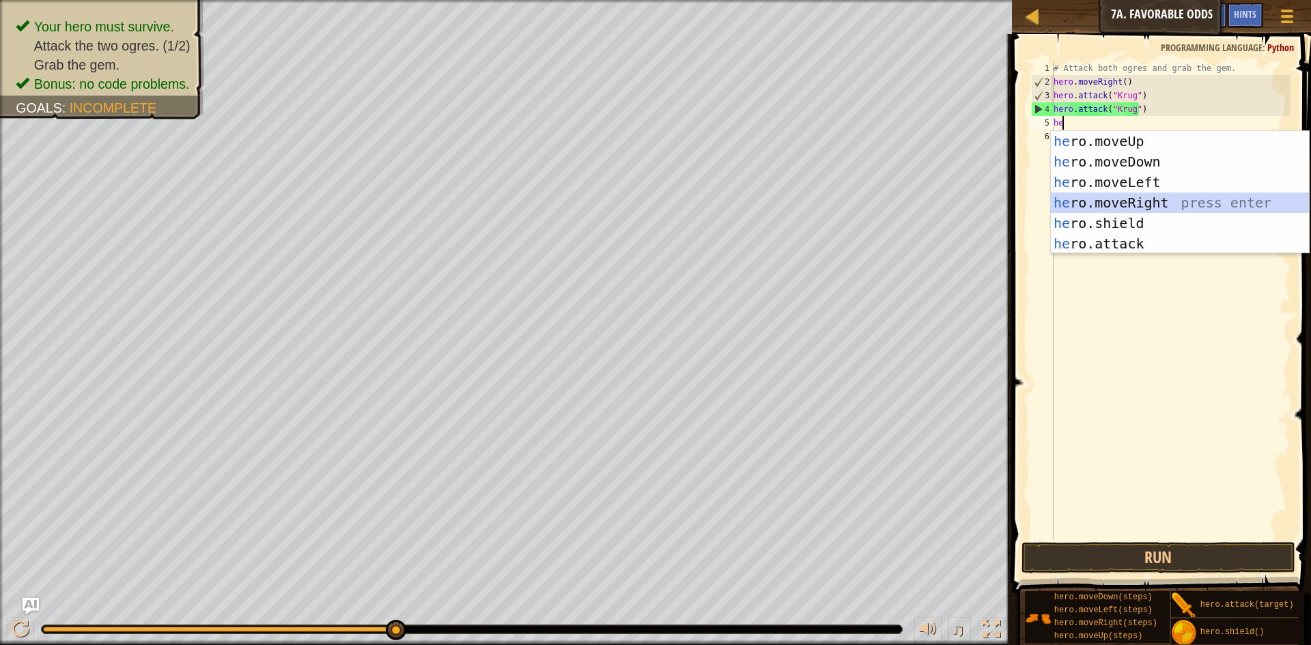
click at [1184, 207] on div "he ro.moveUp press enter he ro.moveDown press enter he ro.moveLeft press enter …" at bounding box center [1179, 213] width 258 height 164
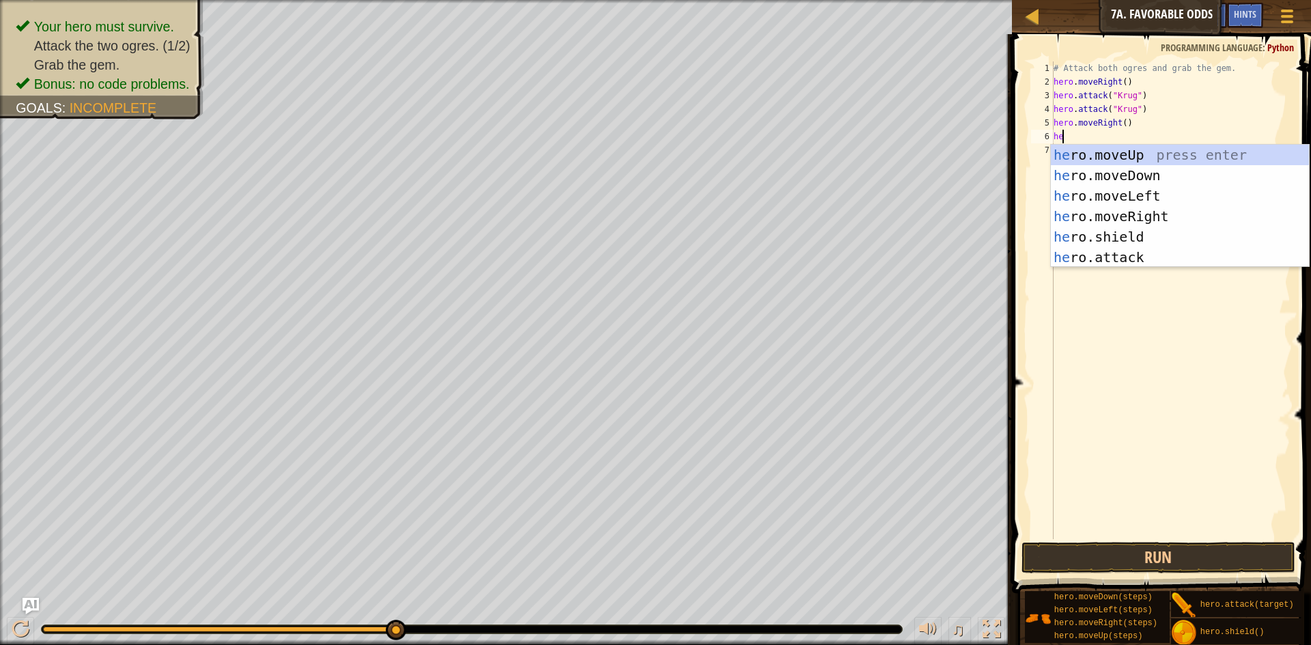
type textarea "her"
click at [1161, 151] on div "her o.moveUp press enter her o.moveDown press enter her o.moveLeft press enter …" at bounding box center [1179, 227] width 258 height 164
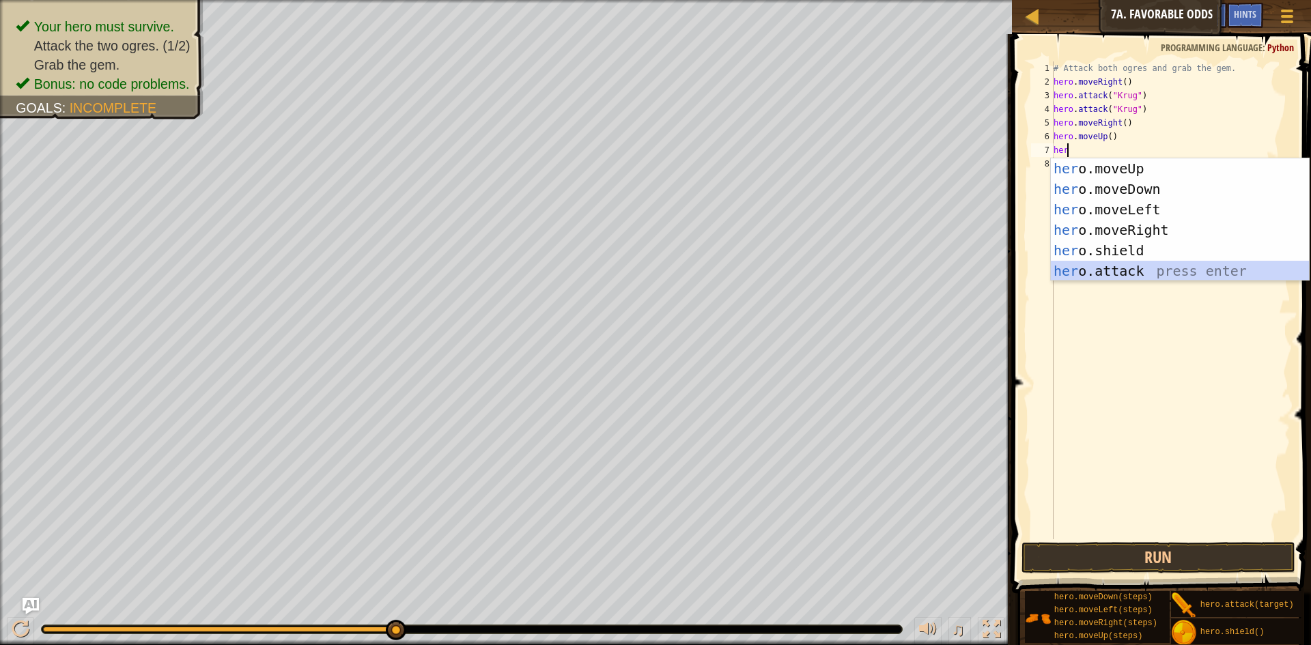
click at [1168, 272] on div "her o.moveUp press enter her o.moveDown press enter her o.moveLeft press enter …" at bounding box center [1179, 240] width 258 height 164
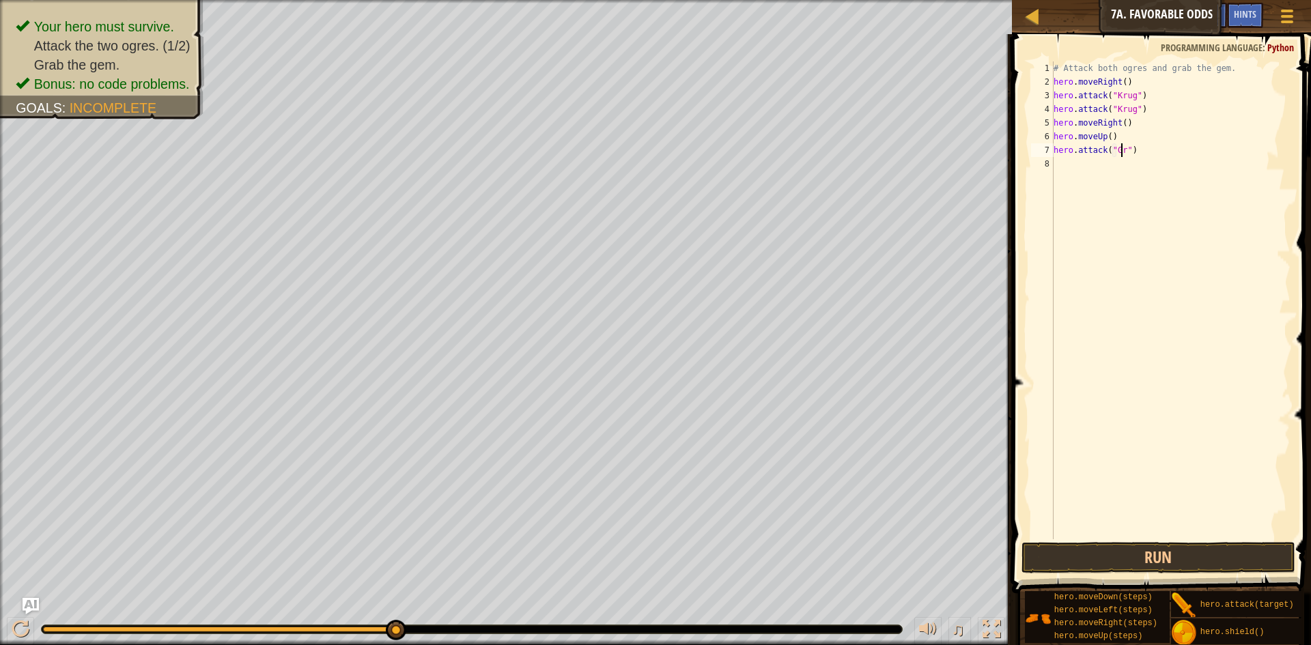
scroll to position [6, 6]
type textarea "hero.attack("Grump")"
click at [1101, 162] on div "# Attack both ogres and grab the gem. hero . moveRight ( ) hero . attack ( "Kru…" at bounding box center [1170, 313] width 240 height 505
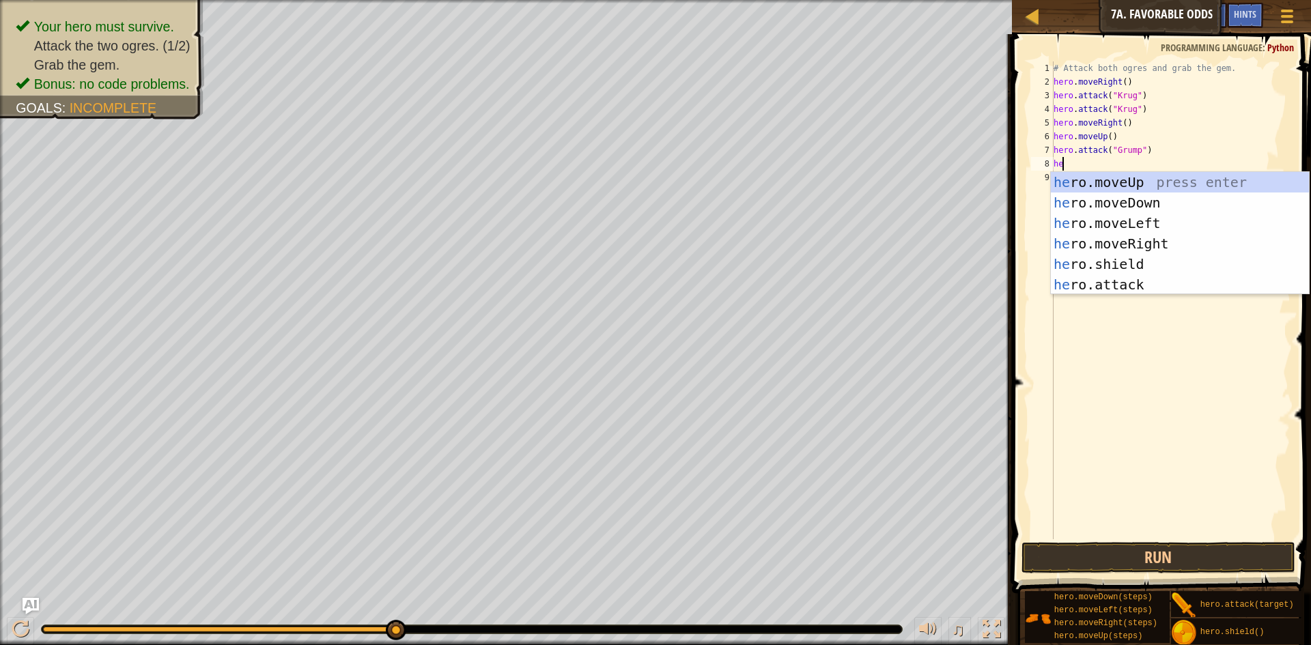
scroll to position [6, 1]
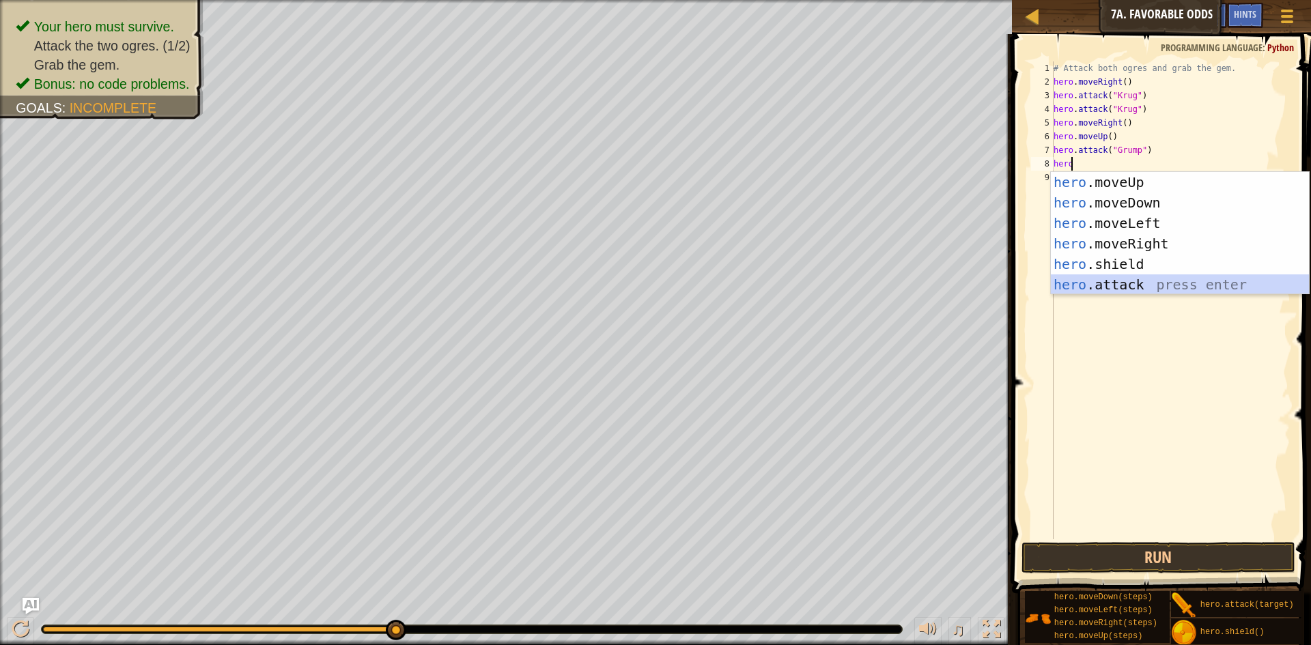
click at [1165, 279] on div "hero .moveUp press enter hero .moveDown press enter hero .moveLeft press enter …" at bounding box center [1179, 254] width 258 height 164
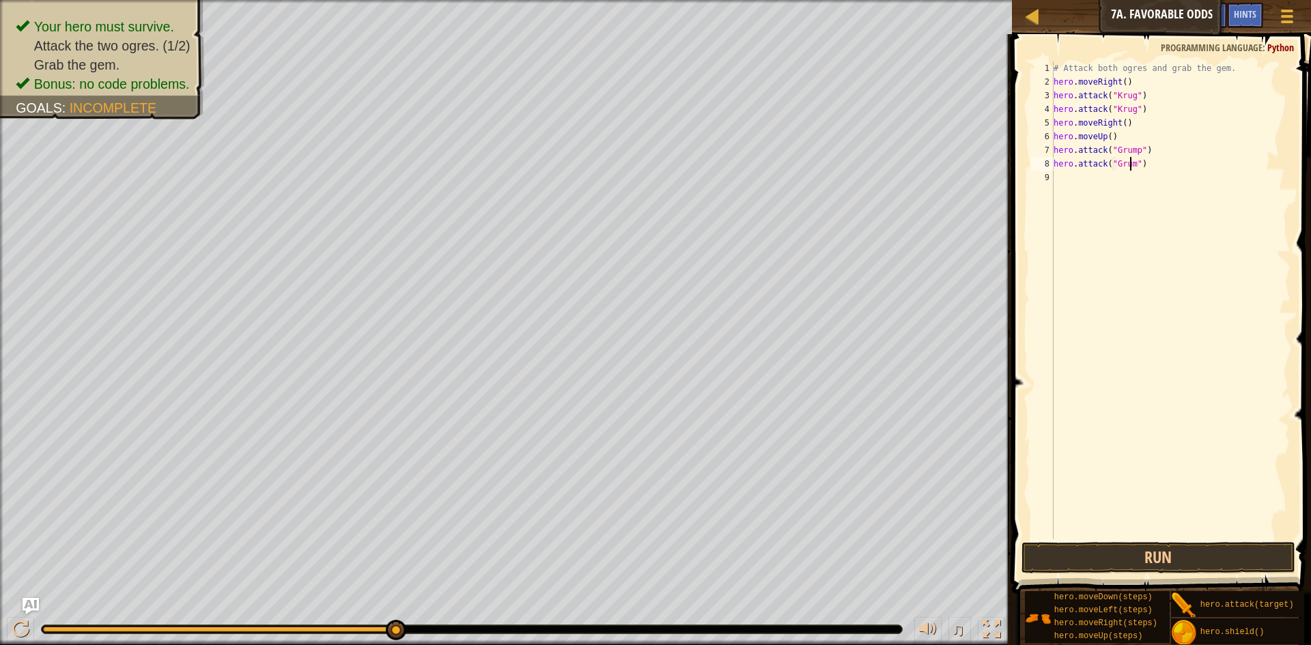
scroll to position [6, 7]
type textarea "hero.attack("Grump")"
click at [1165, 568] on button "Run" at bounding box center [1158, 557] width 274 height 31
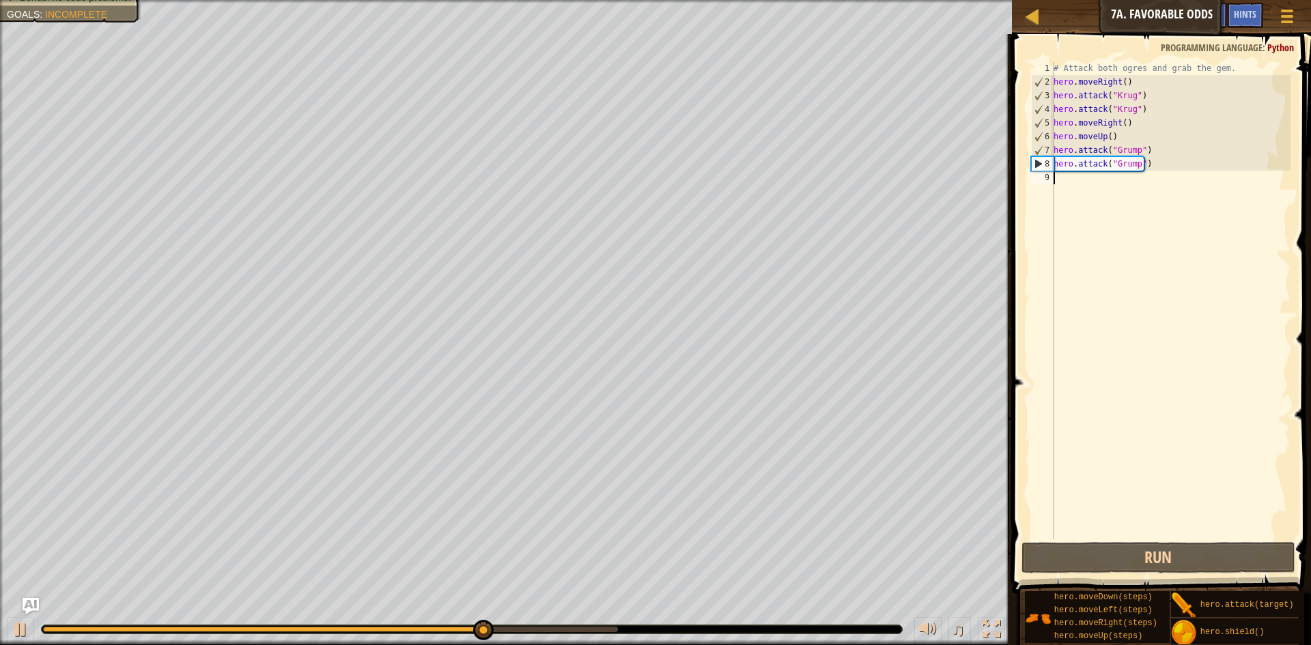
click at [1108, 184] on div "# Attack both ogres and grab the gem. hero . moveRight ( ) hero . attack ( "[PE…" at bounding box center [1170, 313] width 240 height 505
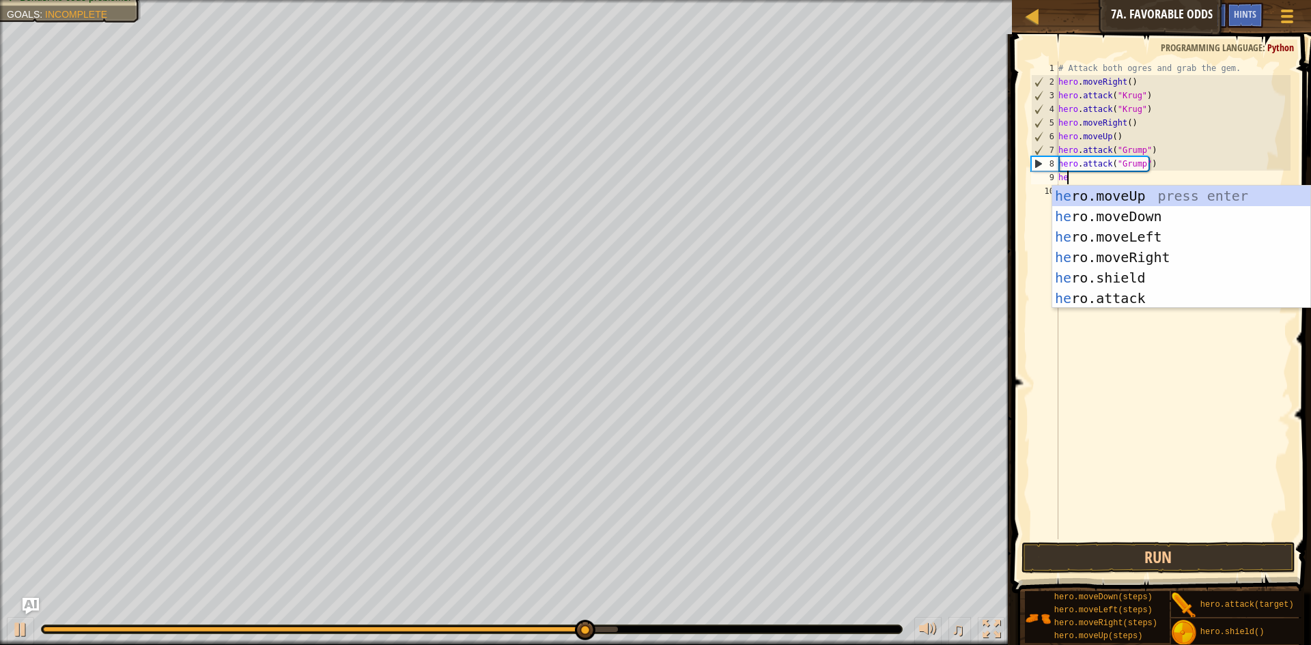
type textarea "her"
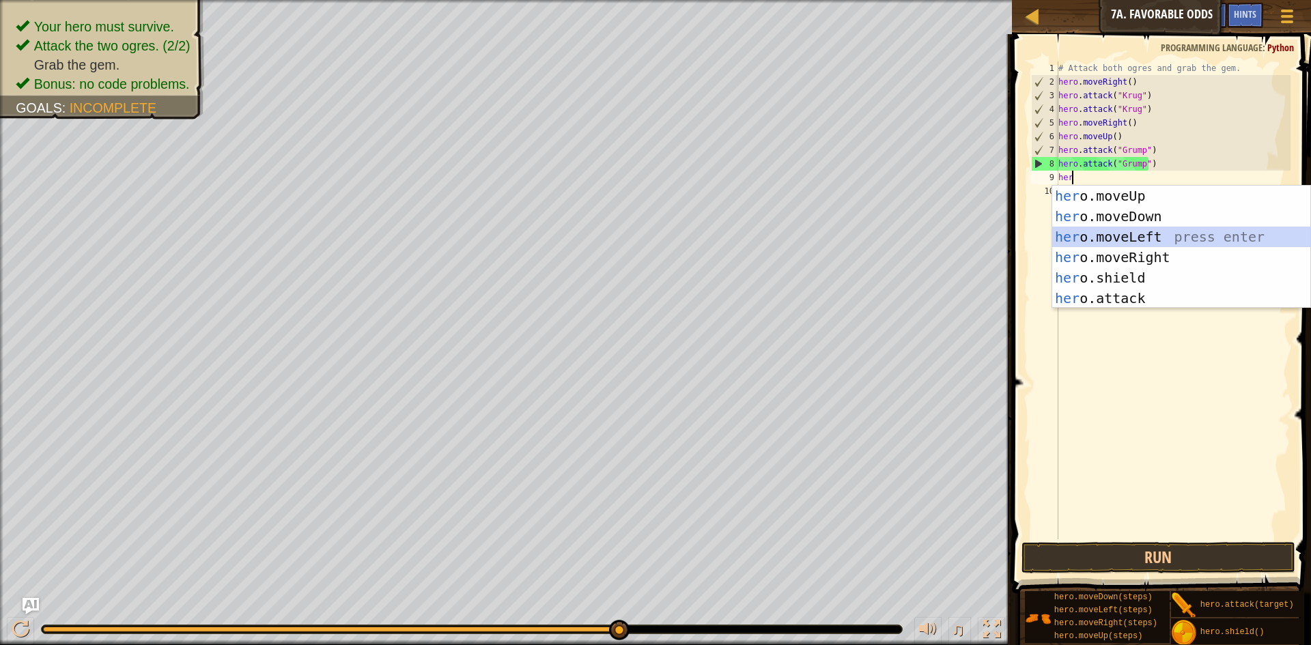
click at [1140, 241] on div "her o.moveUp press enter her o.moveDown press enter her o.moveLeft press enter …" at bounding box center [1181, 268] width 258 height 164
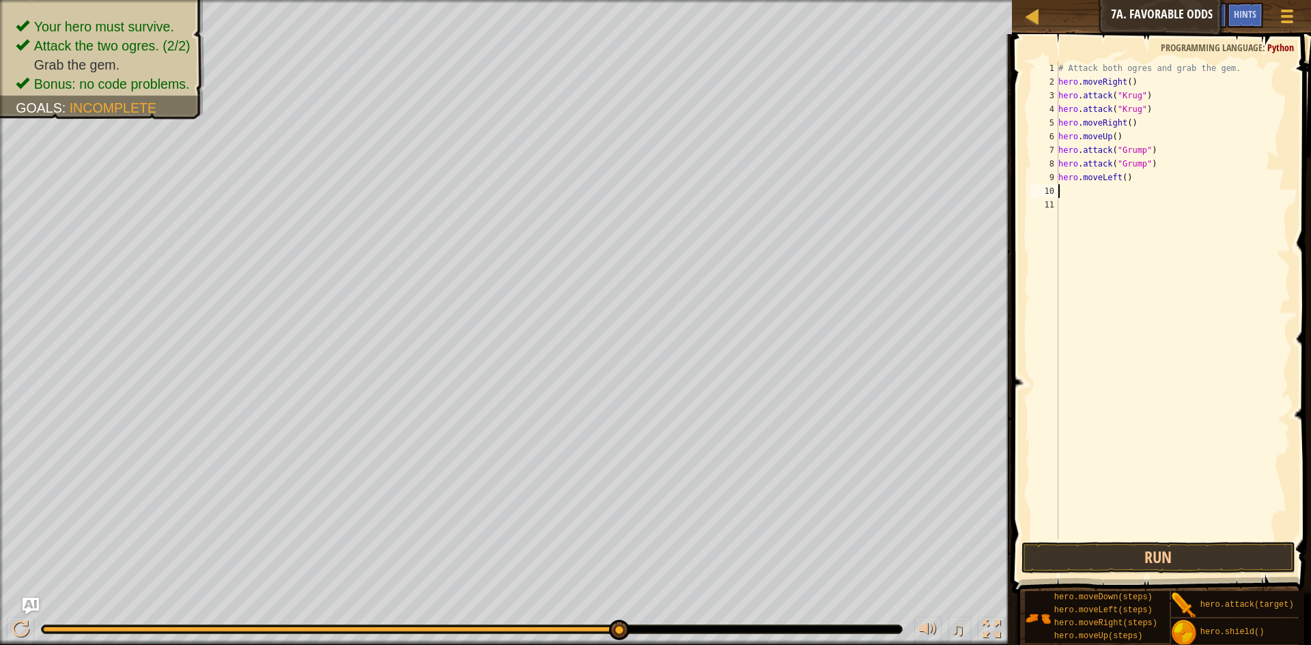
type textarea "h"
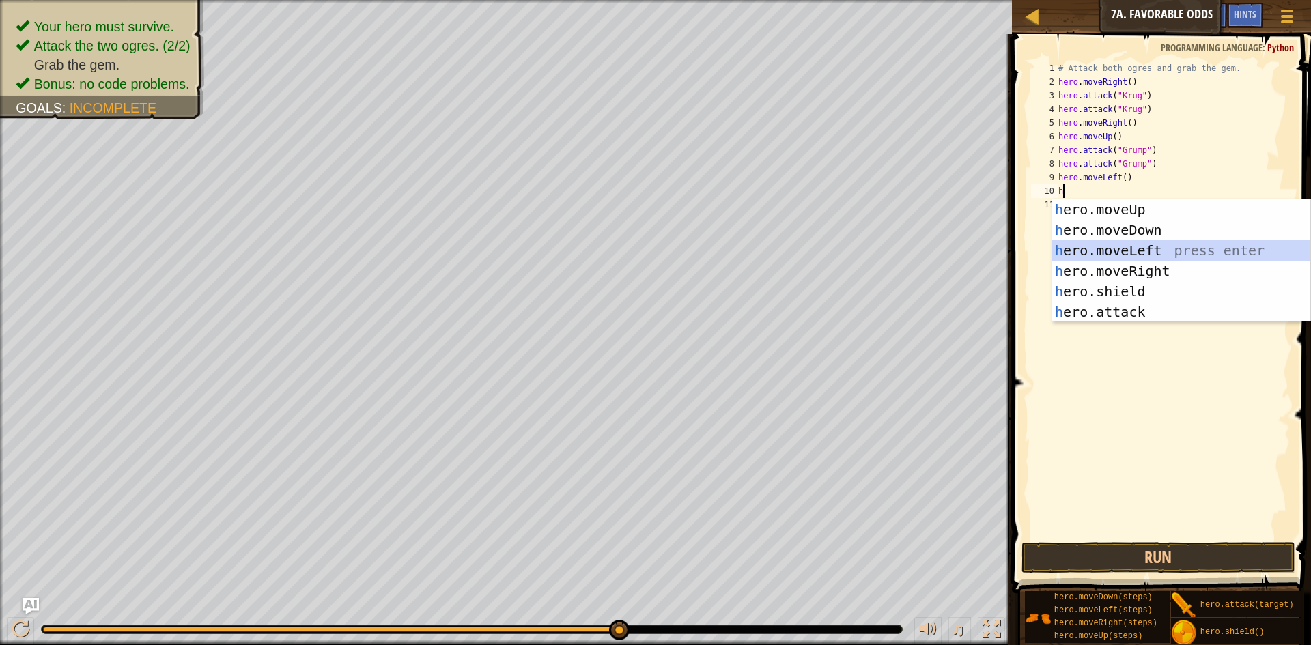
click at [1123, 253] on div "h ero.moveUp press enter h ero.moveDown press enter h ero.moveLeft press enter …" at bounding box center [1181, 281] width 258 height 164
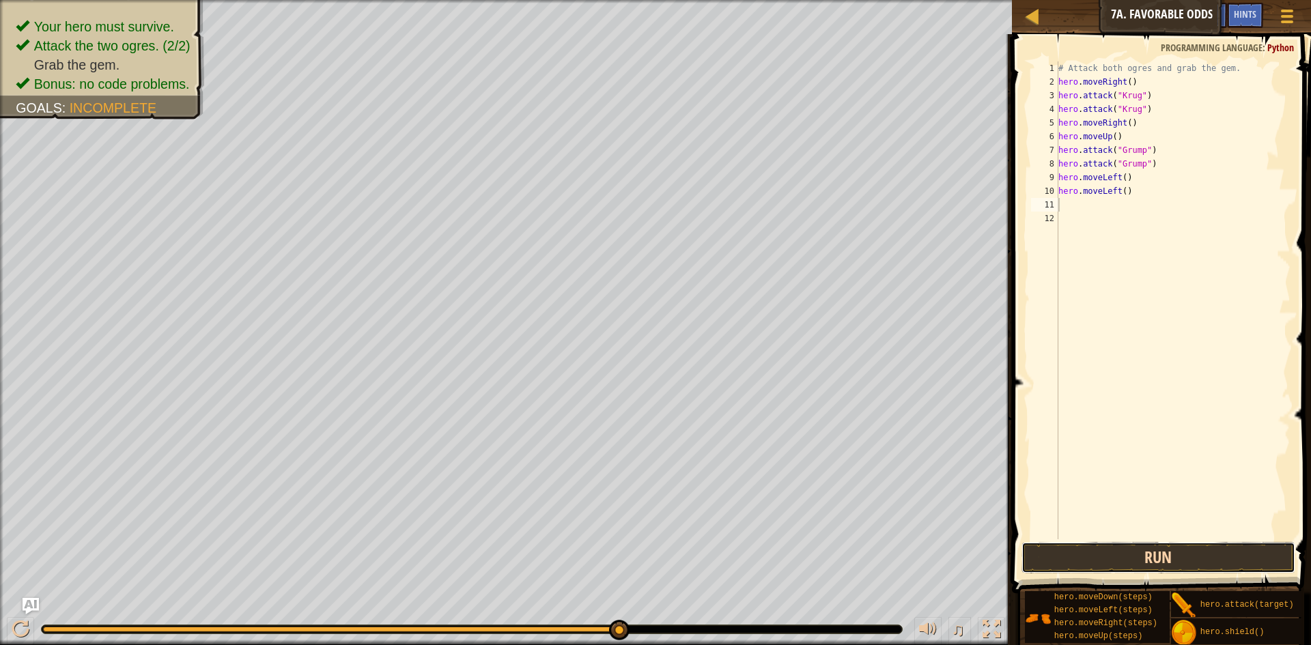
click at [1194, 556] on button "Run" at bounding box center [1158, 557] width 274 height 31
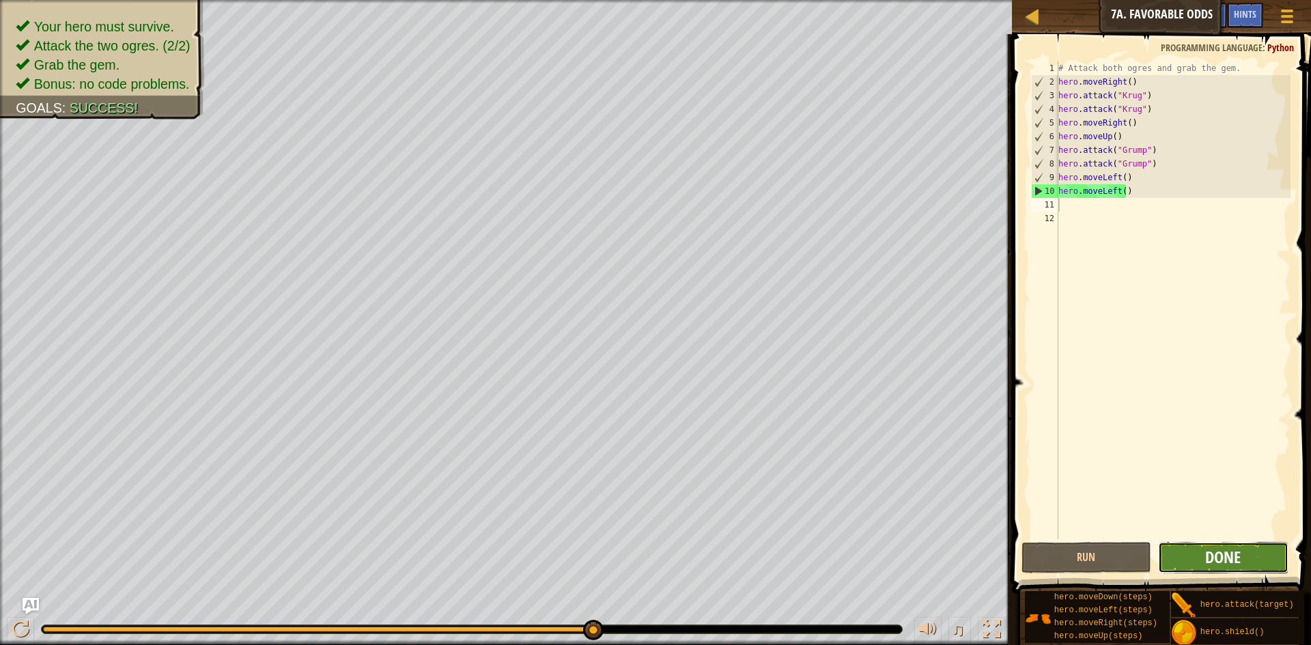
click at [1219, 562] on span "Done" at bounding box center [1222, 557] width 35 height 22
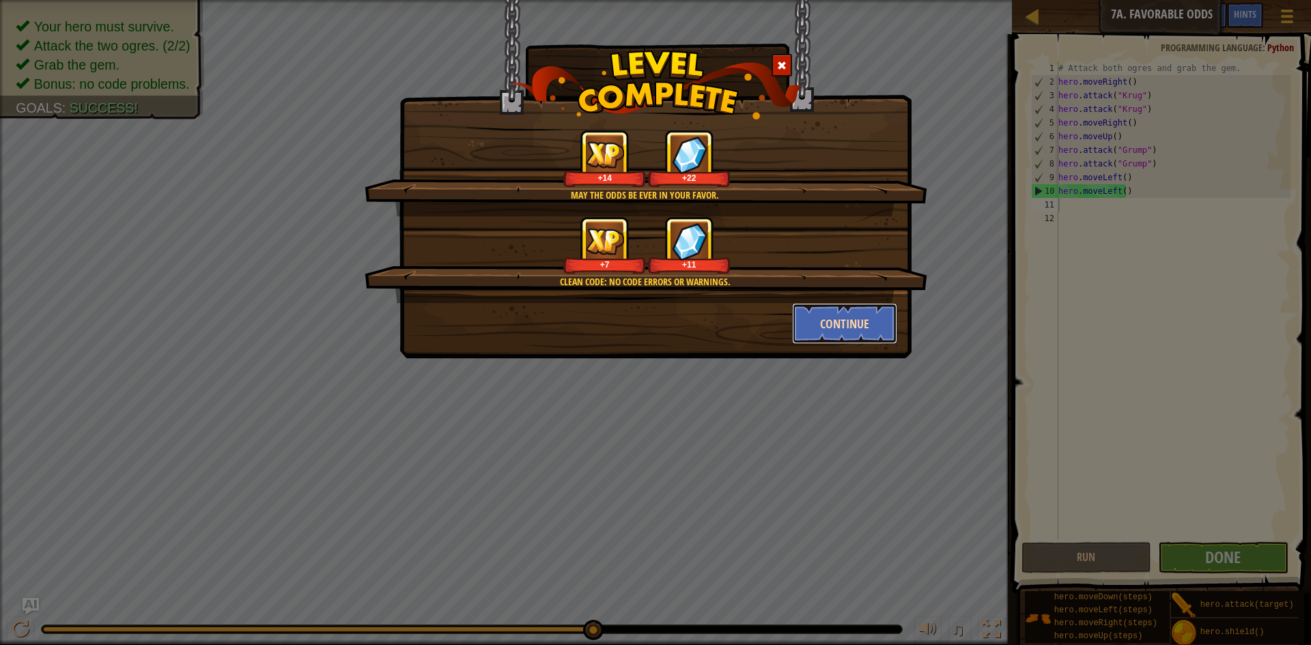
click at [861, 336] on button "Continue" at bounding box center [845, 323] width 106 height 41
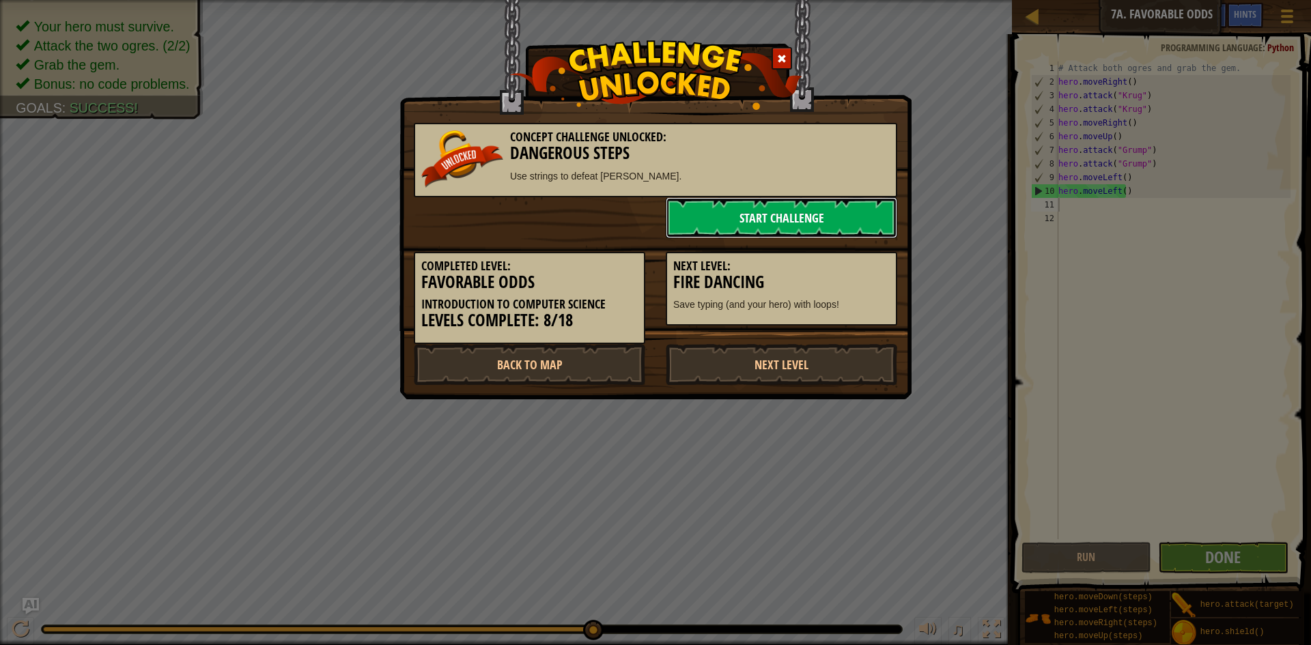
click at [715, 215] on link "Start Challenge" at bounding box center [781, 217] width 231 height 41
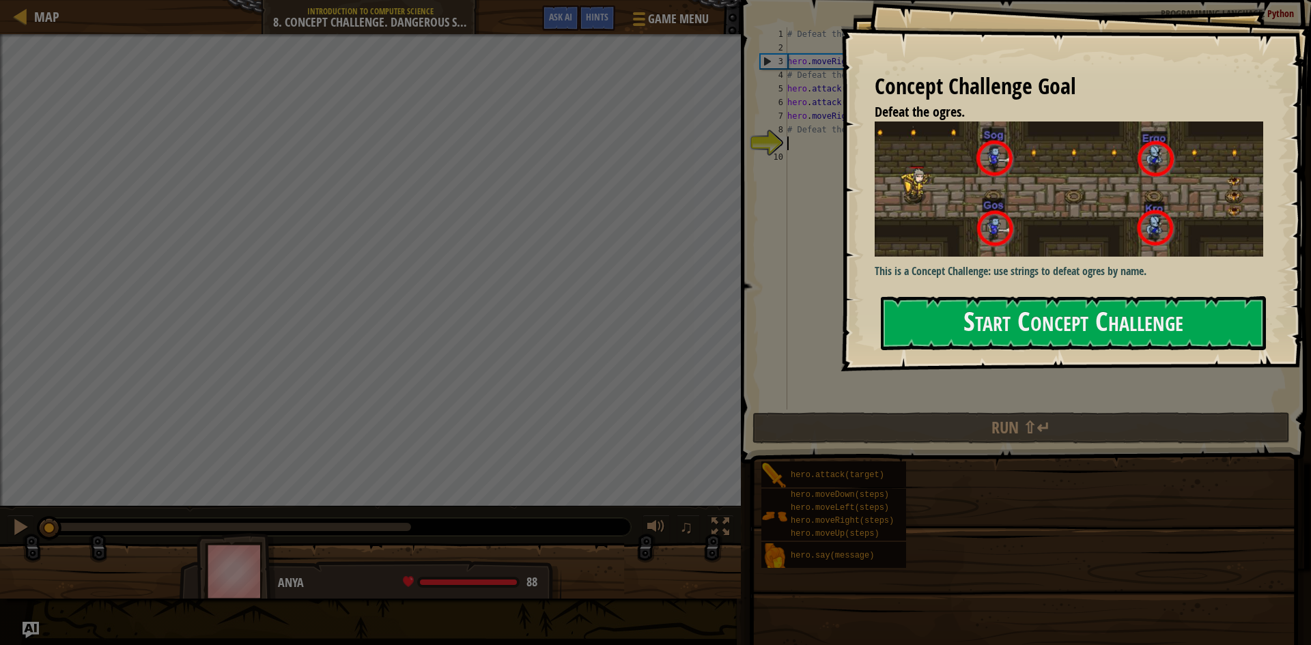
drag, startPoint x: 1078, startPoint y: 328, endPoint x: 1211, endPoint y: 228, distance: 165.7
click at [1083, 325] on button "Start Concept Challenge" at bounding box center [1073, 323] width 385 height 54
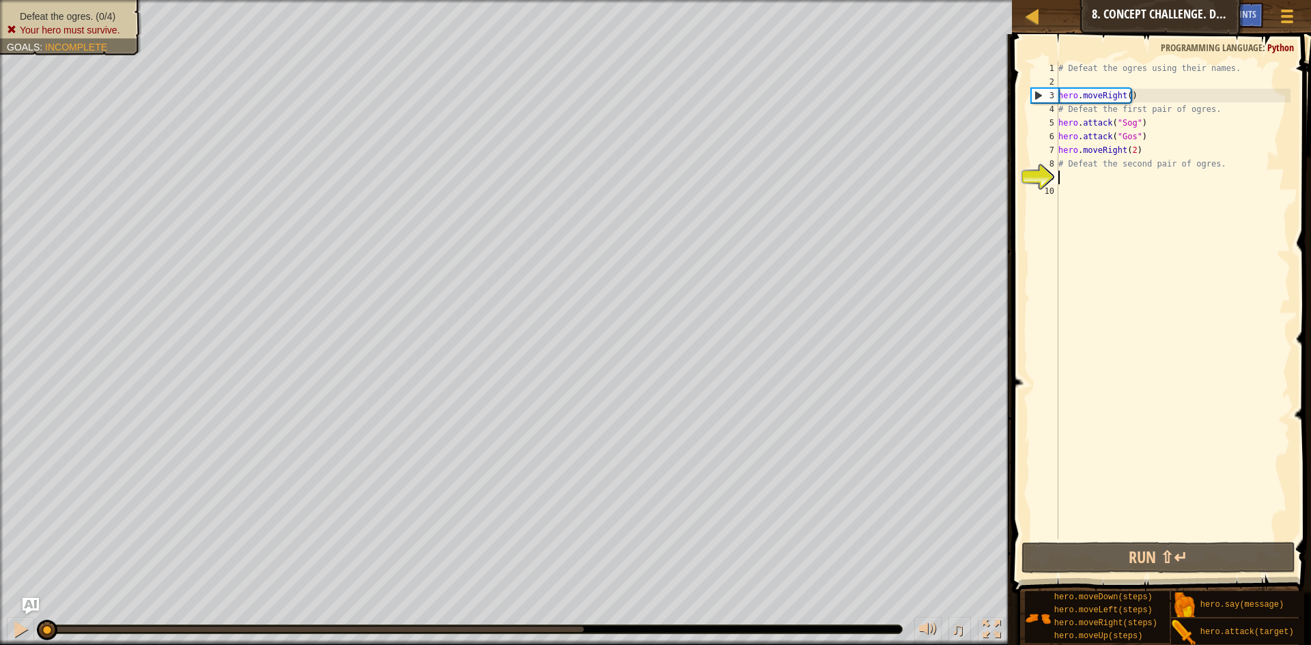
scroll to position [6, 0]
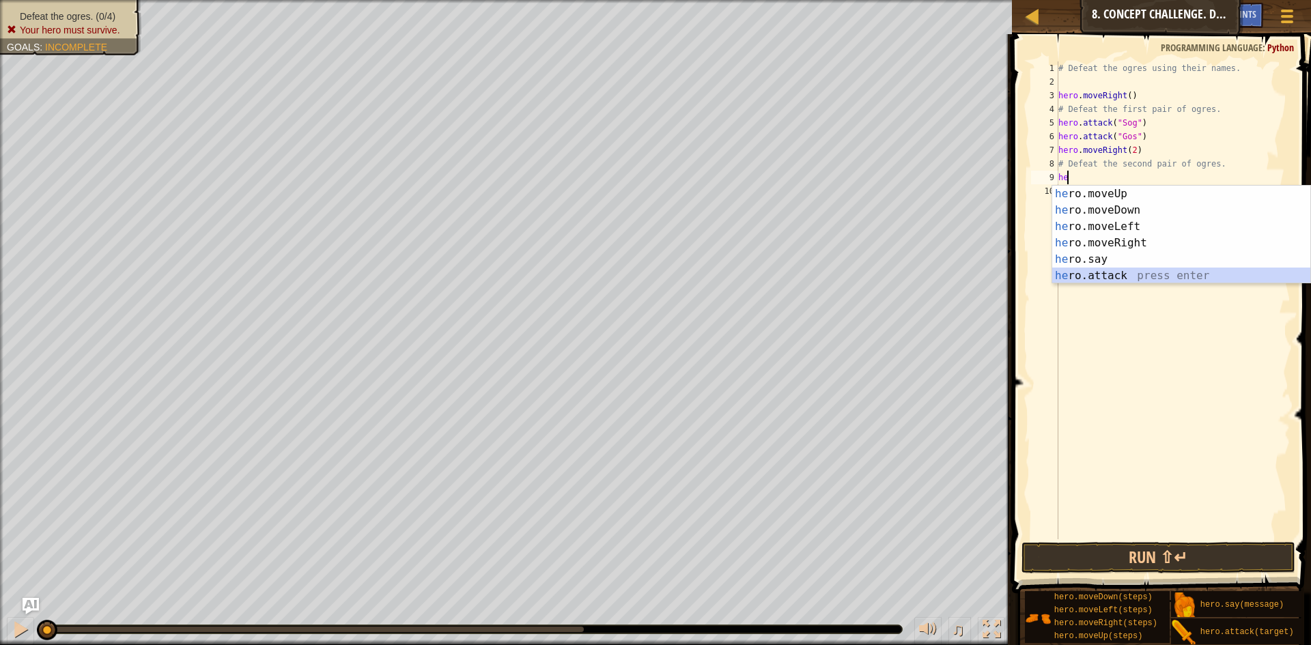
click at [1171, 282] on div "he ro.moveUp press enter he ro.moveDown press enter he ro.moveLeft press enter …" at bounding box center [1181, 251] width 258 height 131
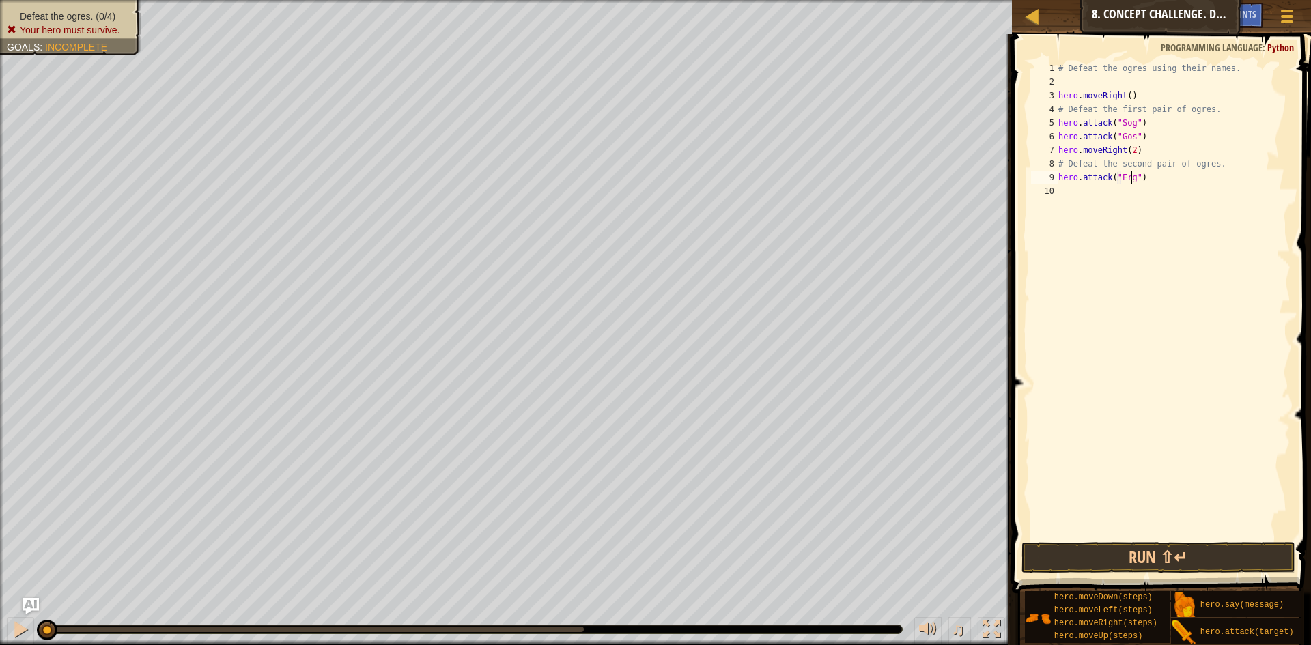
scroll to position [6, 6]
type textarea "hero.attack("Ergo")"
click at [1064, 189] on div "# Defeat the ogres using their names. hero . moveRight ( ) # Defeat the first p…" at bounding box center [1172, 313] width 235 height 505
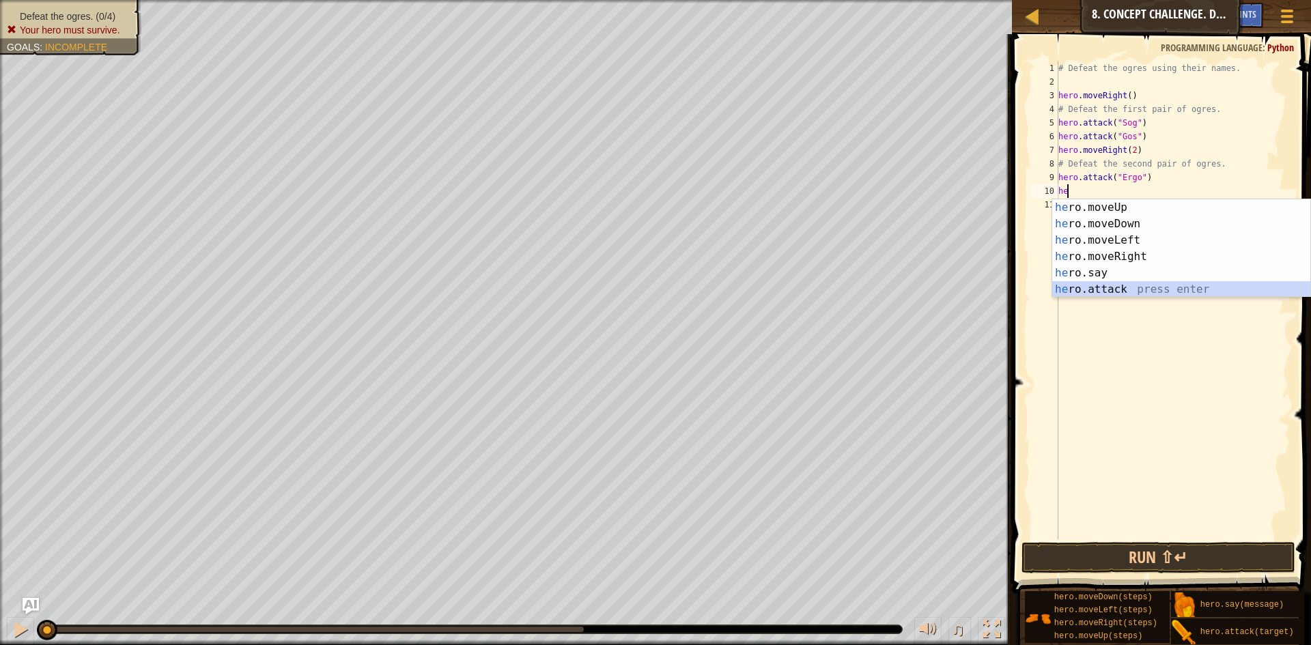
click at [1080, 287] on div "he ro.moveUp press enter he ro.moveDown press enter he ro.moveLeft press enter …" at bounding box center [1181, 264] width 258 height 131
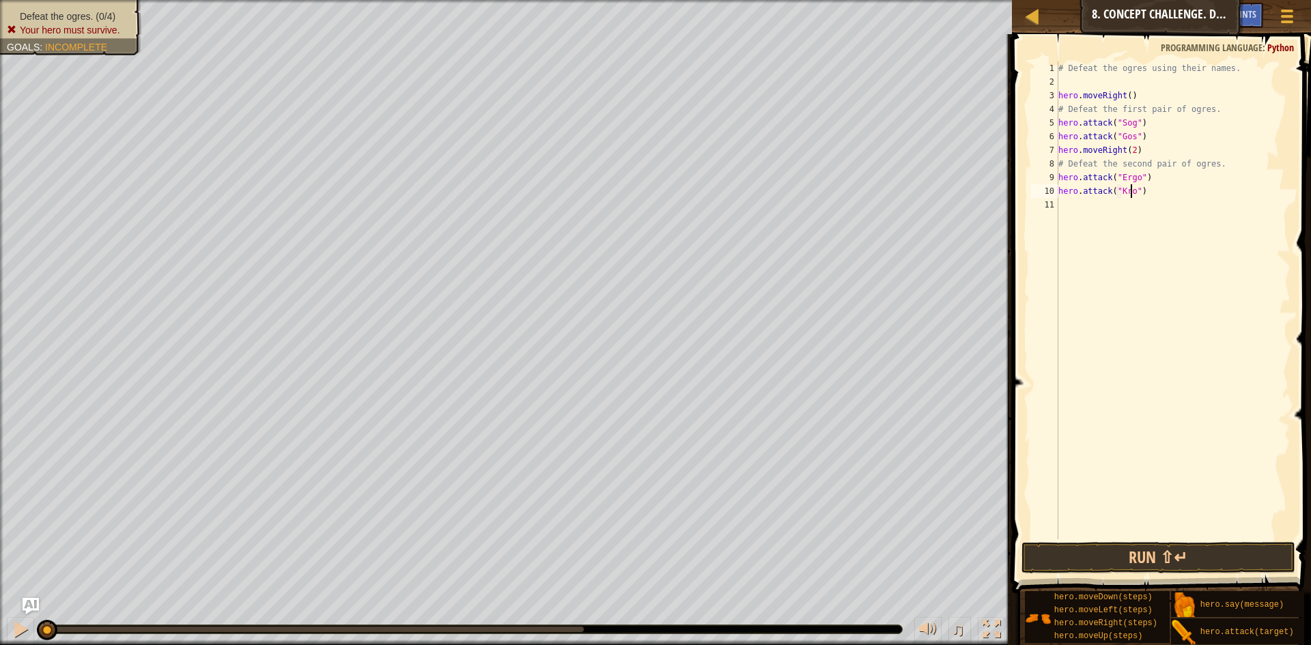
scroll to position [6, 6]
click at [1210, 552] on button "Run ⇧↵" at bounding box center [1158, 557] width 274 height 31
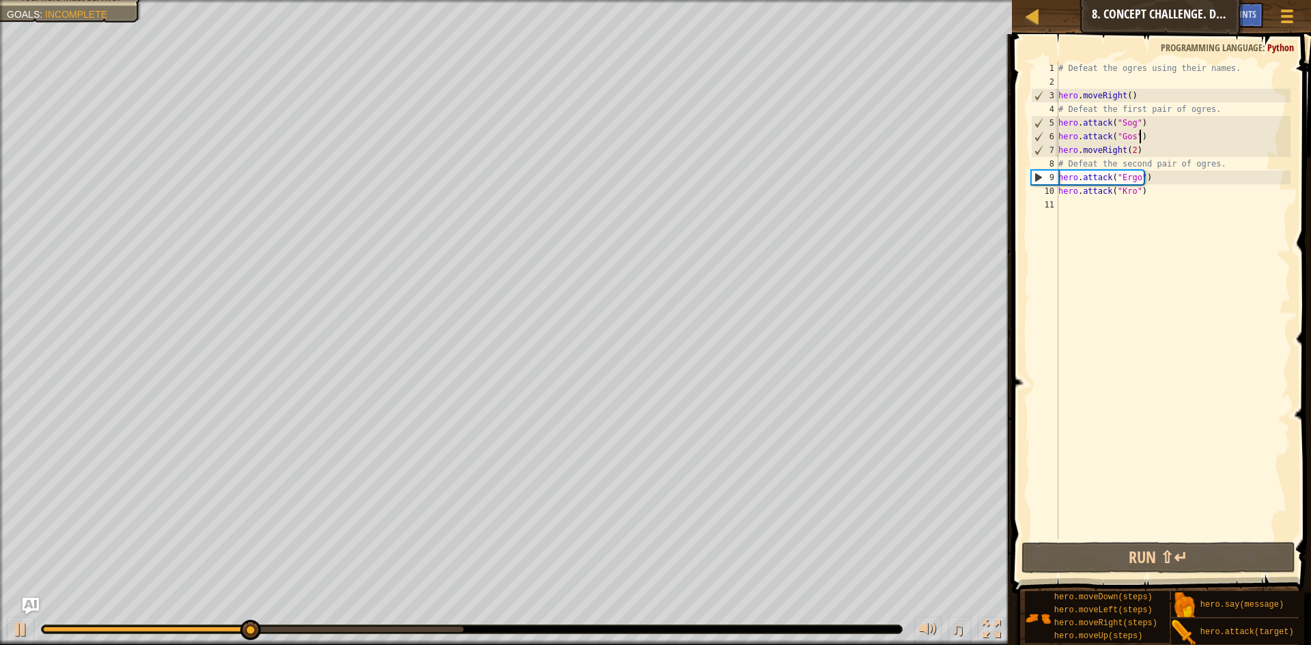
click at [1143, 141] on div "# Defeat the ogres using their names. hero . moveRight ( ) # Defeat the first p…" at bounding box center [1172, 313] width 235 height 505
type textarea "hero.attack("Gos")"
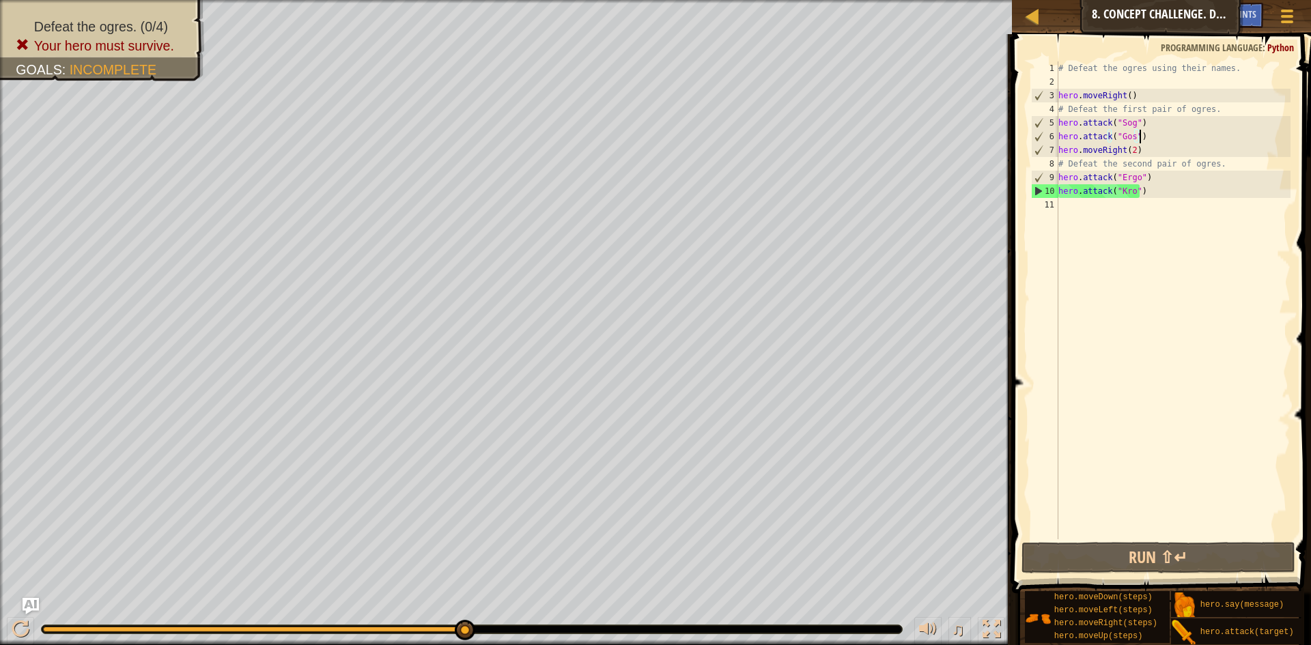
scroll to position [6, 0]
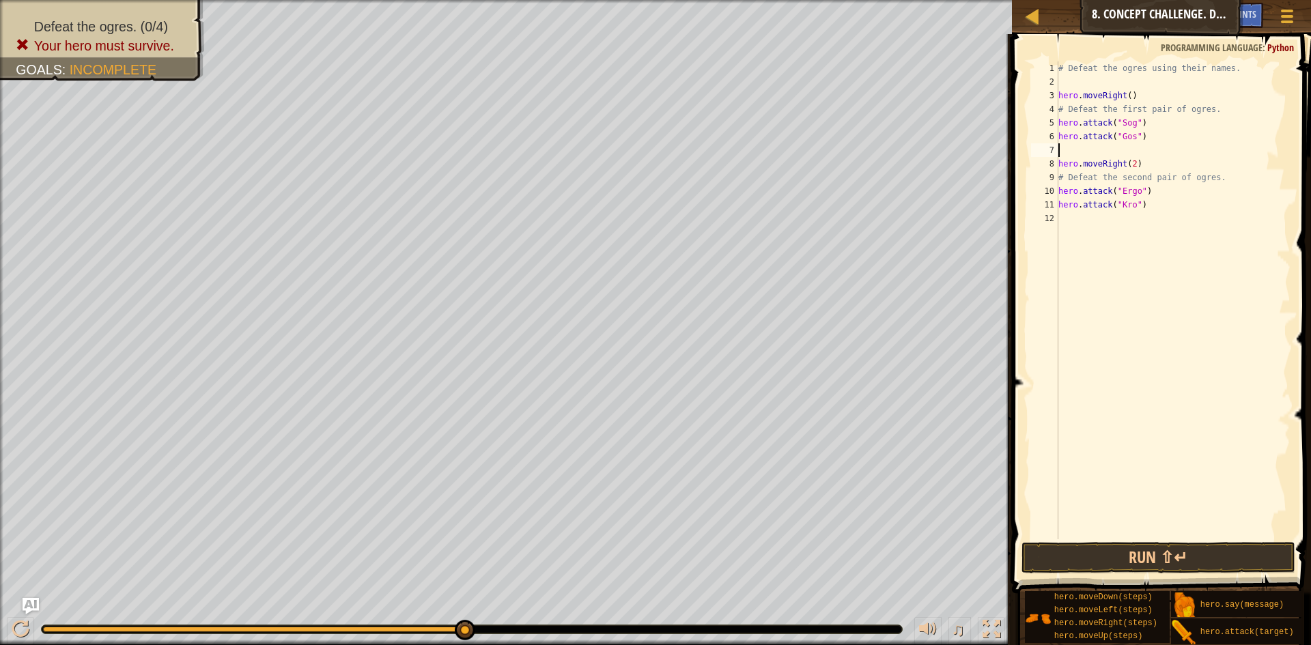
type textarea "h"
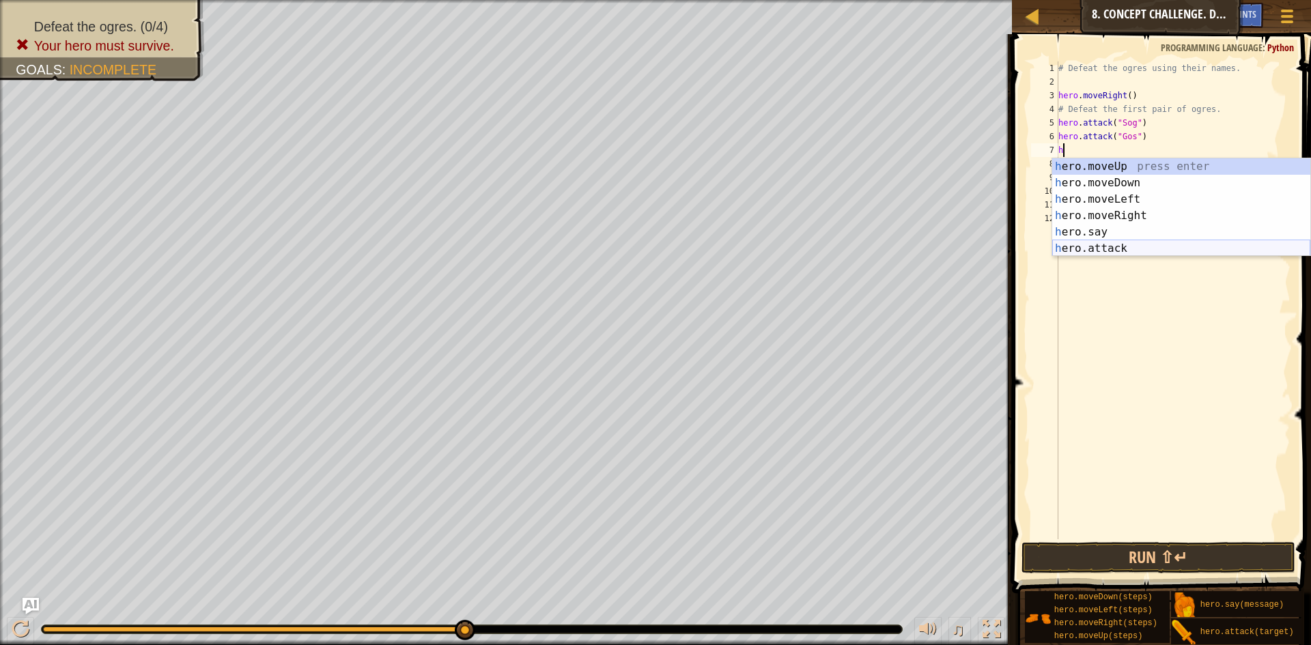
click at [1077, 262] on div "# Defeat the ogres using their names. hero . moveRight ( ) # Defeat the first p…" at bounding box center [1172, 313] width 235 height 505
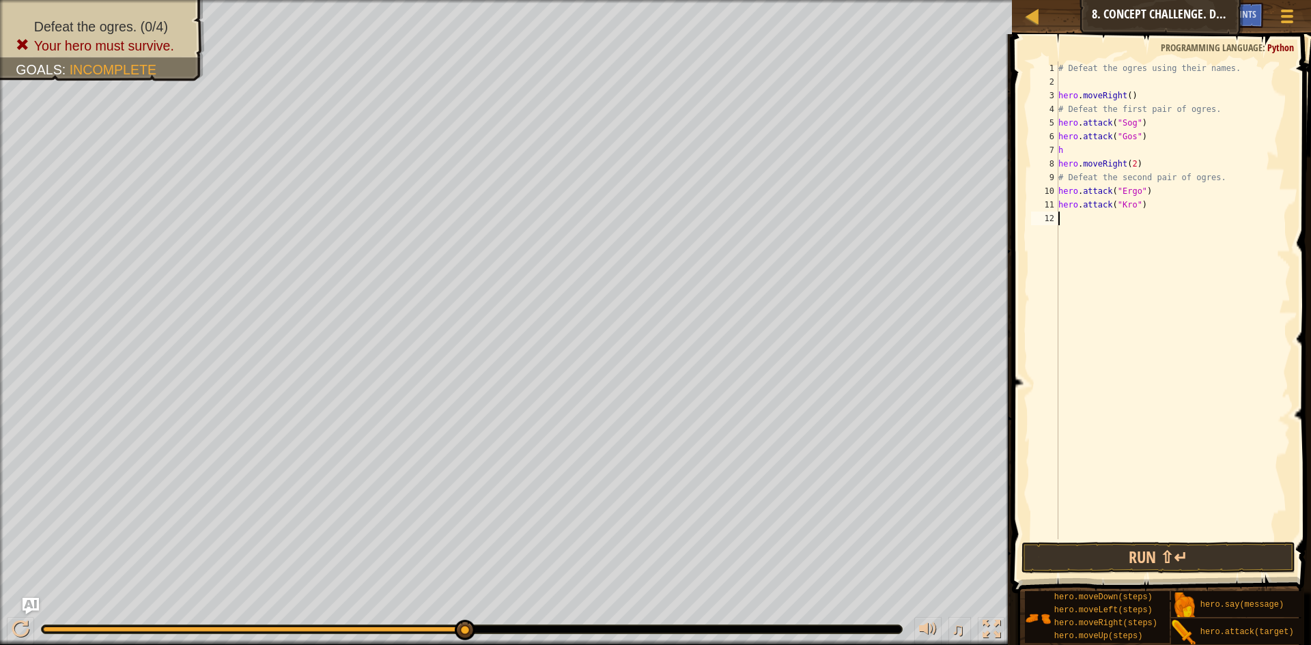
click at [1091, 152] on div "# Defeat the ogres using their names. hero . moveRight ( ) # Defeat the first p…" at bounding box center [1172, 313] width 235 height 505
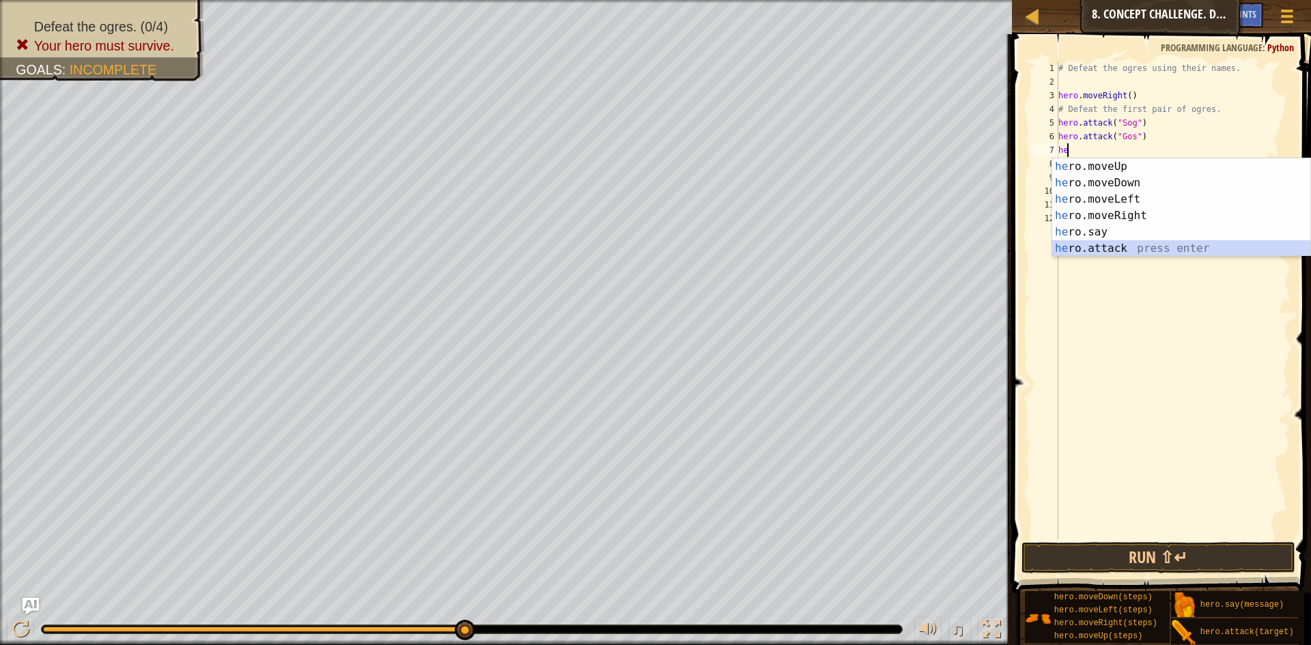
click at [1114, 248] on div "he ro.moveUp press enter he ro.moveDown press enter he ro.moveLeft press enter …" at bounding box center [1181, 223] width 258 height 131
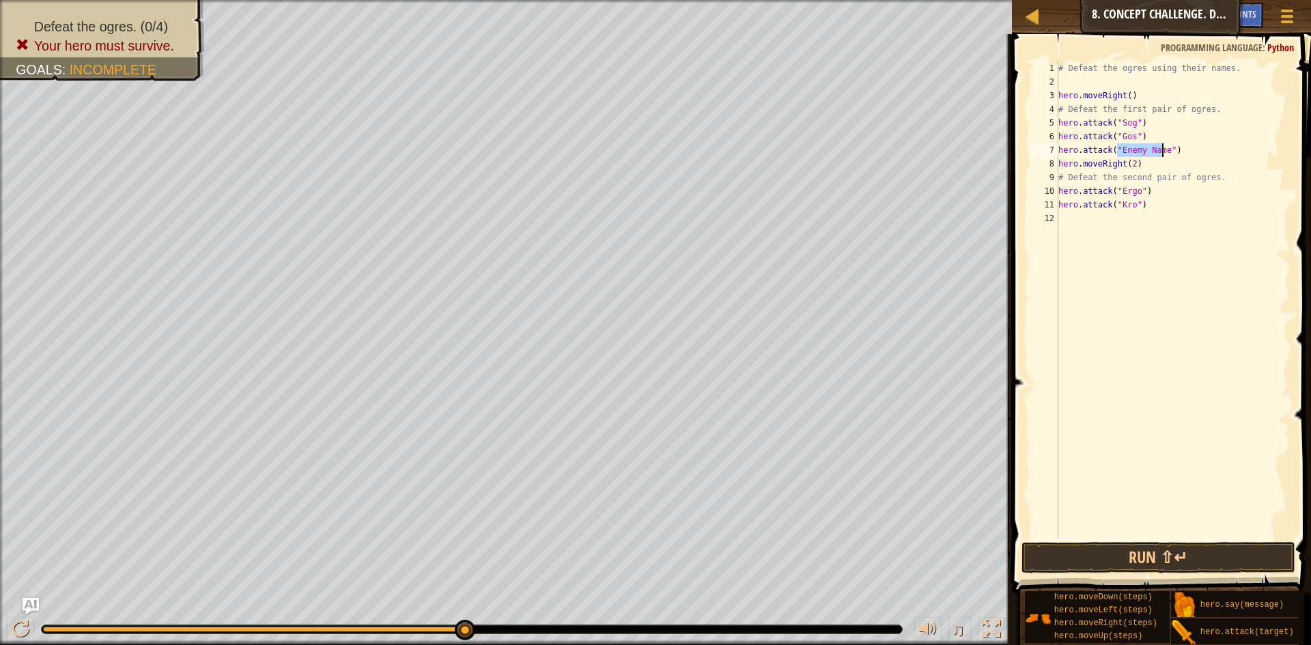
scroll to position [6, 5]
type textarea "hero.attack("Sog")"
click at [1160, 154] on div "# Defeat the ogres using their names. hero . moveRight ( ) # Defeat the first p…" at bounding box center [1172, 313] width 235 height 505
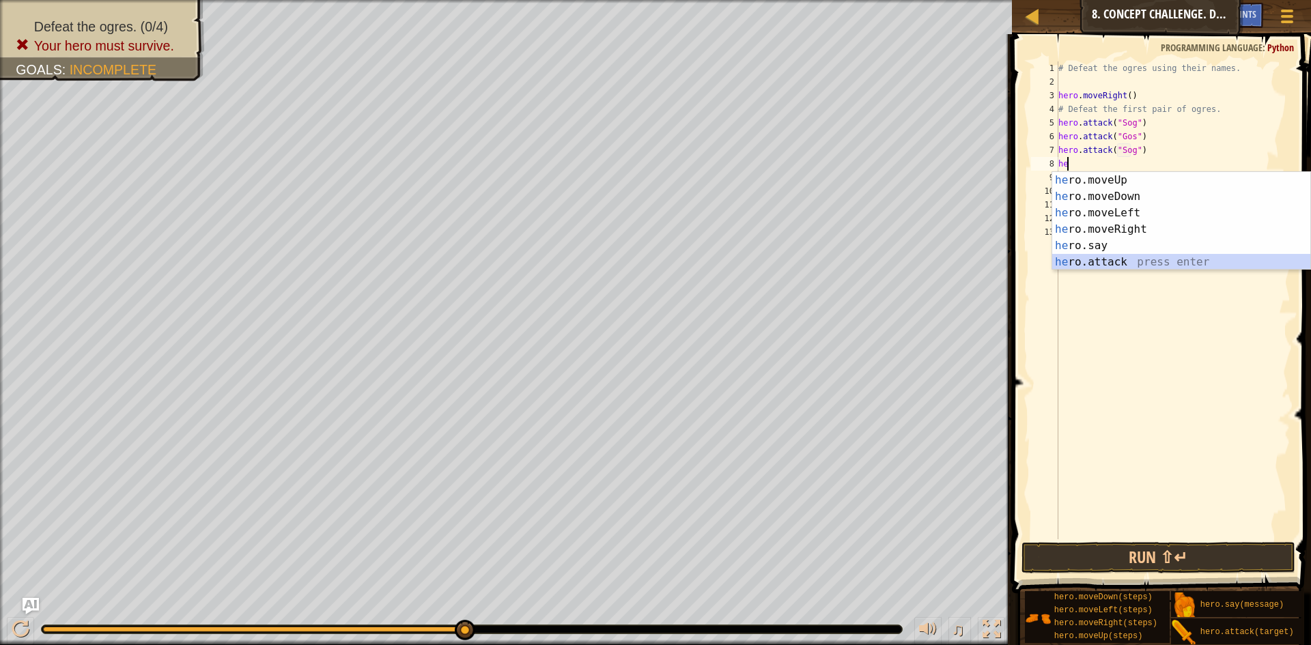
click at [1091, 260] on div "he ro.moveUp press enter he ro.moveDown press enter he ro.moveLeft press enter …" at bounding box center [1181, 237] width 258 height 131
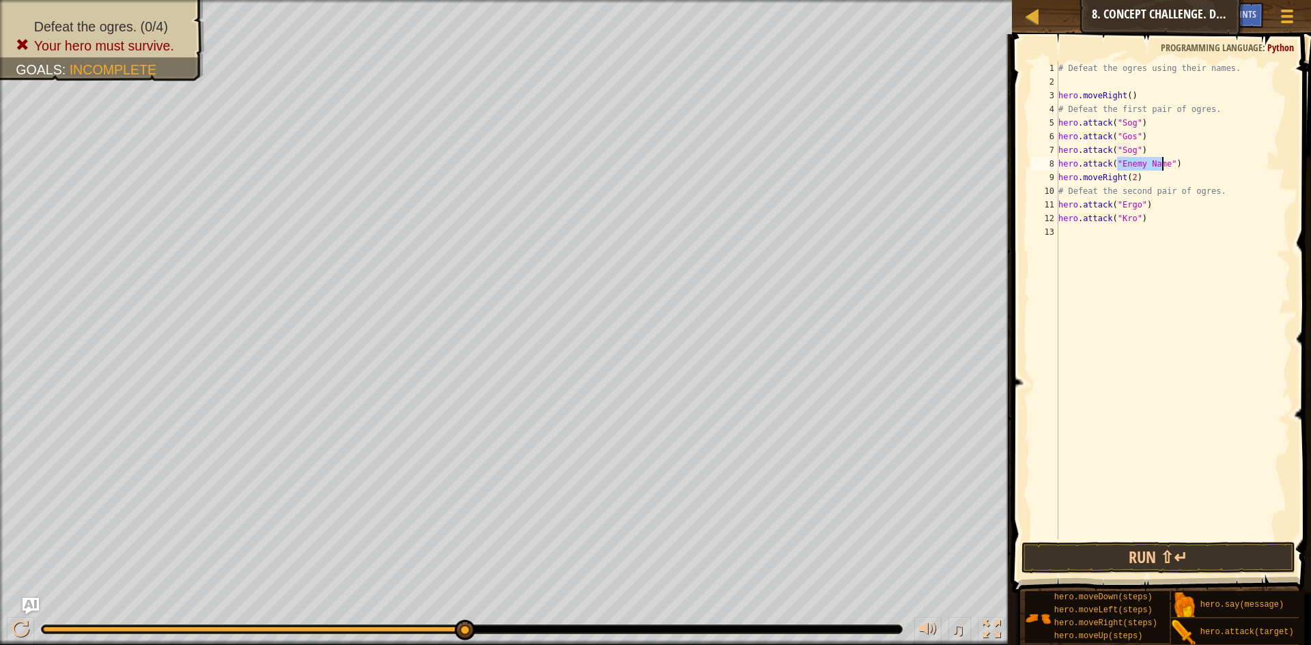
scroll to position [6, 5]
type textarea "hero.attack("Gos")"
click at [1117, 232] on div "# Defeat the ogres using their names. hero . moveRight ( ) # Defeat the first p…" at bounding box center [1172, 313] width 235 height 505
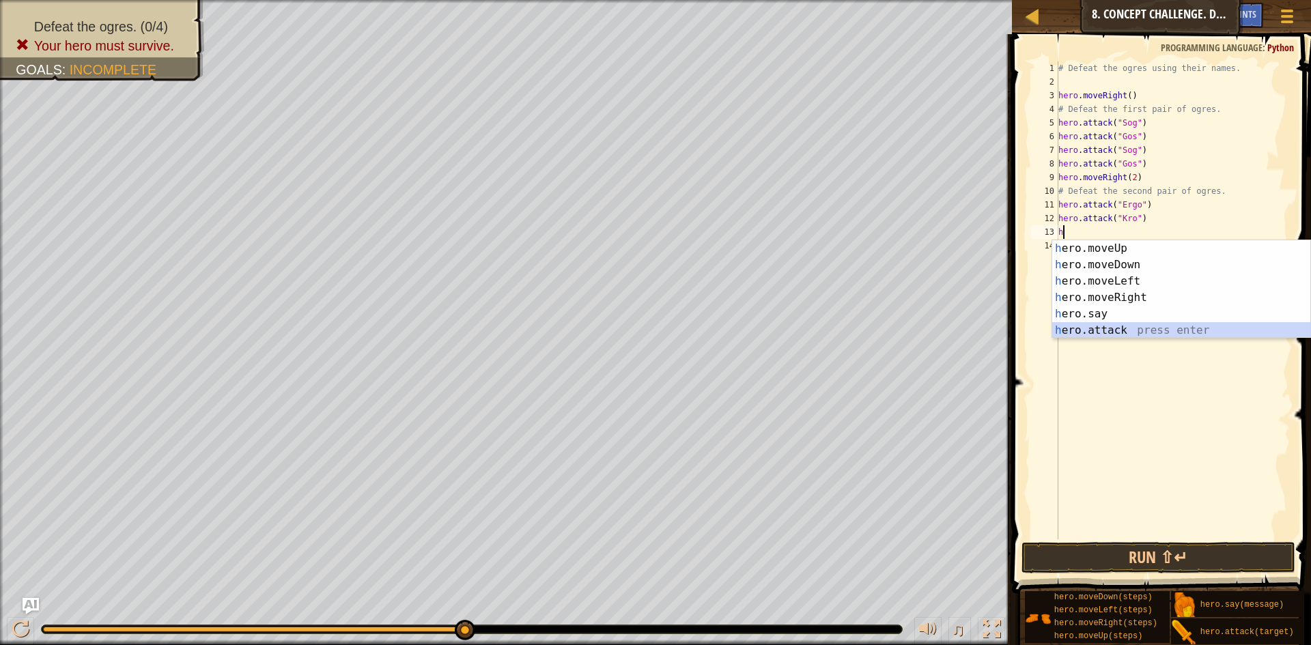
click at [1109, 328] on div "h ero.moveUp press enter h ero.moveDown press enter h ero.moveLeft press enter …" at bounding box center [1181, 305] width 258 height 131
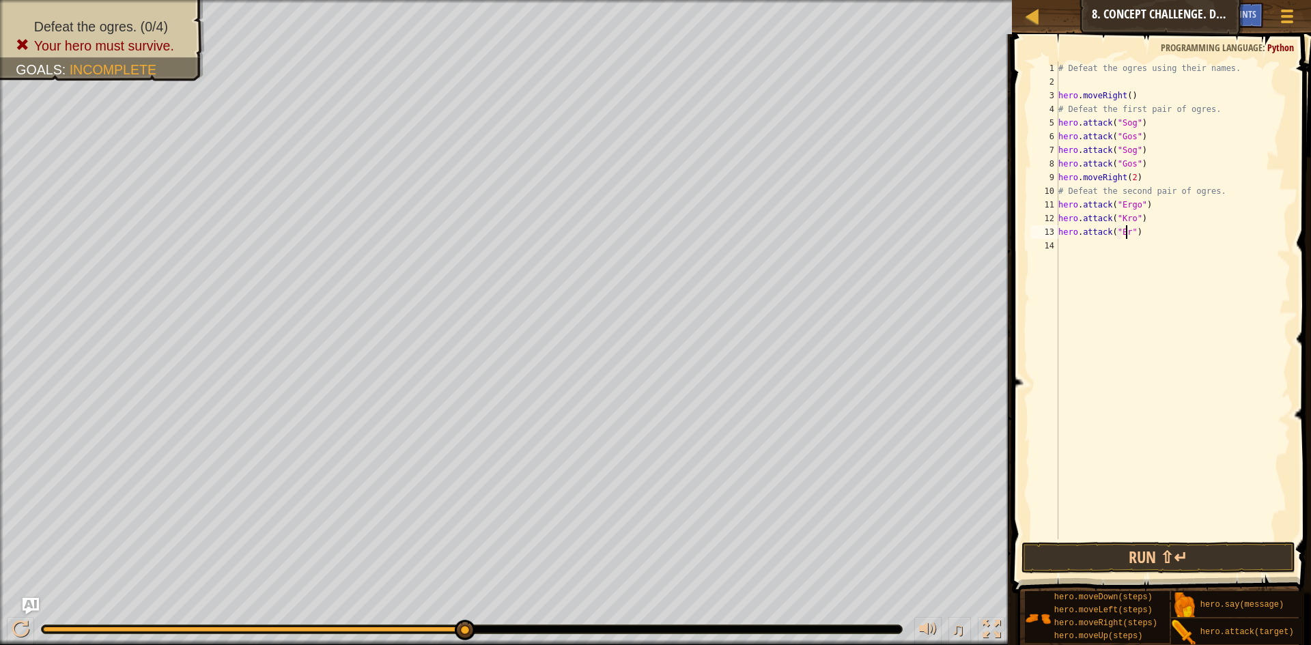
scroll to position [6, 6]
type textarea "hero.attack("Ergo")"
click at [1171, 230] on div "# Defeat the ogres using their names. hero . moveRight ( ) # Defeat the first p…" at bounding box center [1172, 313] width 235 height 505
click at [1066, 243] on div "# Defeat the ogres using their names. hero . moveRight ( ) # Defeat the first p…" at bounding box center [1172, 313] width 235 height 505
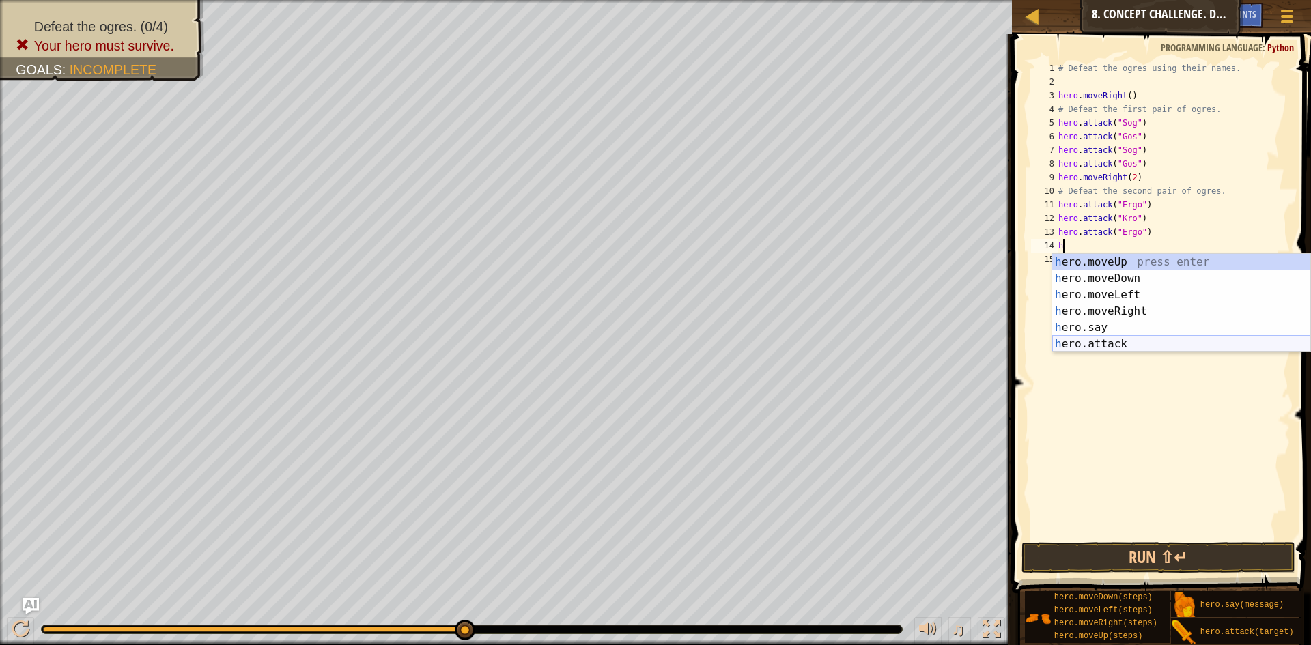
click at [1100, 341] on div "h ero.moveUp press enter h ero.moveDown press enter h ero.moveLeft press enter …" at bounding box center [1181, 319] width 258 height 131
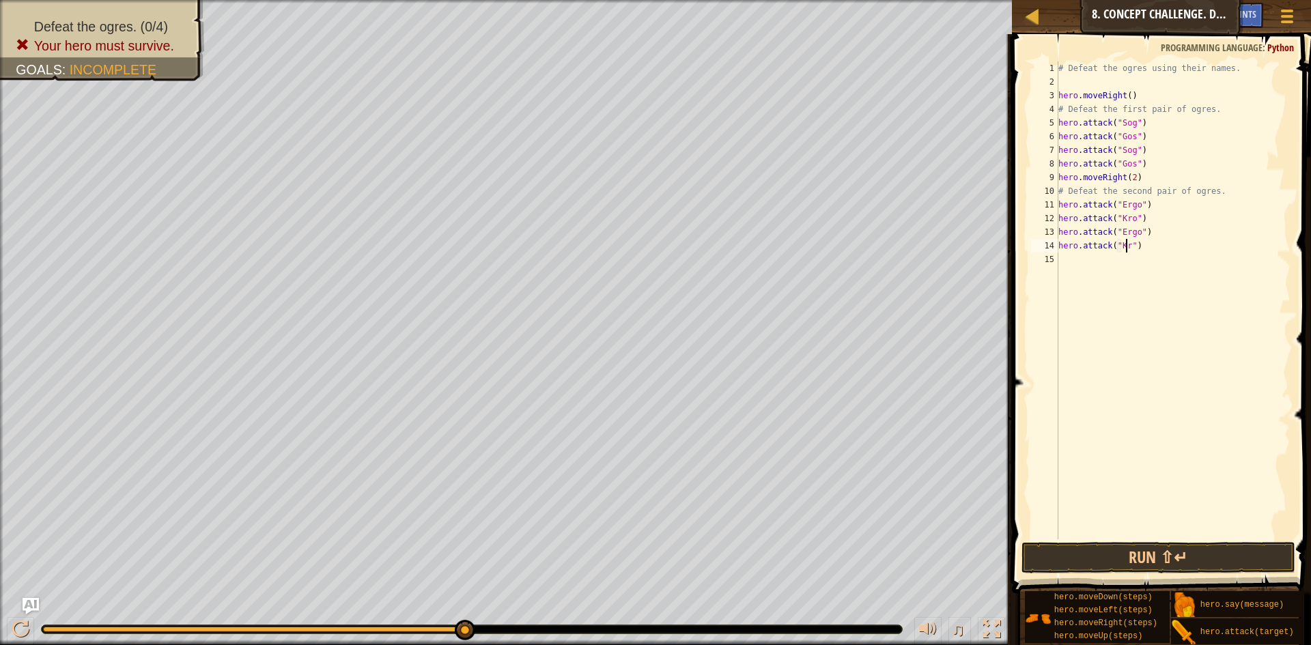
scroll to position [6, 6]
click at [1138, 560] on button "Run ⇧↵" at bounding box center [1158, 557] width 274 height 31
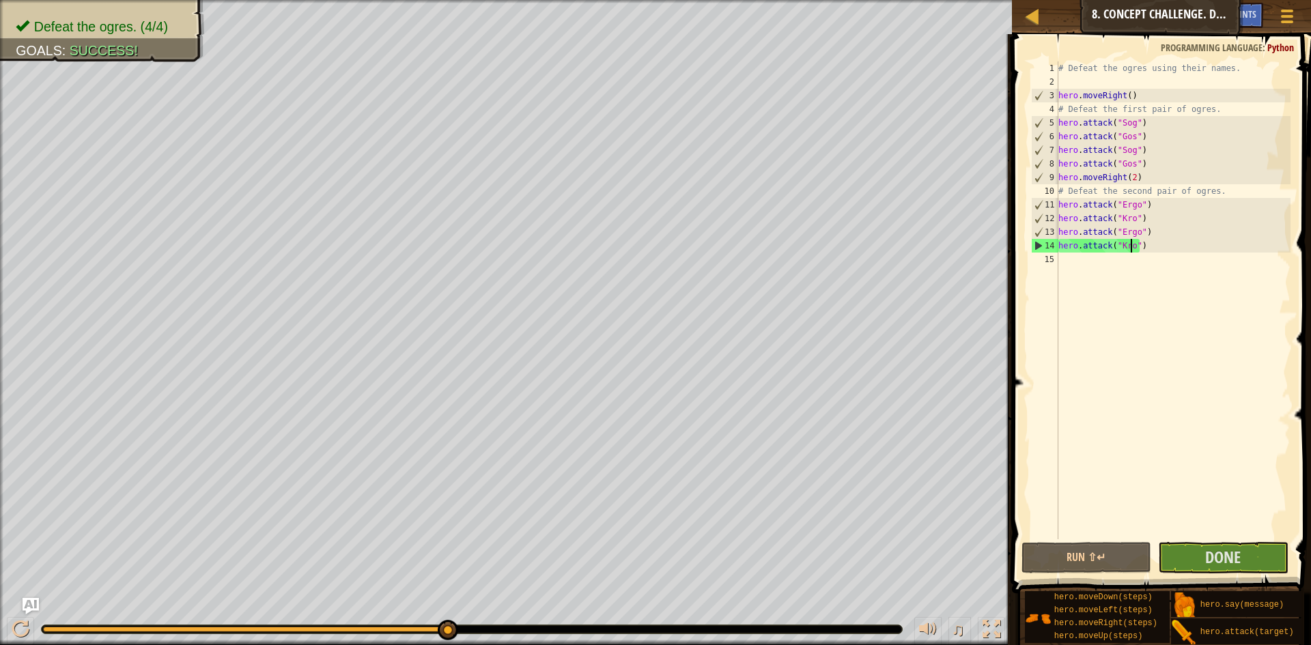
click at [1149, 180] on div "# Defeat the ogres using their names. hero . moveRight ( ) # Defeat the first p…" at bounding box center [1172, 313] width 235 height 505
type textarea "hero.moveRight(2)"
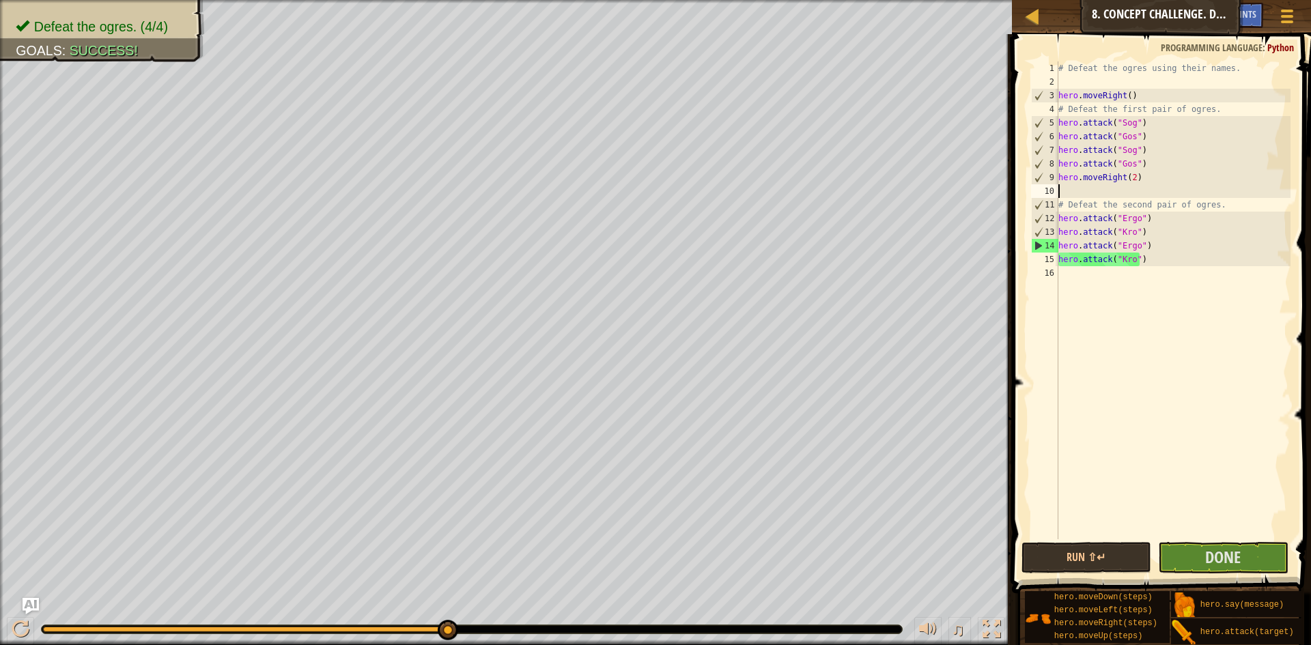
scroll to position [6, 0]
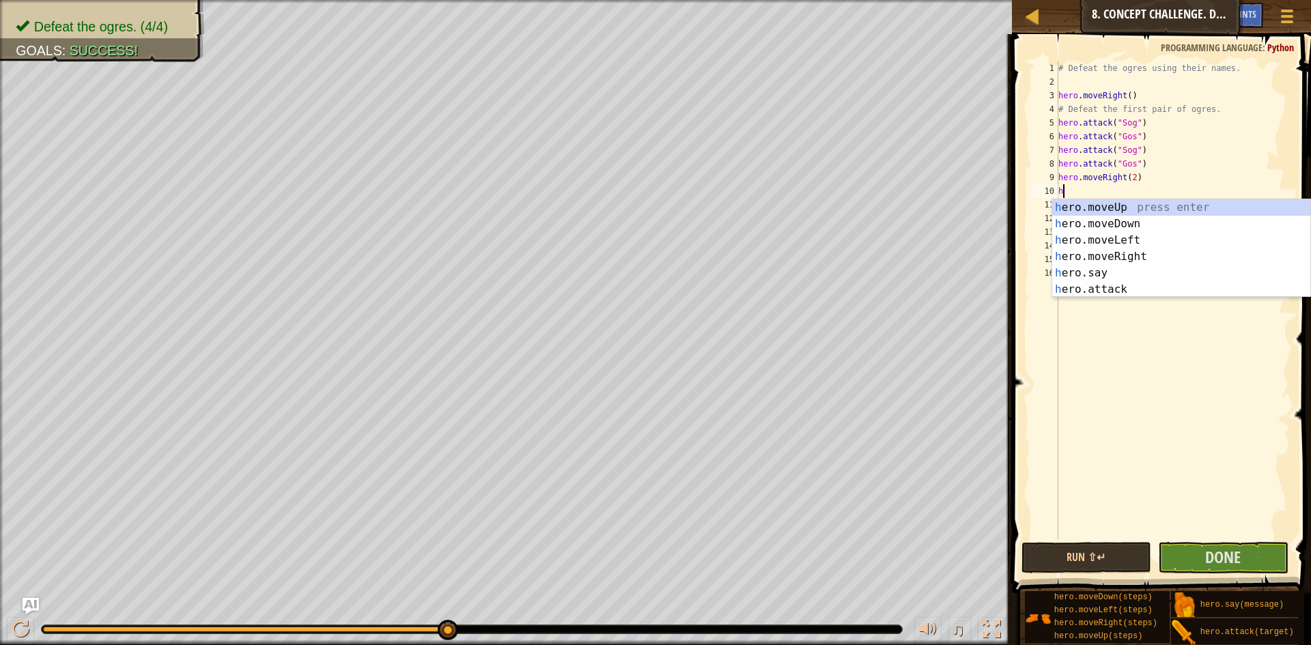
type textarea "he"
click at [1121, 218] on div "he ro.moveUp press enter he ro.moveDown press enter he ro.moveLeft press enter …" at bounding box center [1181, 264] width 258 height 131
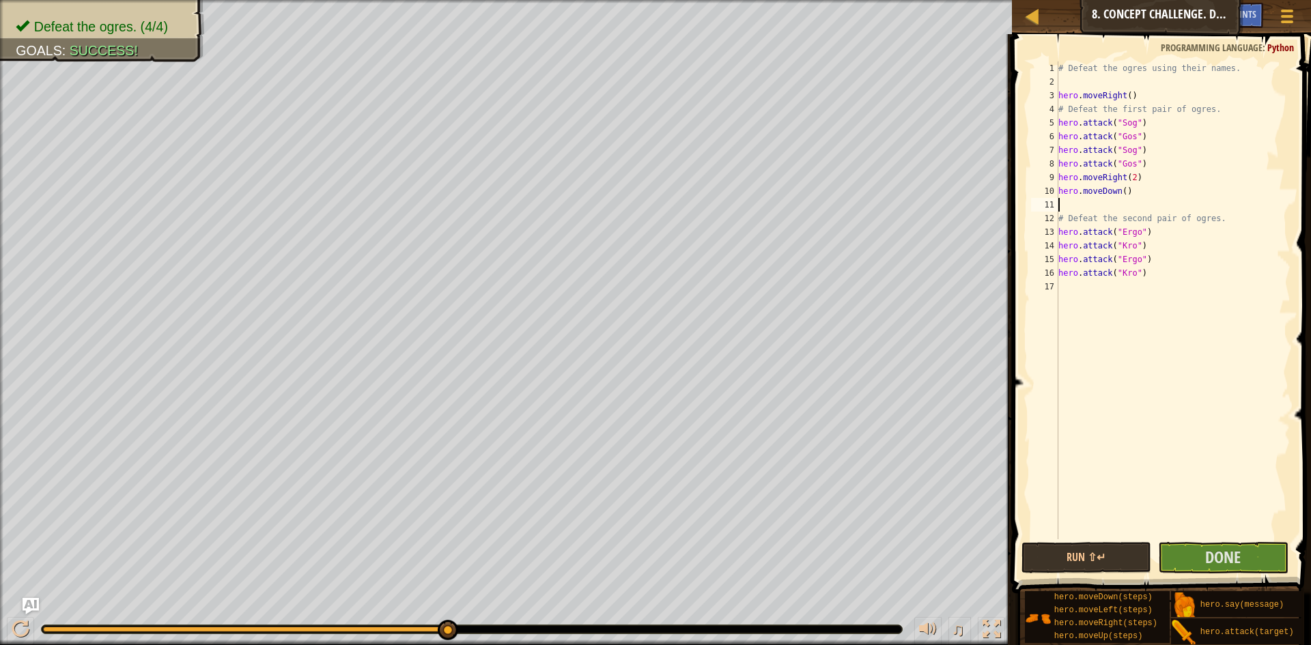
type textarea "h"
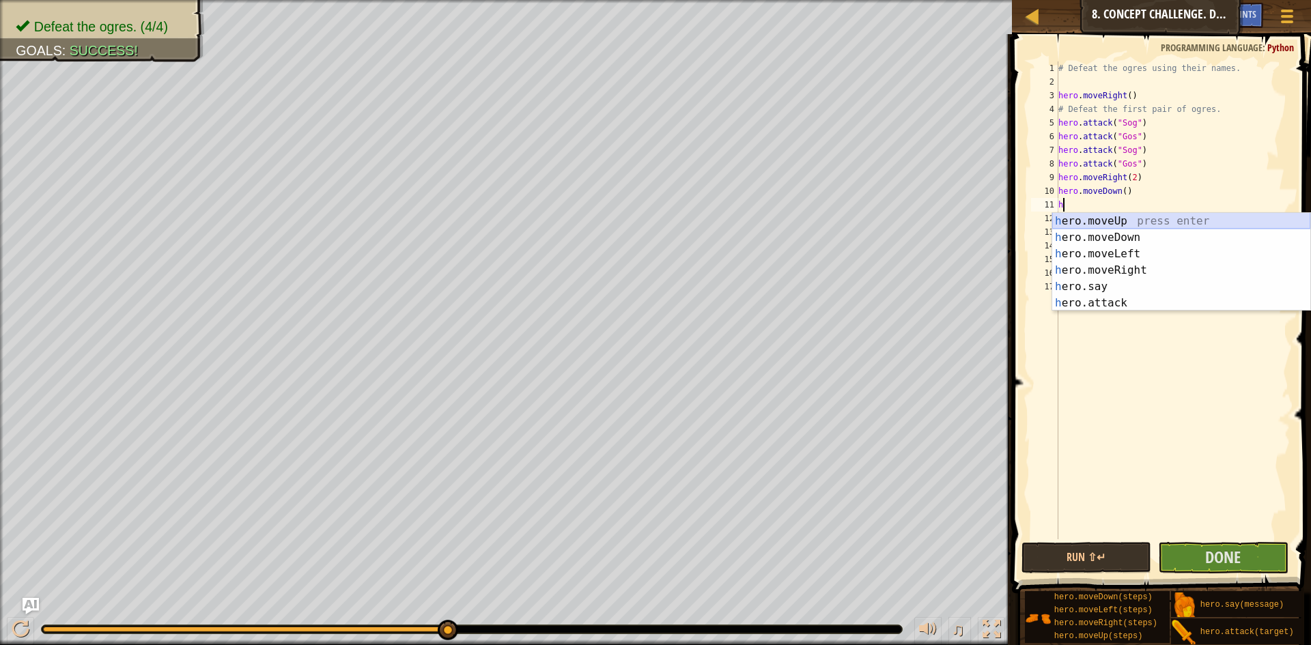
click at [1117, 220] on div "h ero.moveUp press enter h ero.moveDown press enter h ero.moveLeft press enter …" at bounding box center [1181, 278] width 258 height 131
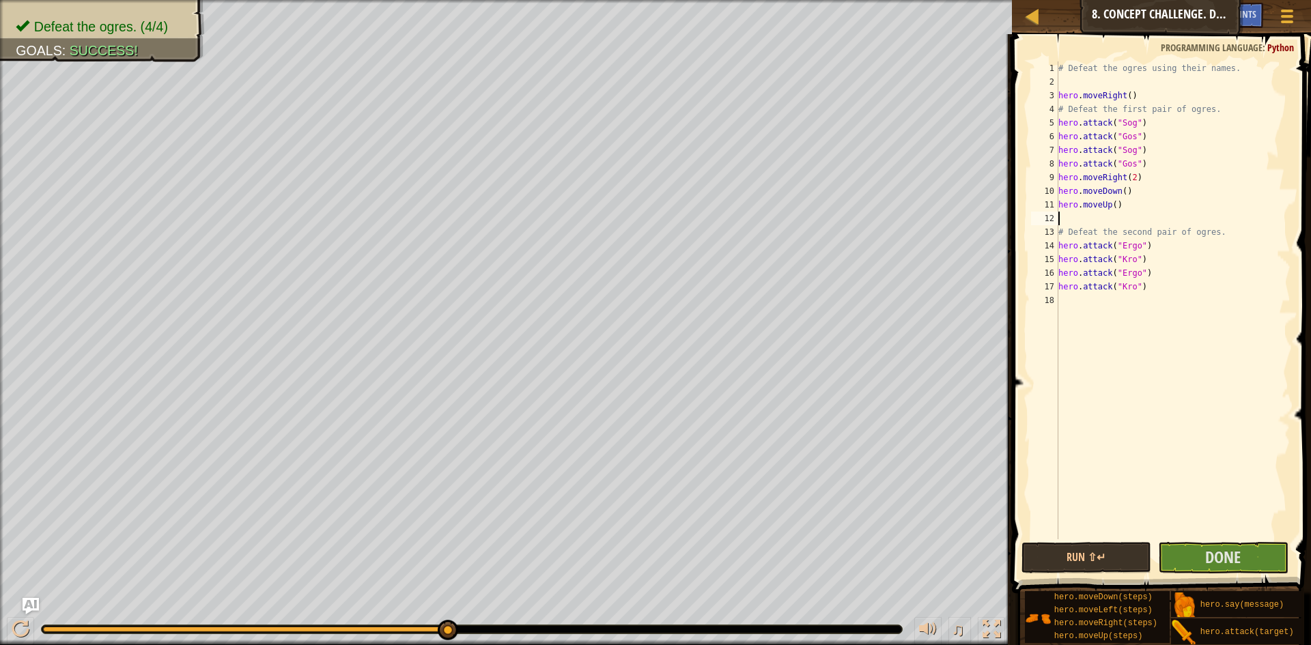
click at [1143, 174] on div "# Defeat the ogres using their names. hero . moveRight ( ) # Defeat the first p…" at bounding box center [1172, 313] width 235 height 505
type textarea "hero.moveRight(2)"
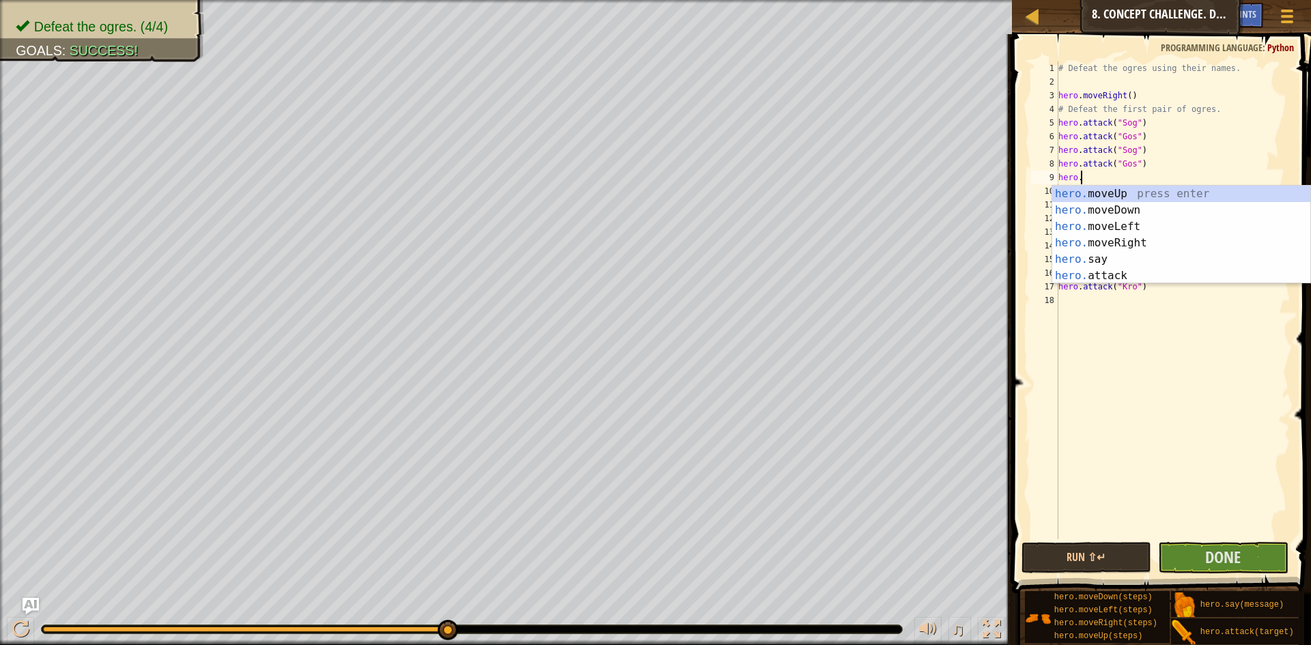
type textarea "h"
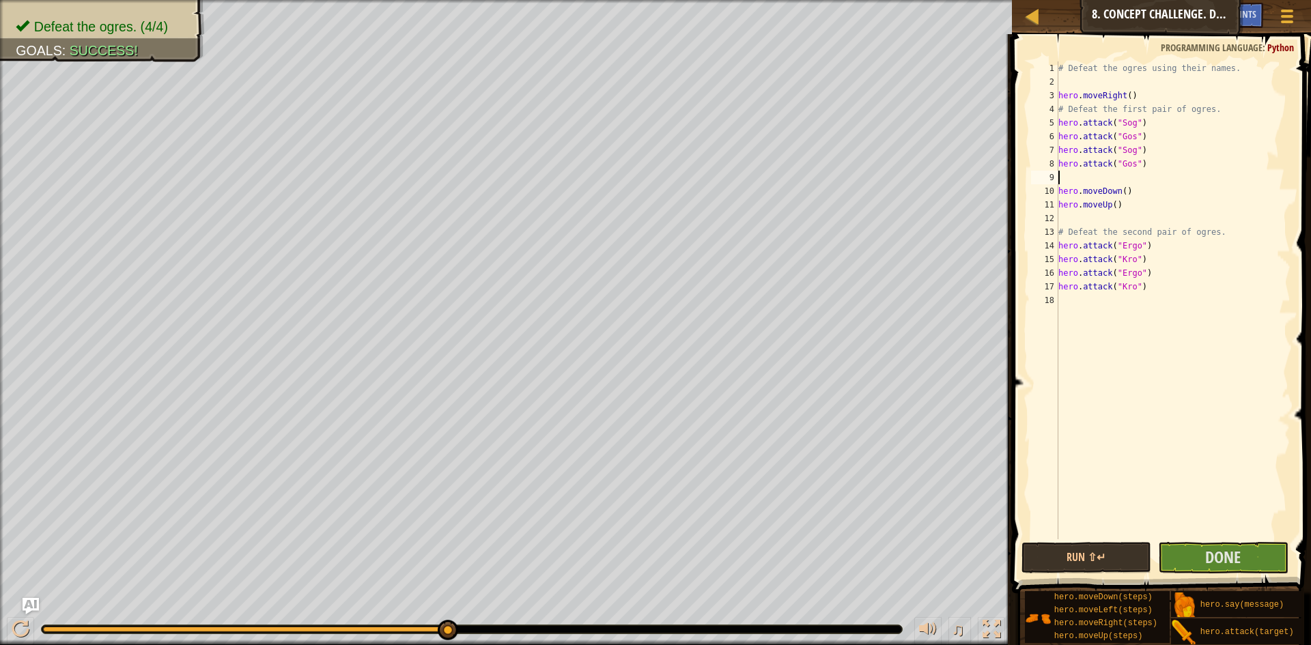
type textarea "hero.attack("Gos")"
click at [1071, 207] on div "# Defeat the ogres using their names. hero . moveRight ( ) # Defeat the first p…" at bounding box center [1172, 313] width 235 height 505
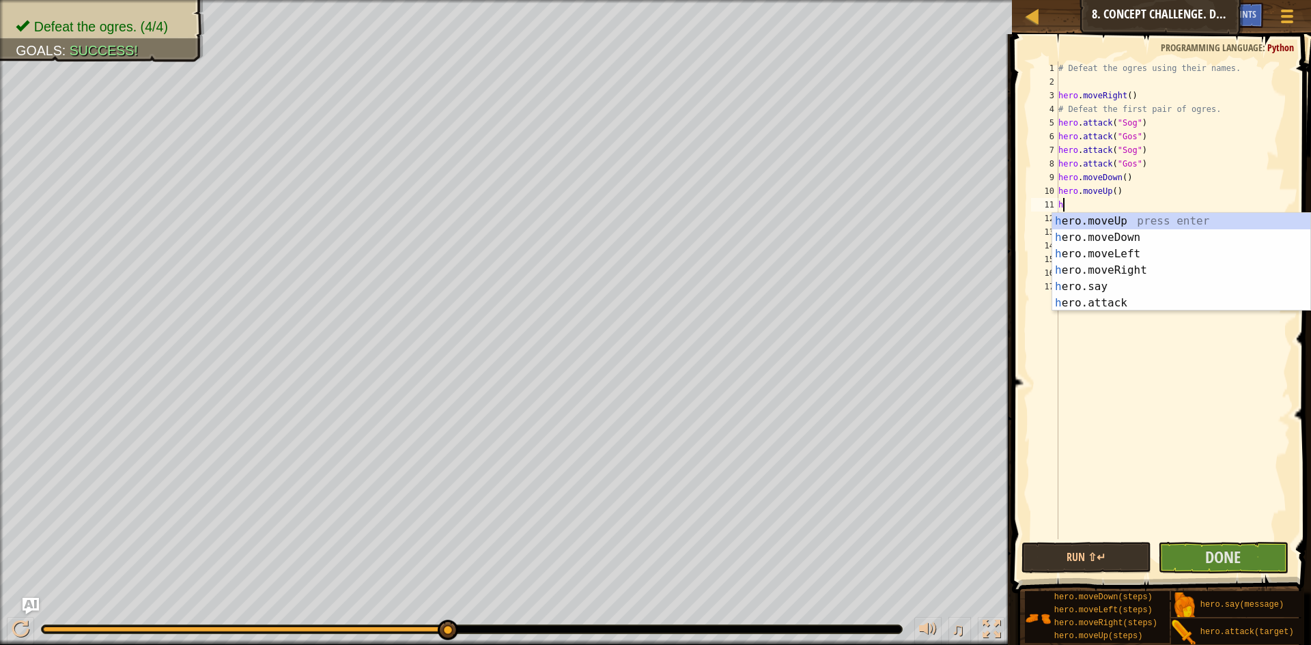
type textarea "he"
click at [1135, 272] on div "he ro.moveUp press enter he ro.moveDown press enter he ro.moveLeft press enter …" at bounding box center [1181, 278] width 258 height 131
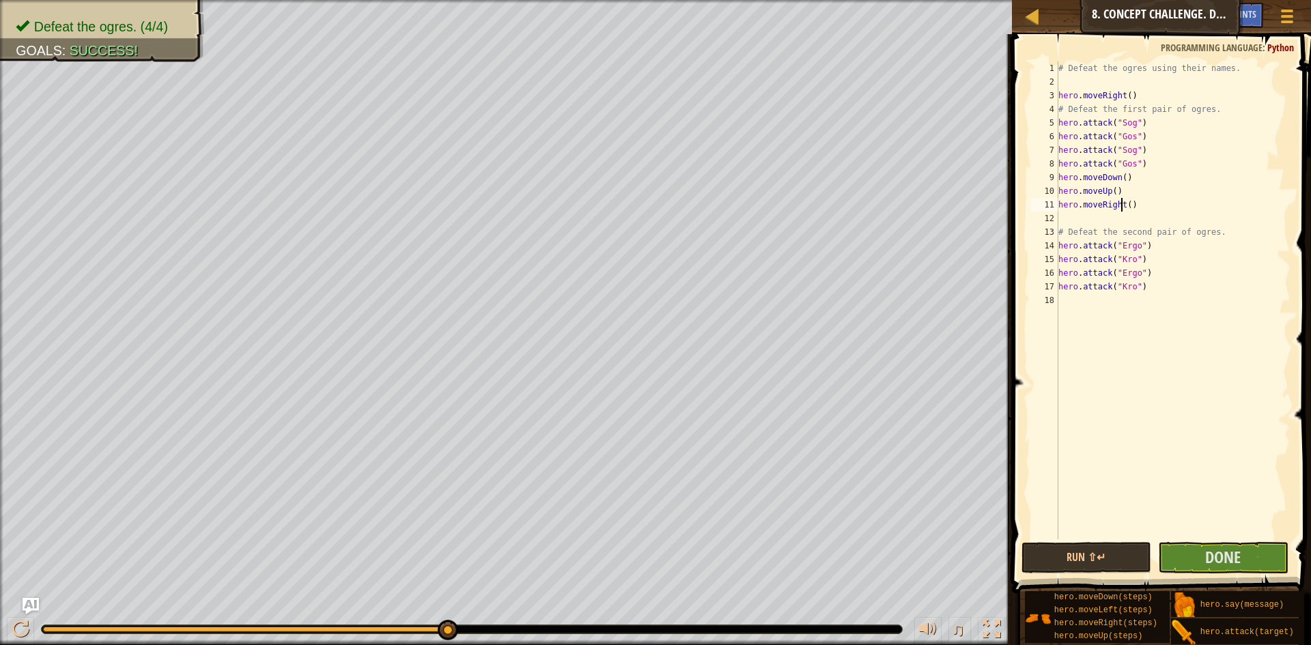
click at [1124, 203] on div "# Defeat the ogres using their names. hero . moveRight ( ) # Defeat the first p…" at bounding box center [1172, 313] width 235 height 505
click at [1126, 203] on div "# Defeat the ogres using their names. hero . moveRight ( ) # Defeat the first p…" at bounding box center [1172, 313] width 235 height 505
type textarea "hero.moveRight(2)"
click at [1086, 224] on div "# Defeat the ogres using their names. hero . moveRight ( ) # Defeat the first p…" at bounding box center [1172, 313] width 235 height 505
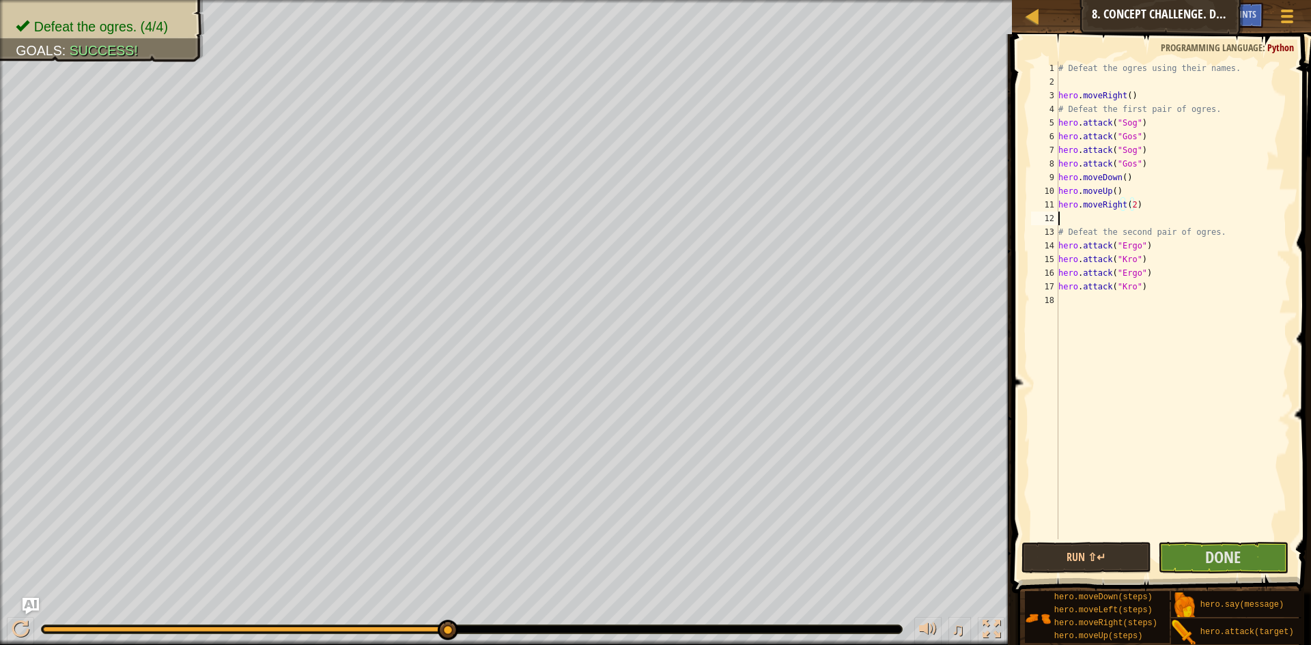
scroll to position [6, 0]
type textarea "hero.moveRight(2)"
click at [1095, 289] on div "# Defeat the ogres using their names. hero . moveRight ( ) # Defeat the first p…" at bounding box center [1172, 313] width 235 height 505
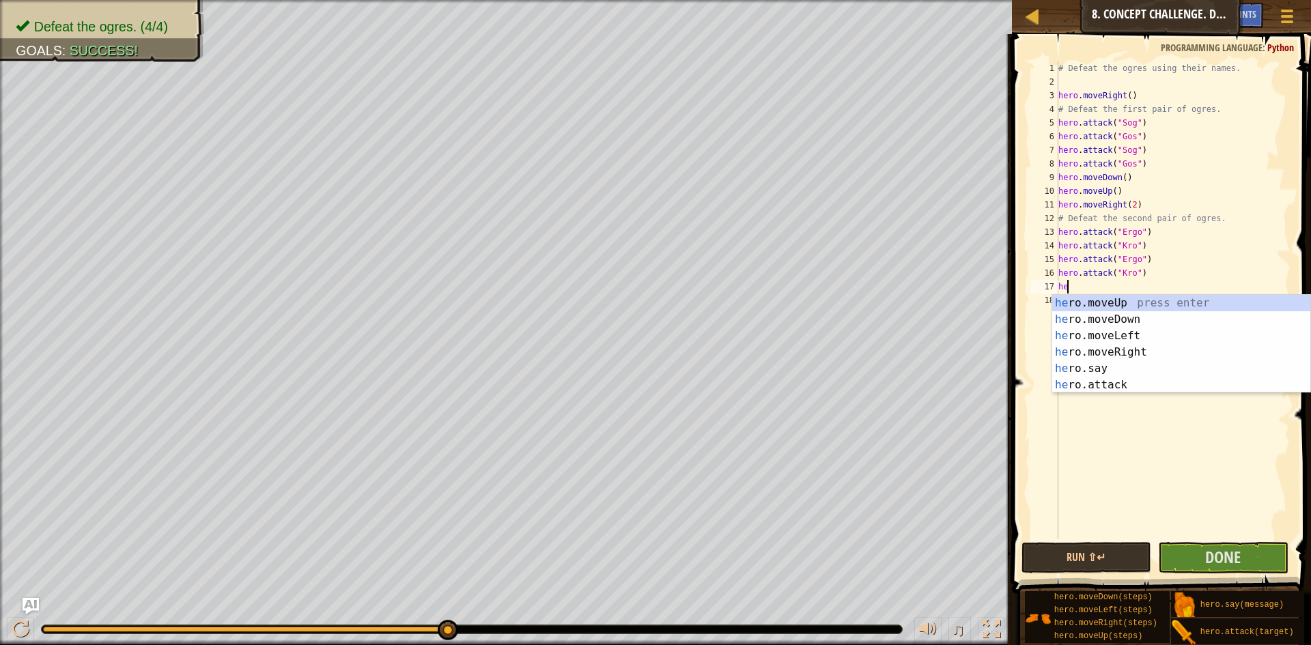
type textarea "her"
click at [1135, 324] on div "her o.moveUp press enter her o.moveDown press enter her o.moveLeft press enter …" at bounding box center [1181, 360] width 258 height 131
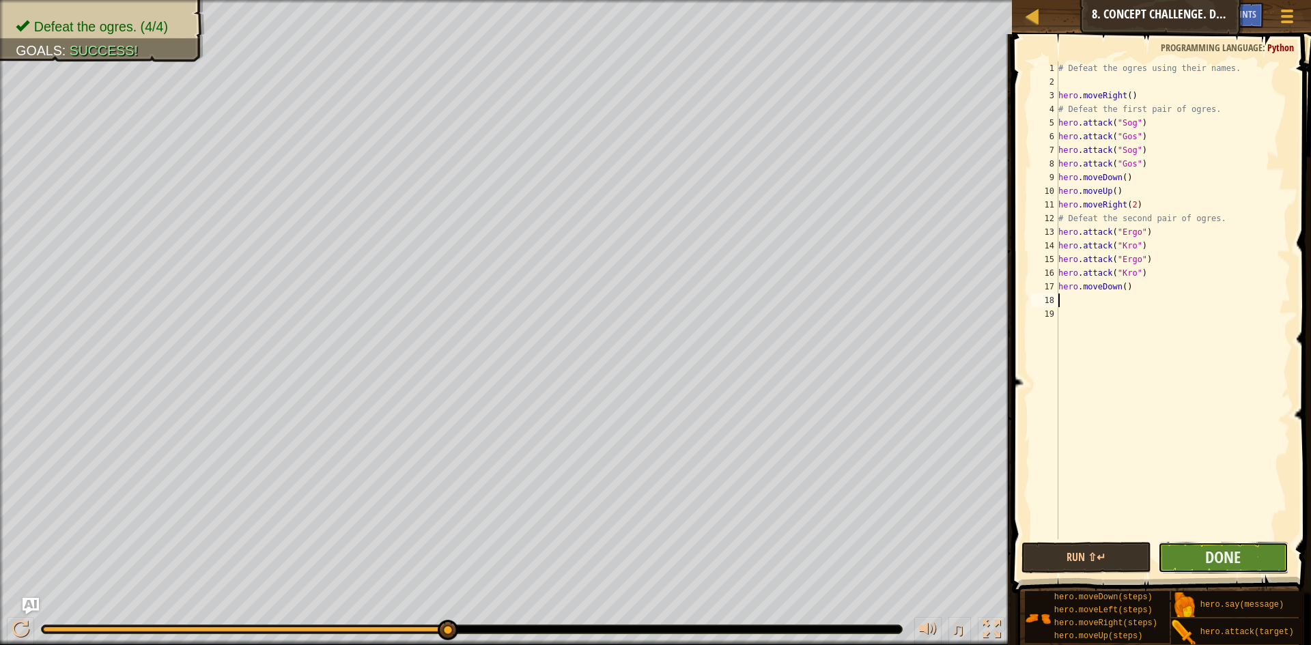
click at [1246, 556] on button "Done" at bounding box center [1223, 557] width 130 height 31
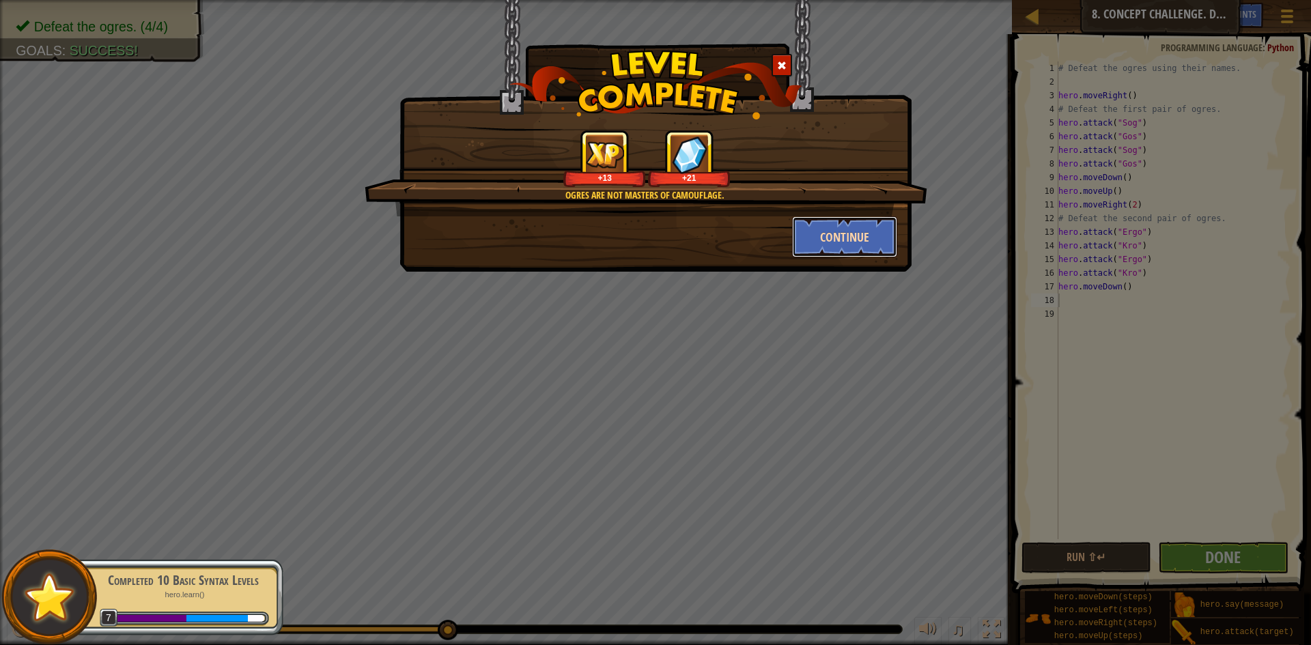
click at [810, 225] on button "Continue" at bounding box center [845, 236] width 106 height 41
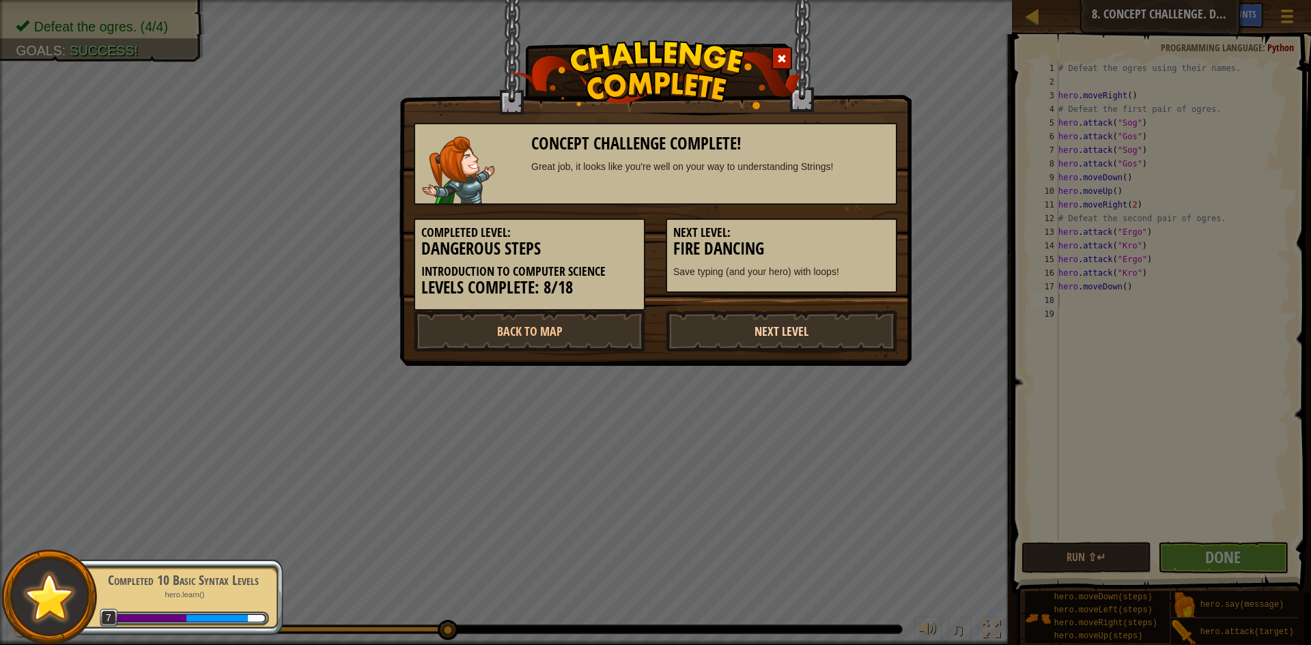
click at [750, 326] on link "Next Level" at bounding box center [781, 331] width 231 height 41
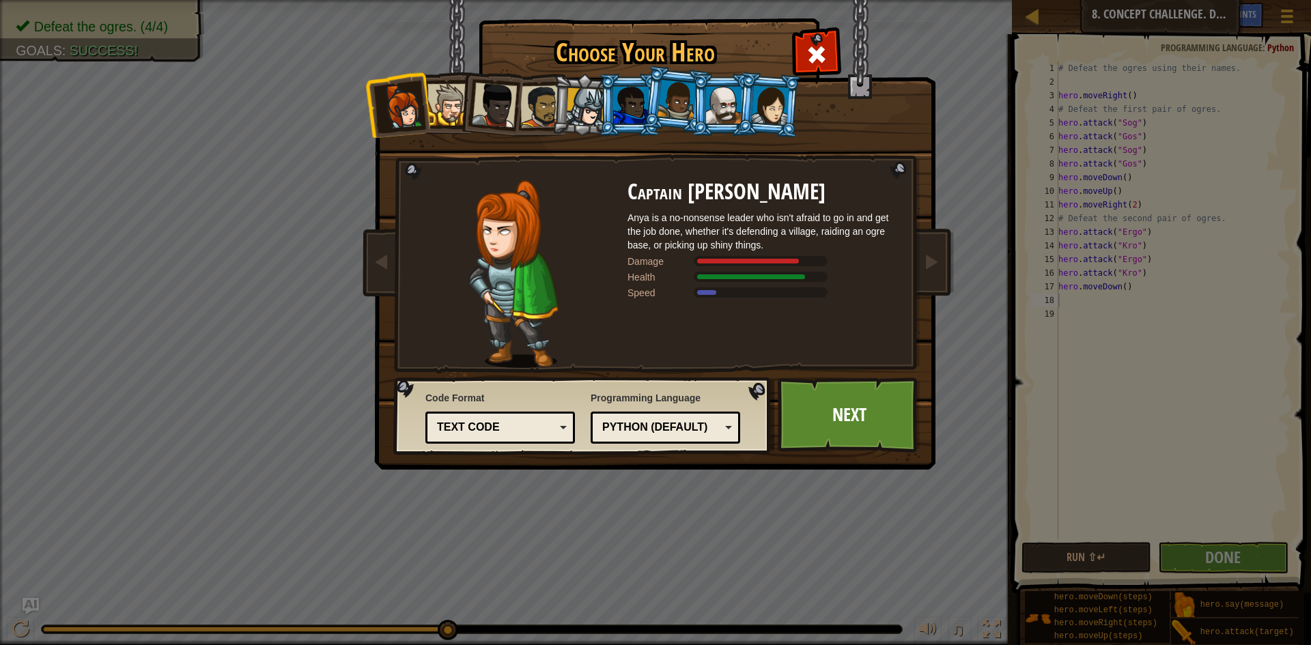
click at [759, 104] on div at bounding box center [770, 104] width 38 height 39
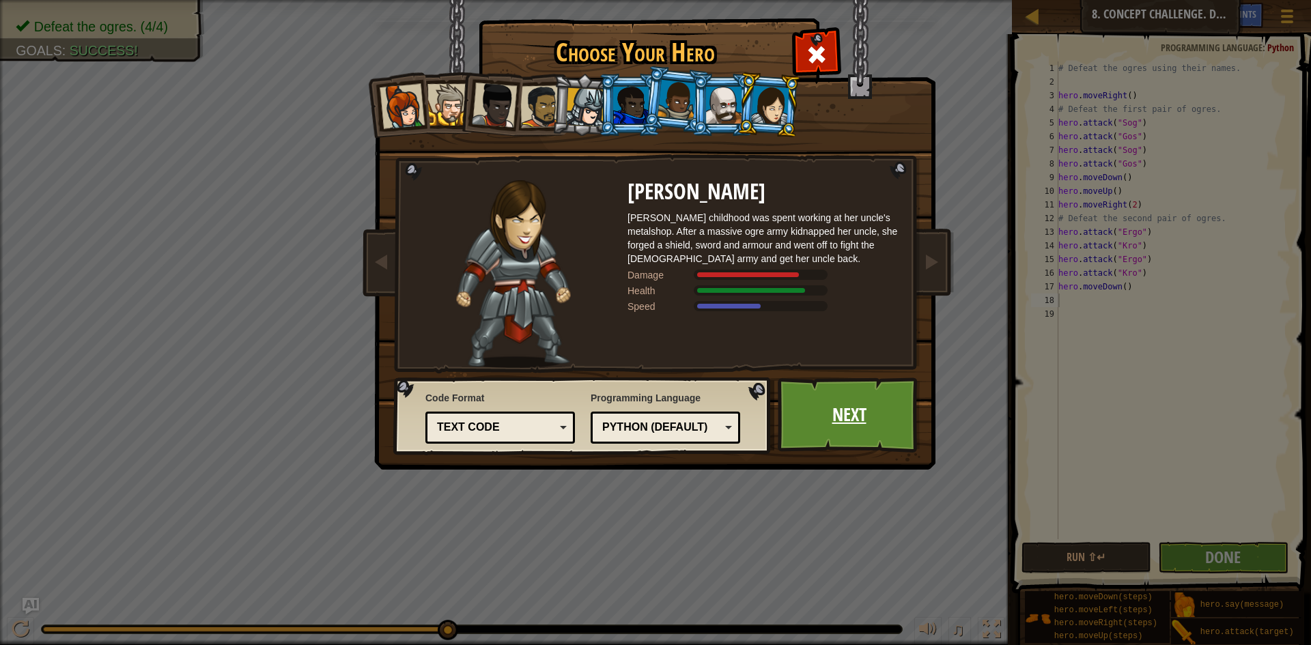
click at [900, 414] on link "Next" at bounding box center [848, 414] width 143 height 75
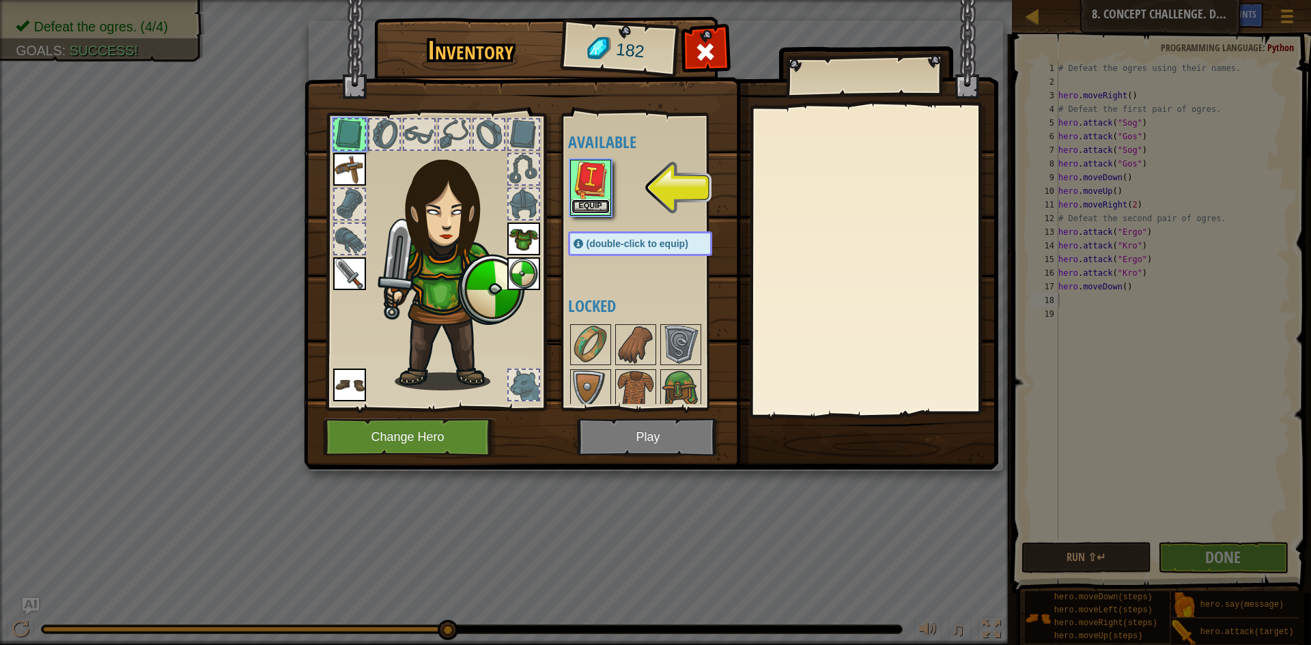
click at [599, 205] on button "Equip" at bounding box center [590, 206] width 38 height 14
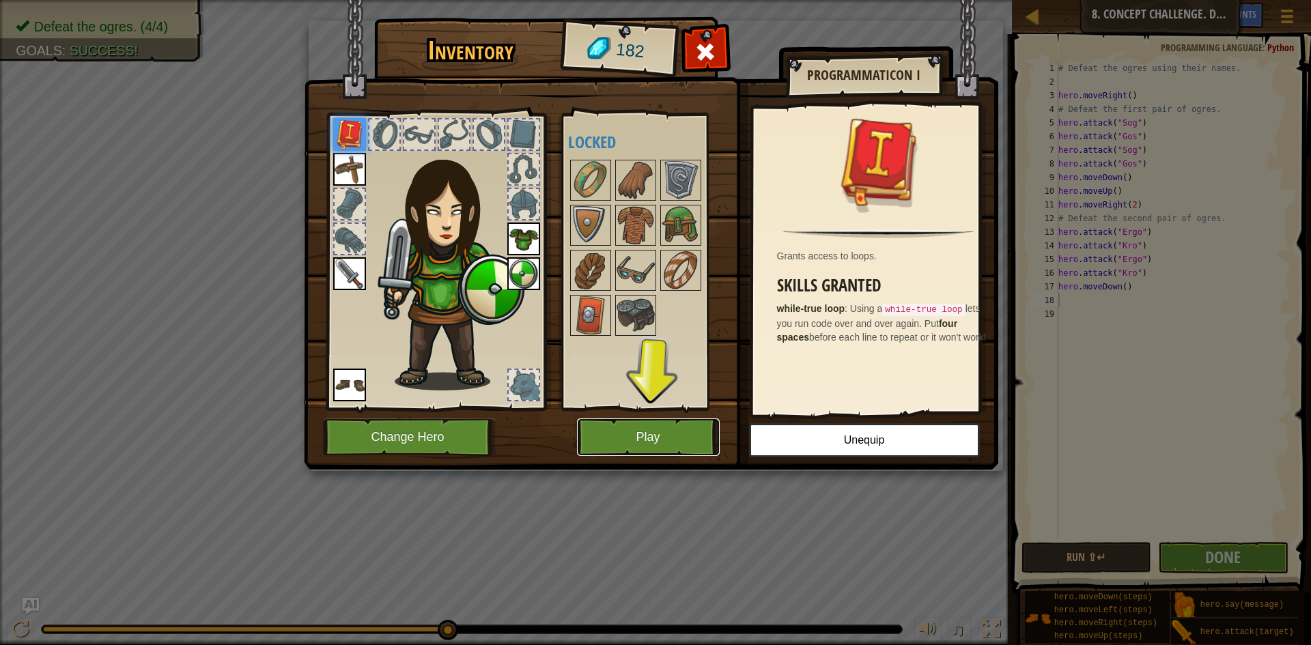
click at [645, 434] on button "Play" at bounding box center [648, 437] width 143 height 38
